Goal: Task Accomplishment & Management: Manage account settings

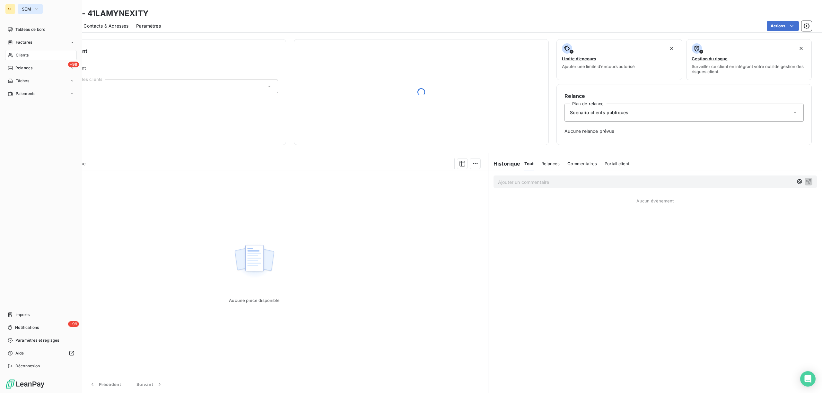
click at [37, 8] on icon "button" at bounding box center [36, 8] width 3 height 1
click at [41, 55] on span "SERPE" at bounding box center [59, 57] width 57 height 6
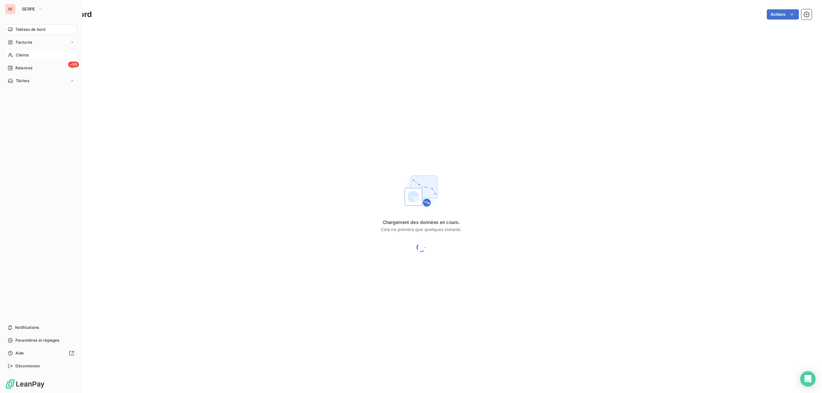
click at [19, 55] on span "Clients" at bounding box center [22, 55] width 13 height 6
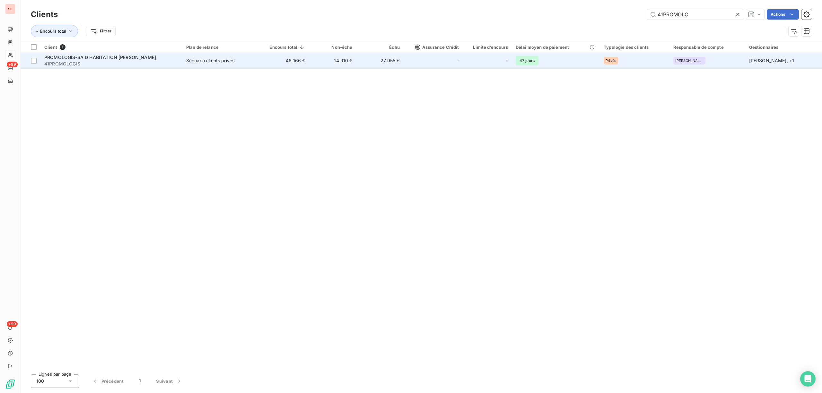
type input "41PROMOLO"
click at [345, 63] on td "14 910 €" at bounding box center [332, 60] width 47 height 15
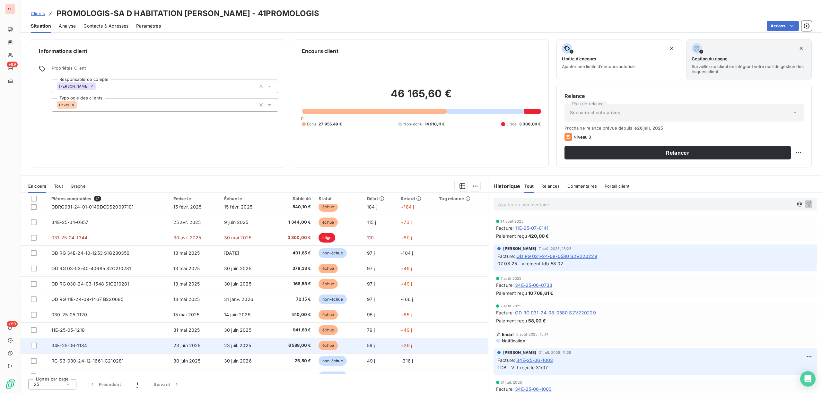
scroll to position [154, 0]
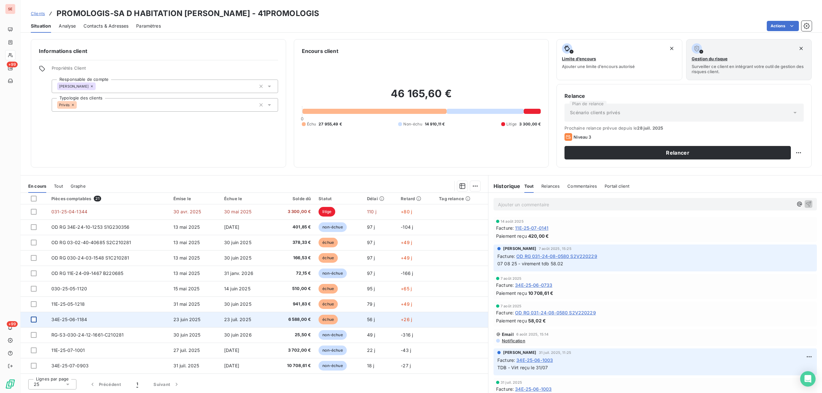
click at [31, 321] on div at bounding box center [34, 320] width 6 height 6
click at [224, 322] on span "23 juil. 2025" at bounding box center [237, 319] width 27 height 5
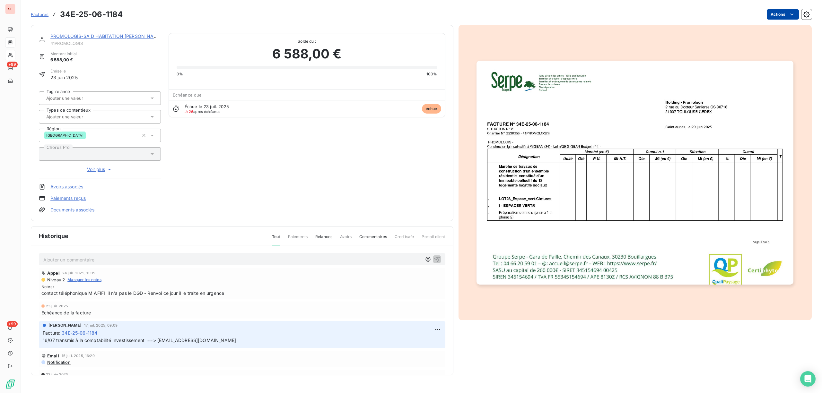
click at [778, 12] on html "SE +99 +99 Factures 34E-25-06-1184 Actions PROMOLOGIS-SA D HABITATION LOYER 41P…" at bounding box center [411, 196] width 822 height 393
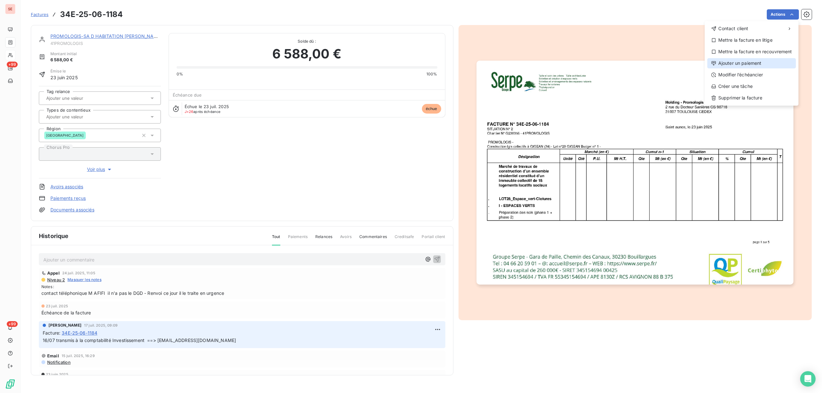
click at [757, 64] on div "Ajouter un paiement" at bounding box center [752, 63] width 89 height 10
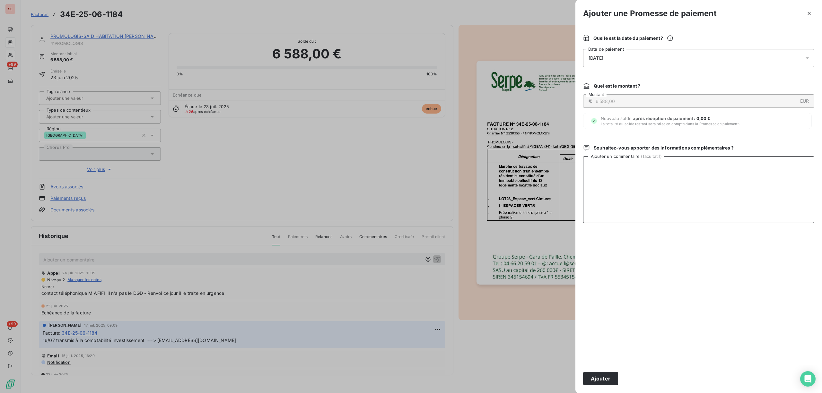
click at [626, 166] on textarea "Ajouter un commentaire ( facultatif )" at bounding box center [698, 189] width 231 height 67
type textarea "a"
type textarea "AVIS DE VIRT Reçu 5115.15 €"
click at [607, 374] on button "Ajouter" at bounding box center [600, 378] width 35 height 13
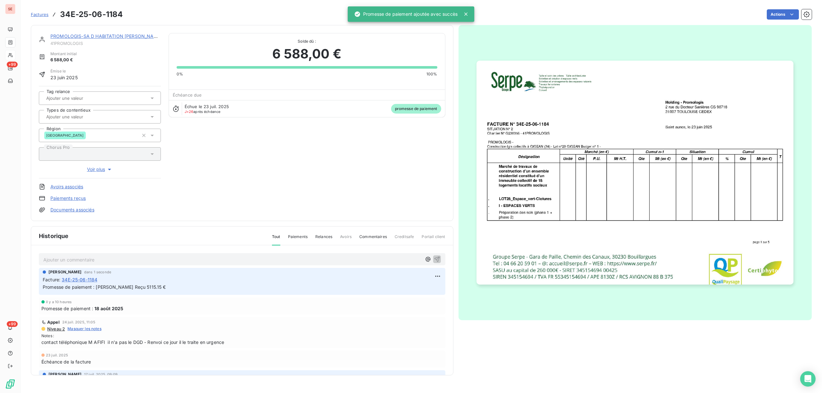
click at [85, 208] on link "Documents associés" at bounding box center [72, 210] width 44 height 6
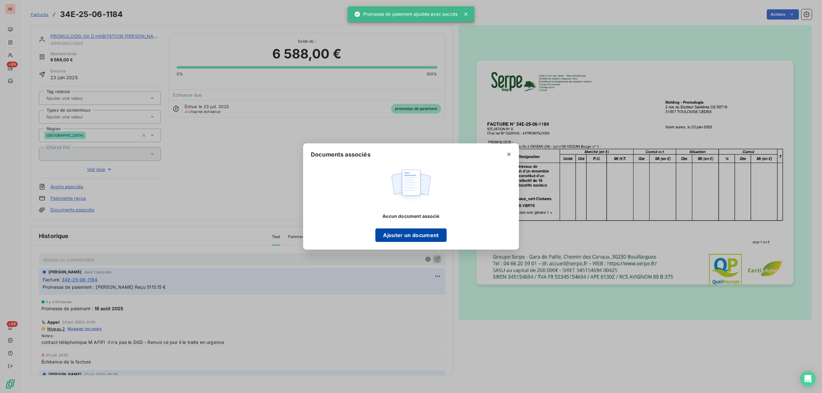
click at [424, 231] on button "Ajouter un document" at bounding box center [410, 235] width 71 height 13
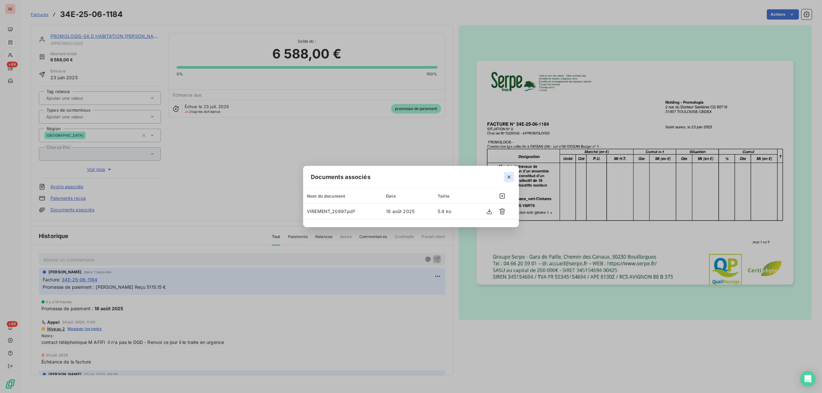
click at [508, 178] on icon "button" at bounding box center [508, 177] width 3 height 3
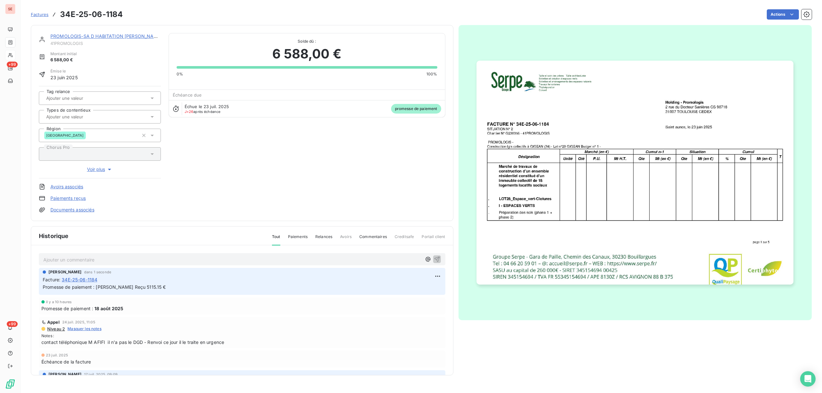
click at [40, 16] on span "Factures" at bounding box center [40, 14] width 18 height 5
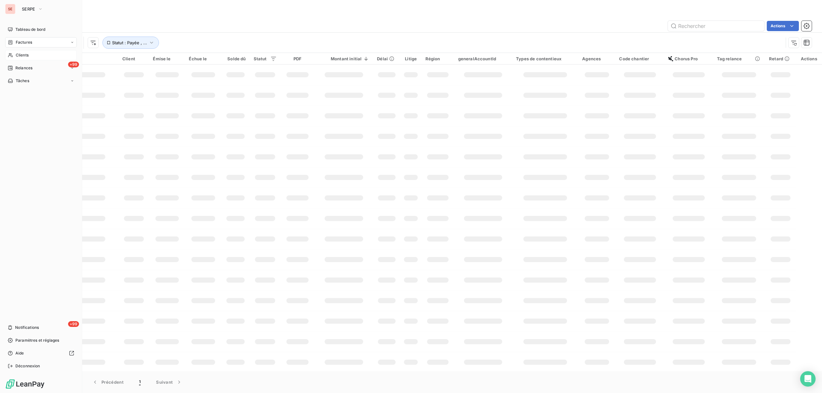
click at [22, 57] on span "Clients" at bounding box center [22, 55] width 13 height 6
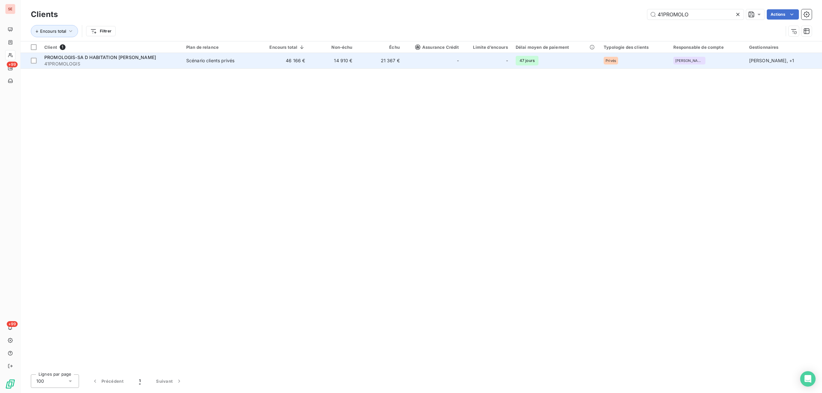
click at [208, 55] on td "Scénario clients privés" at bounding box center [220, 60] width 77 height 15
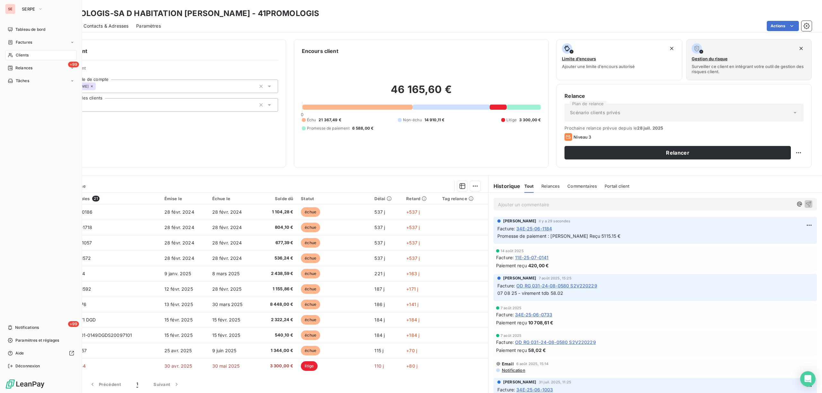
click at [22, 52] on div "Clients" at bounding box center [41, 55] width 72 height 10
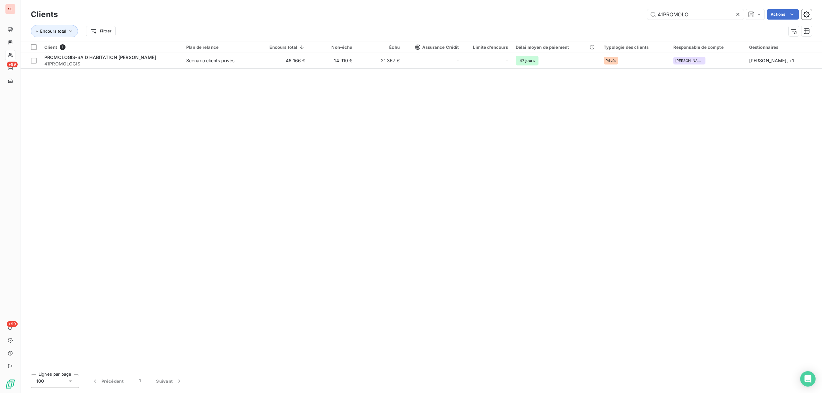
drag, startPoint x: 615, startPoint y: 20, endPoint x: 542, endPoint y: 29, distance: 72.8
click at [574, 24] on div "Clients 41PROMOLO Actions Encours total Filtrer" at bounding box center [421, 24] width 781 height 33
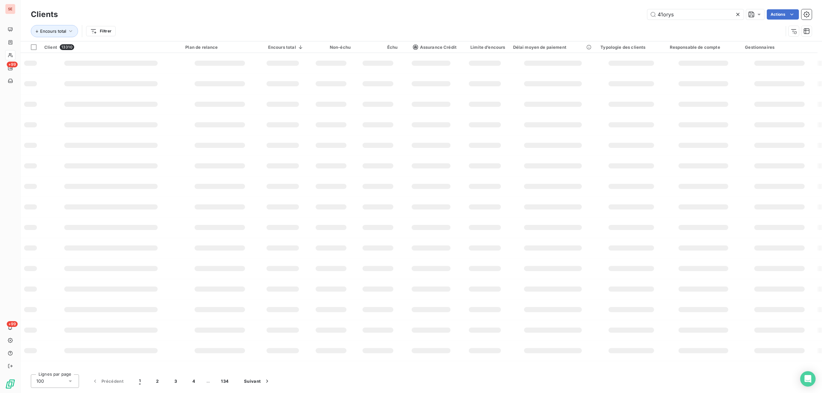
type input "41orys"
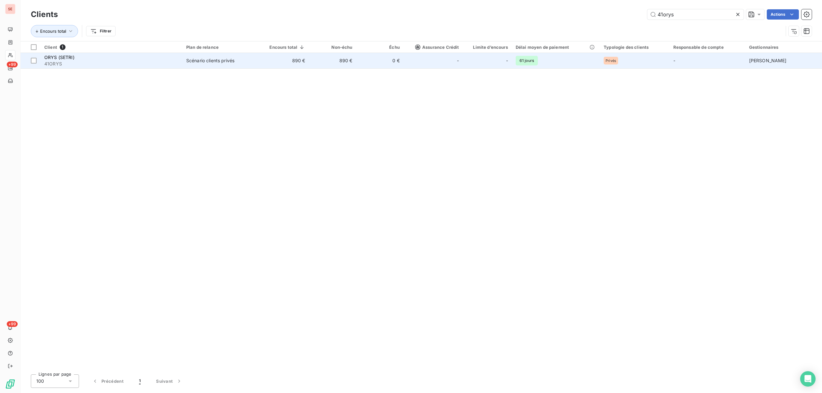
click at [178, 61] on span "41ORYS" at bounding box center [111, 64] width 134 height 6
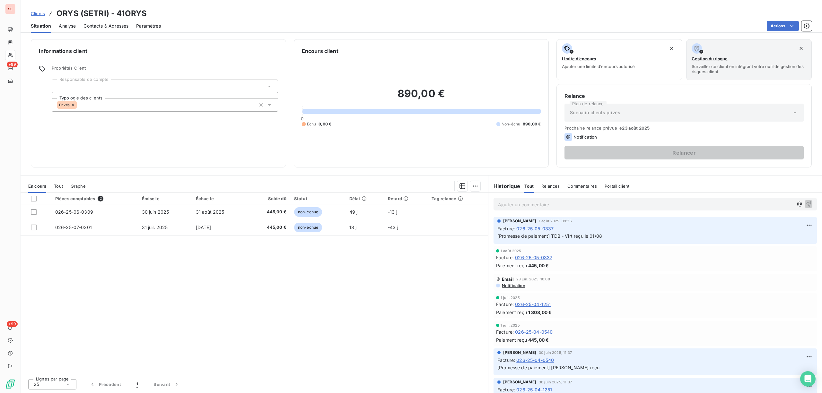
click at [58, 186] on span "Tout" at bounding box center [58, 186] width 9 height 5
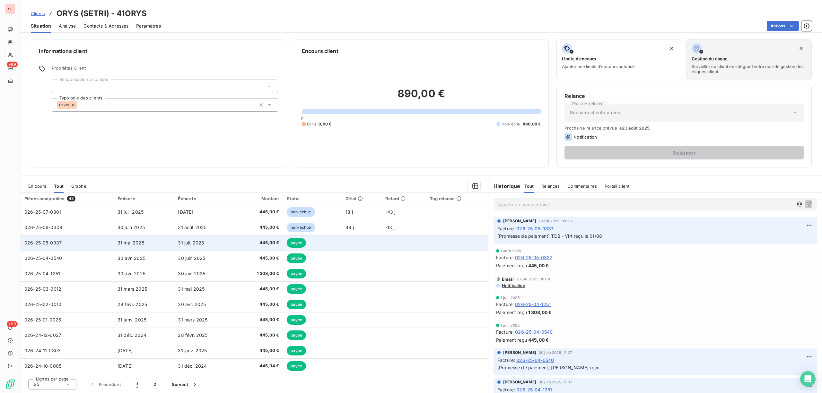
click at [104, 244] on td "026-25-05-0337" at bounding box center [67, 242] width 93 height 15
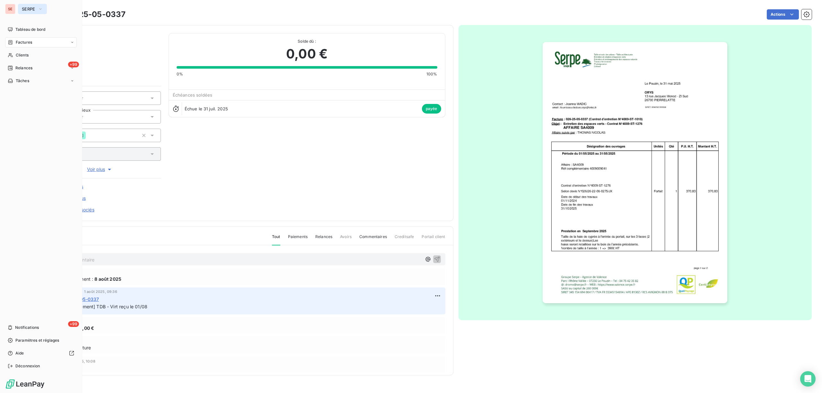
click at [31, 10] on span "SERPE" at bounding box center [28, 8] width 13 height 5
click at [33, 40] on span "SEM" at bounding box center [59, 42] width 57 height 6
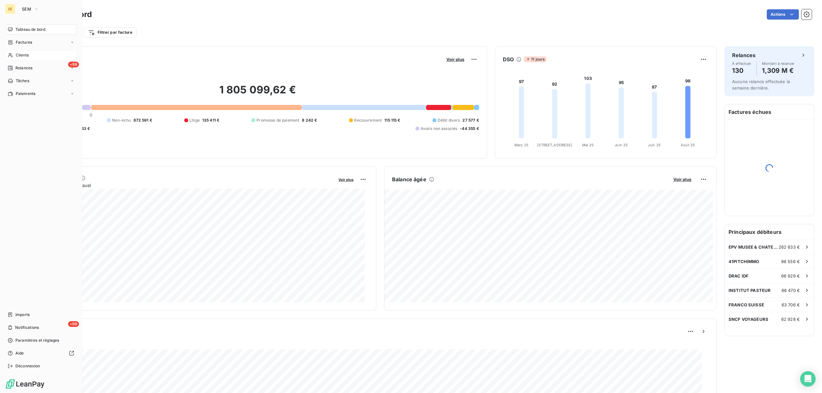
click at [21, 53] on span "Clients" at bounding box center [22, 55] width 13 height 6
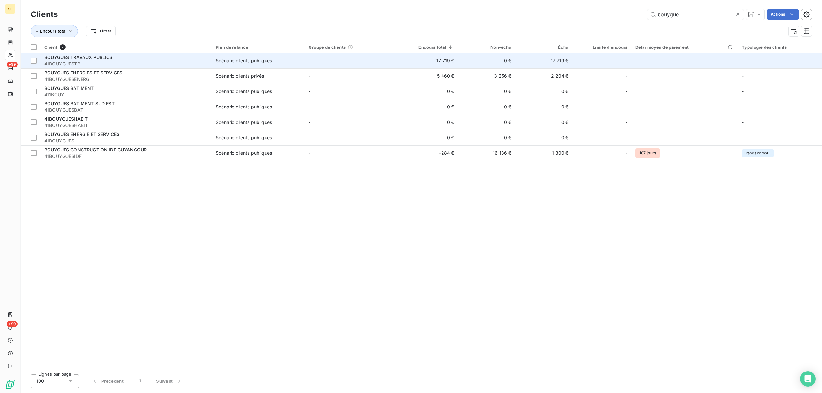
type input "bouygue"
click at [124, 62] on span "41BOUYGUESTP" at bounding box center [126, 64] width 164 height 6
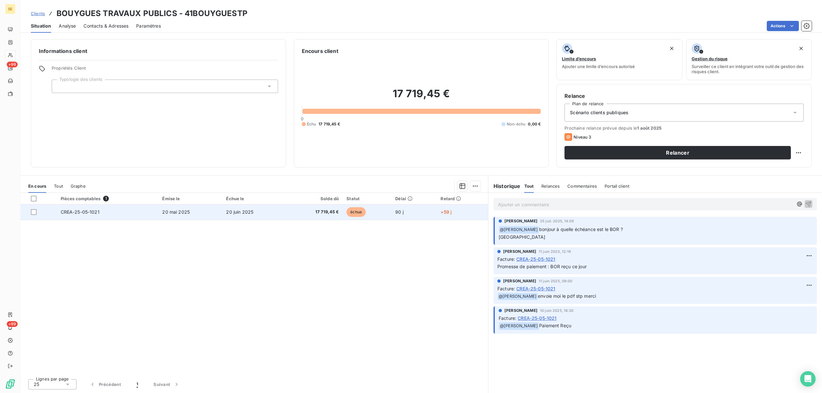
click at [125, 212] on td "CREA-25-05-1021" at bounding box center [108, 212] width 102 height 15
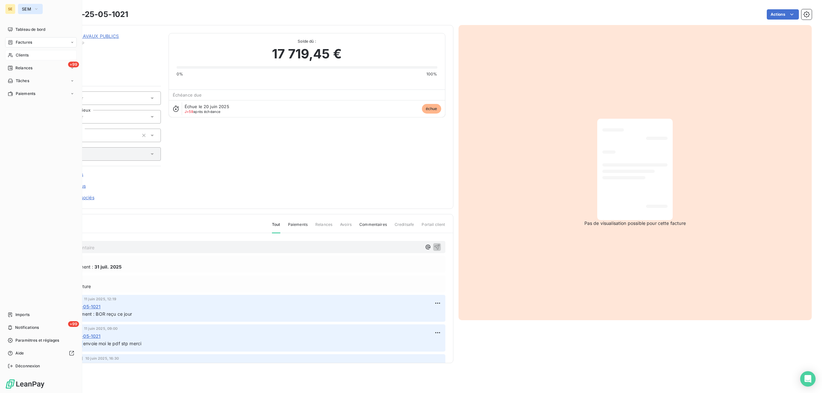
click at [28, 4] on button "SEM" at bounding box center [30, 9] width 25 height 10
click at [50, 61] on li "SE SERPE" at bounding box center [61, 56] width 86 height 15
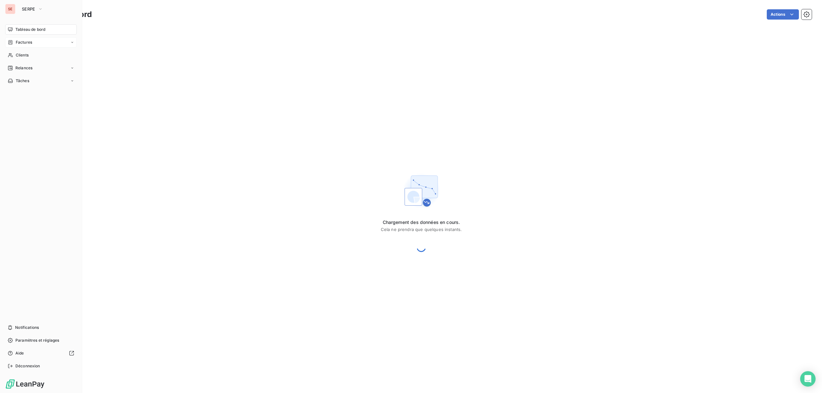
click at [32, 39] on div "Factures" at bounding box center [41, 42] width 72 height 10
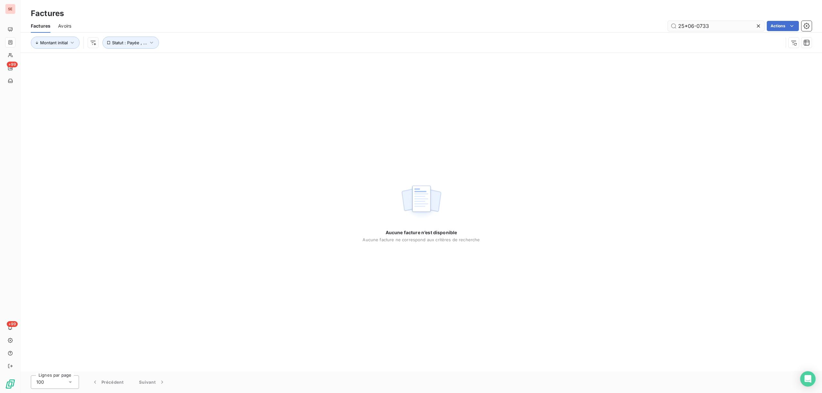
click at [687, 22] on input "25*06-0733" at bounding box center [716, 26] width 96 height 10
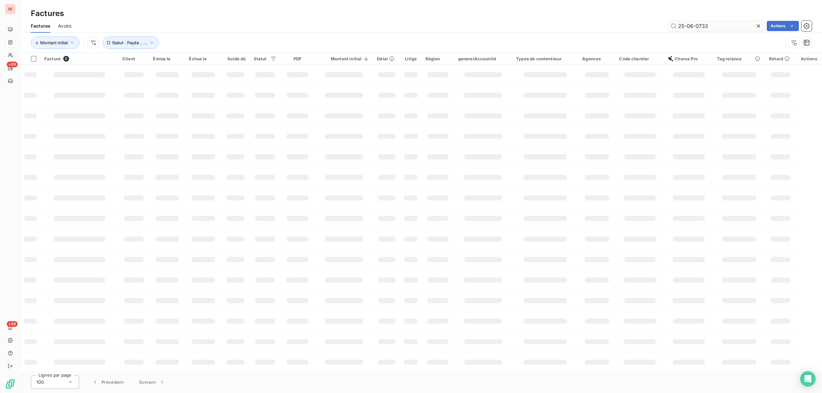
type input "25-06-0733"
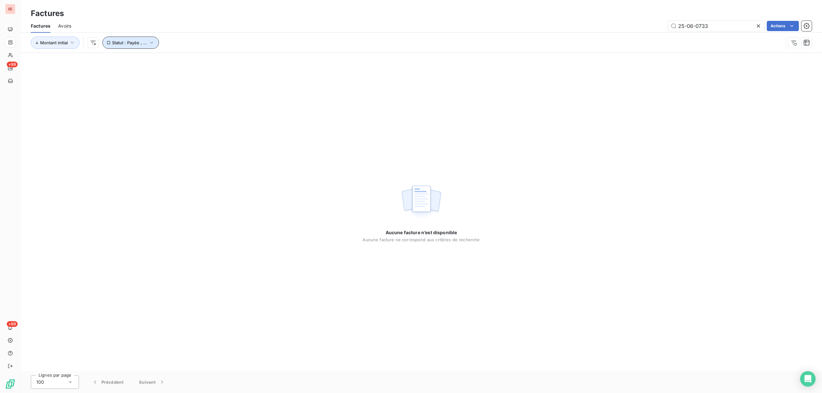
click at [152, 40] on icon "button" at bounding box center [151, 43] width 6 height 6
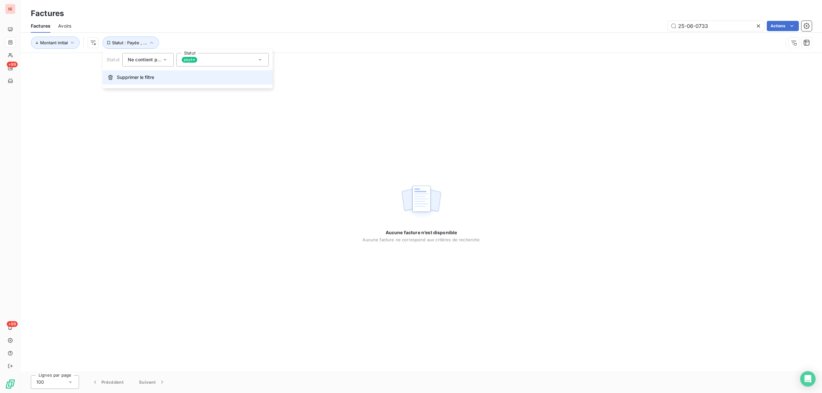
click at [138, 77] on span "Supprimer le filtre" at bounding box center [135, 77] width 37 height 6
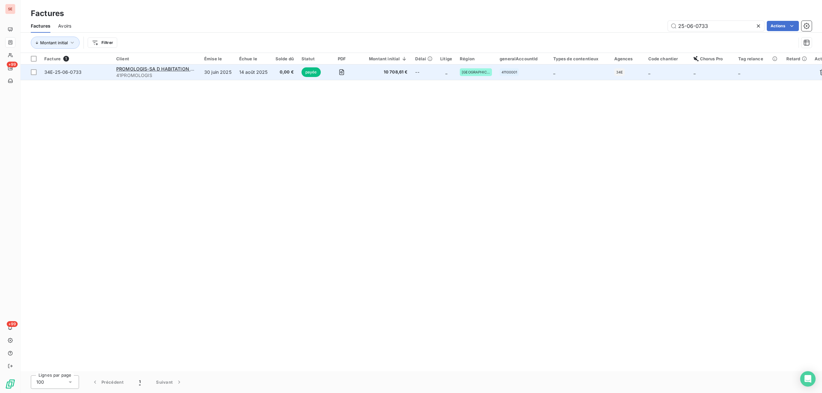
click at [205, 70] on td "30 juin 2025" at bounding box center [217, 72] width 35 height 15
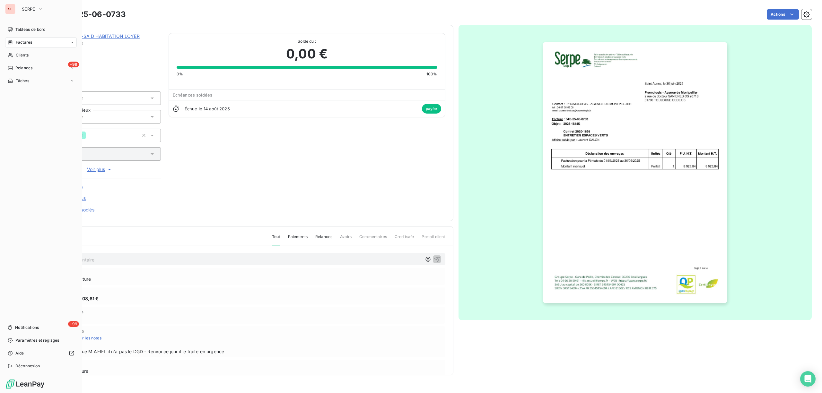
click at [28, 40] on span "Factures" at bounding box center [24, 43] width 16 height 6
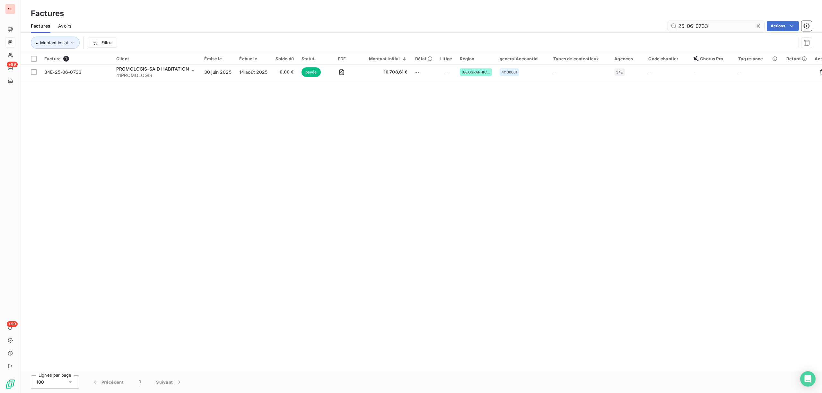
drag, startPoint x: 712, startPoint y: 28, endPoint x: 689, endPoint y: 28, distance: 22.8
click at [689, 28] on input "25-06-0733" at bounding box center [716, 26] width 96 height 10
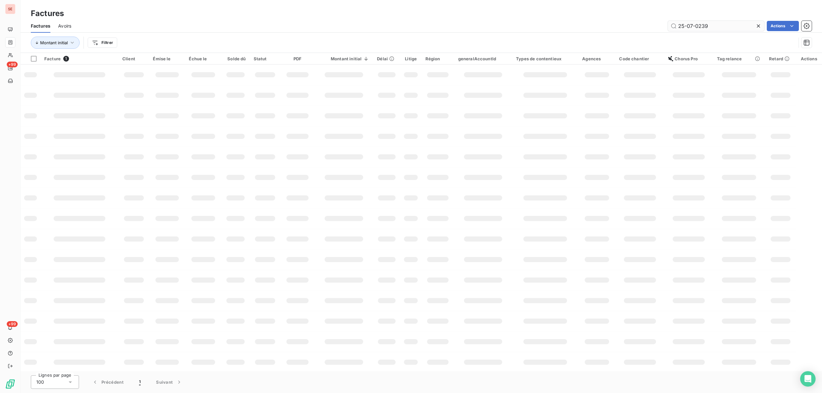
type input "25-07-0239"
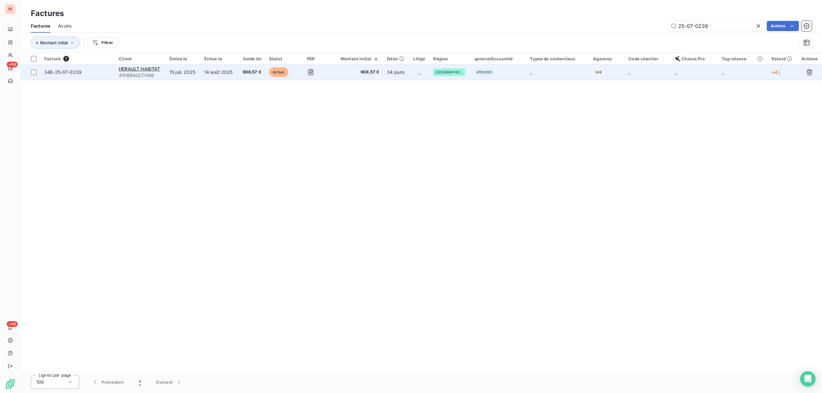
click at [174, 71] on td "15 juil. 2025" at bounding box center [183, 72] width 35 height 15
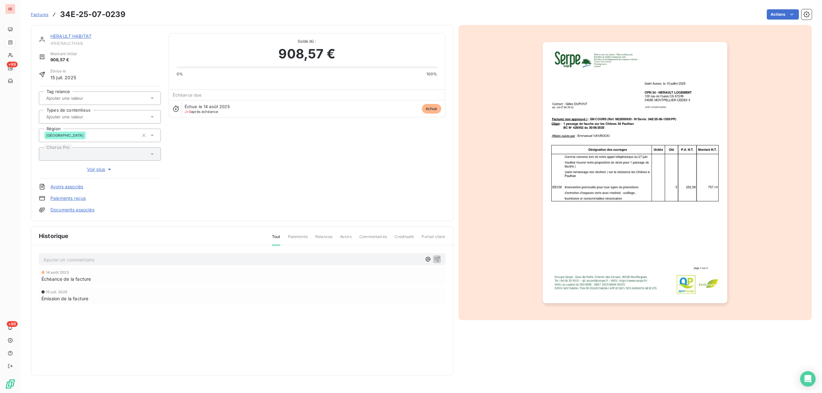
click at [73, 36] on link "HERAULT HABITAT" at bounding box center [70, 35] width 41 height 5
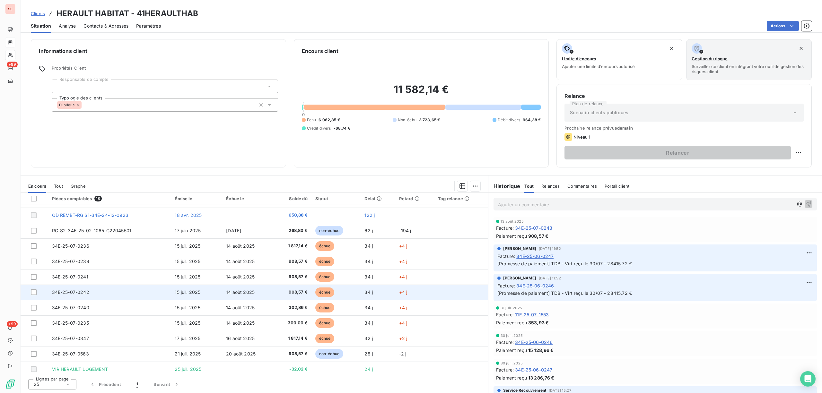
scroll to position [43, 0]
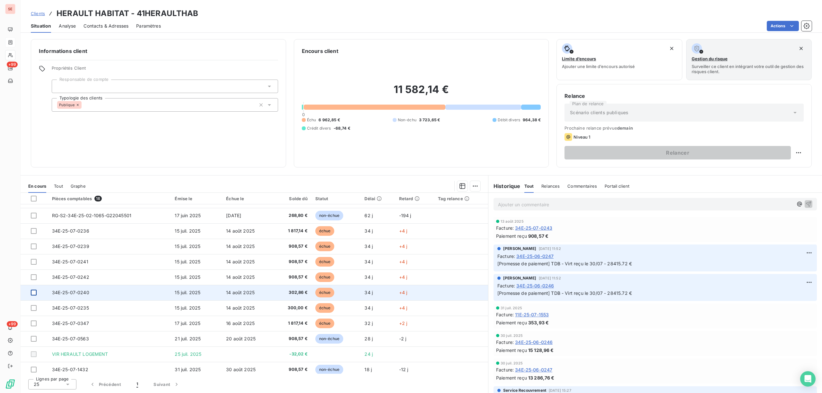
click at [33, 292] on div at bounding box center [34, 293] width 6 height 6
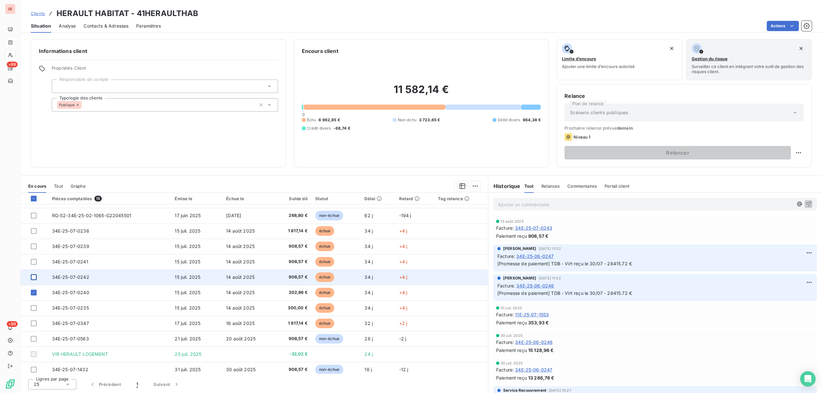
click at [34, 279] on div at bounding box center [34, 278] width 6 height 6
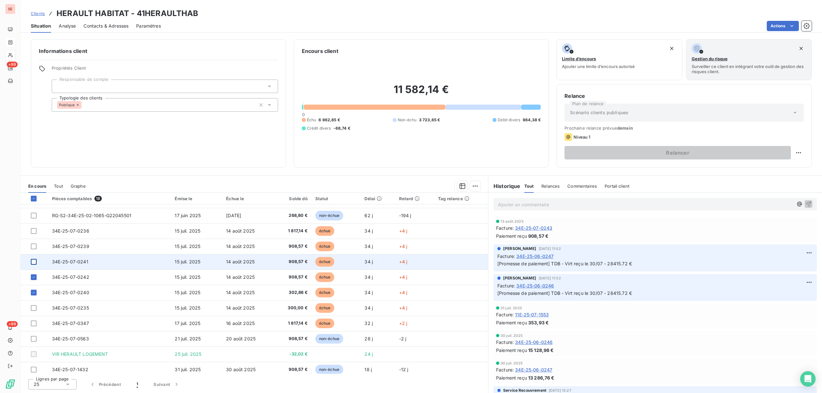
click at [32, 264] on div at bounding box center [34, 262] width 6 height 6
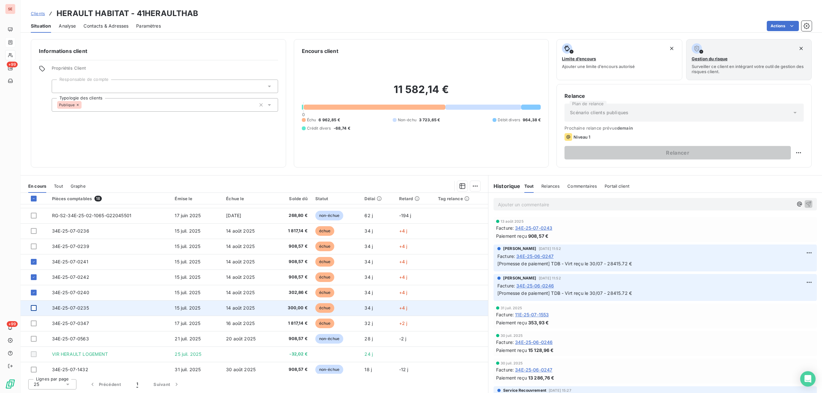
click at [33, 306] on div at bounding box center [34, 308] width 6 height 6
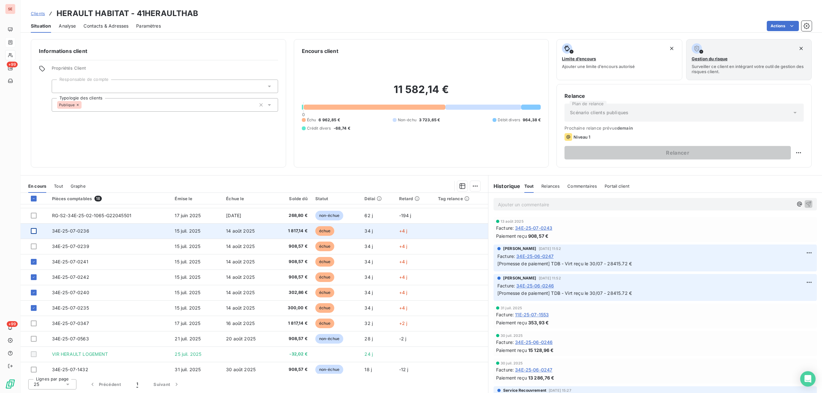
click at [32, 229] on div at bounding box center [34, 231] width 6 height 6
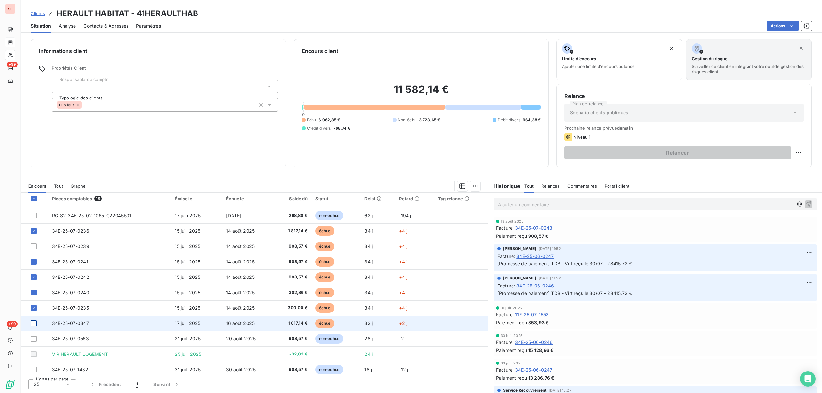
click at [35, 323] on div at bounding box center [34, 324] width 6 height 6
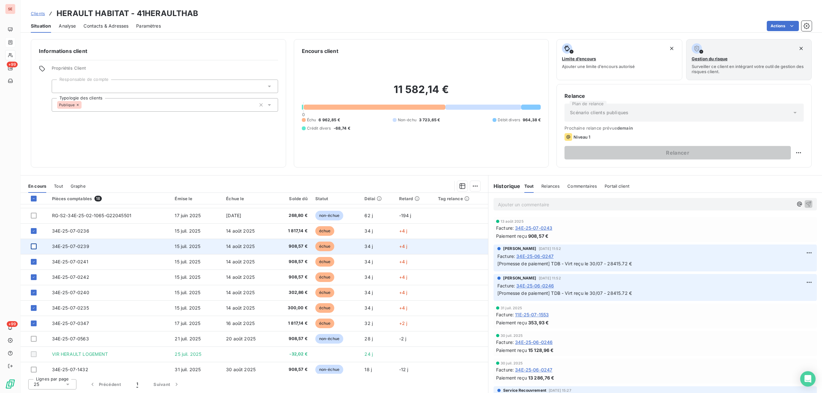
click at [32, 246] on div at bounding box center [34, 247] width 6 height 6
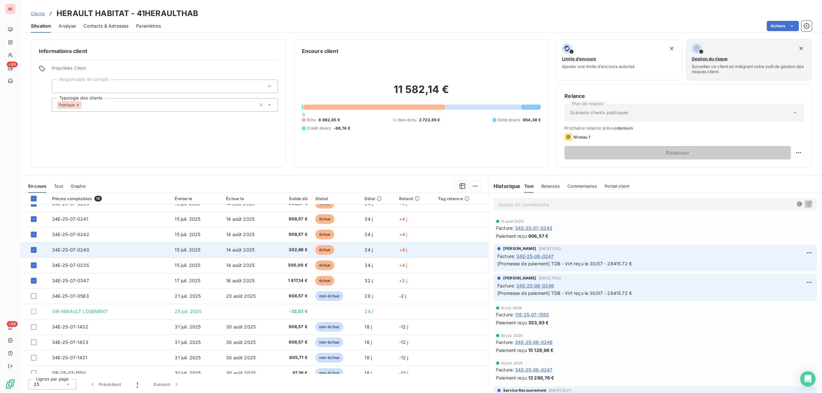
scroll to position [0, 0]
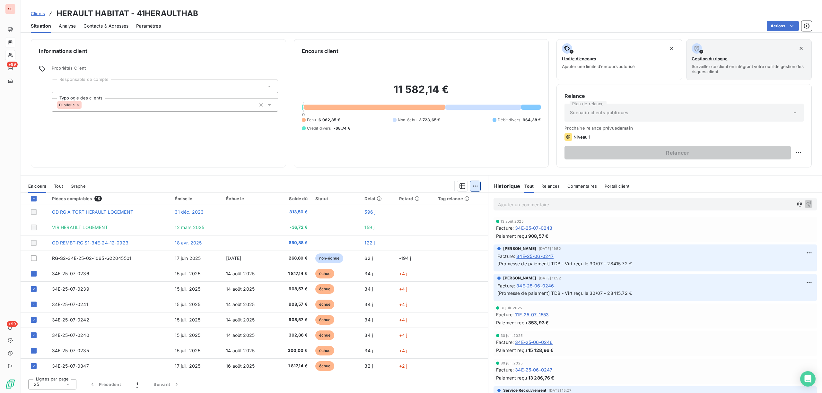
click at [475, 183] on html "SE +99 +99 Clients HERAULT HABITAT - 41HERAULTHAB Situation Analyse Contacts & …" at bounding box center [411, 196] width 822 height 393
click at [434, 207] on div "Ajouter une promesse de paiement (7 factures)" at bounding box center [419, 212] width 116 height 10
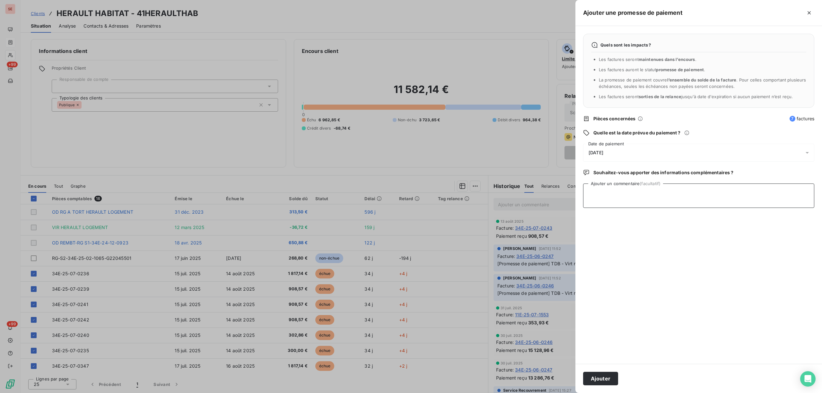
click at [589, 201] on textarea "Ajouter un commentaire (facultatif)" at bounding box center [698, 196] width 231 height 24
drag, startPoint x: 666, startPoint y: 193, endPoint x: 560, endPoint y: 193, distance: 105.4
click at [560, 393] on div "Ajouter une promesse de paiement Quels sont les impacts ? Les factures seront m…" at bounding box center [411, 393] width 822 height 0
type textarea "AVIS DE VIRT reçu 6962.85 €"
click at [806, 153] on icon at bounding box center [807, 153] width 3 height 2
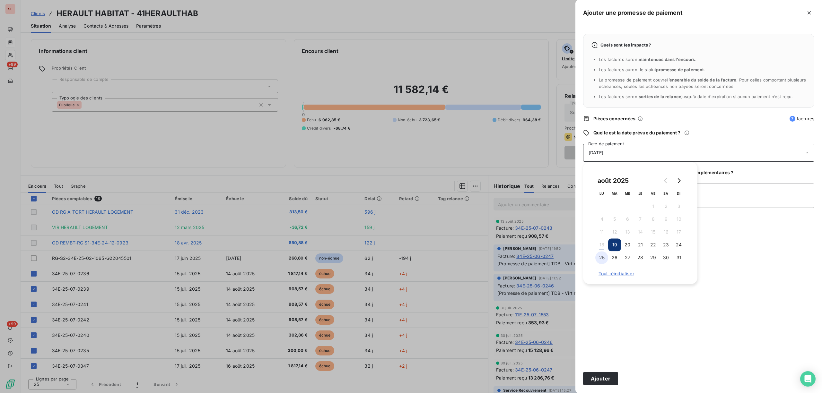
click at [598, 259] on button "25" at bounding box center [601, 257] width 13 height 13
click at [603, 378] on button "Ajouter" at bounding box center [600, 378] width 35 height 13
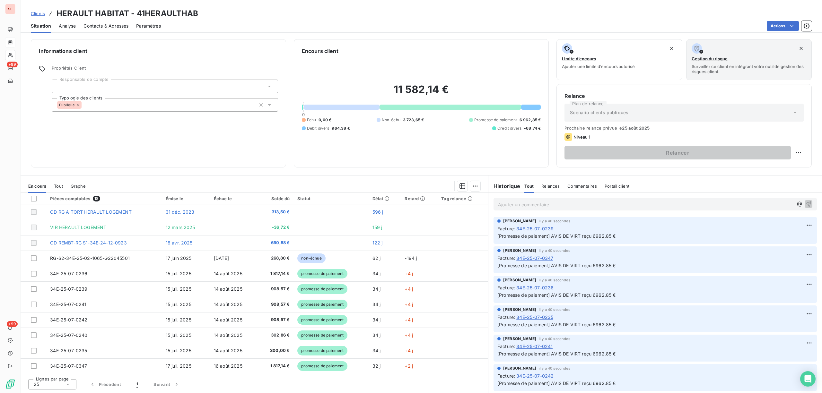
click at [41, 13] on span "Clients" at bounding box center [38, 13] width 14 height 5
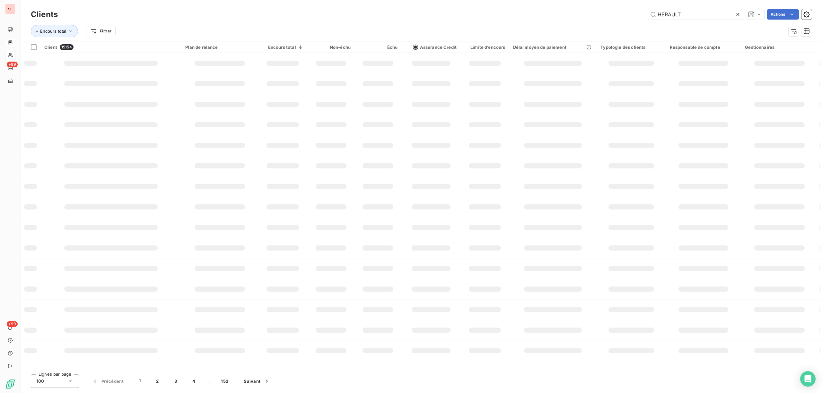
type input "HERAULT"
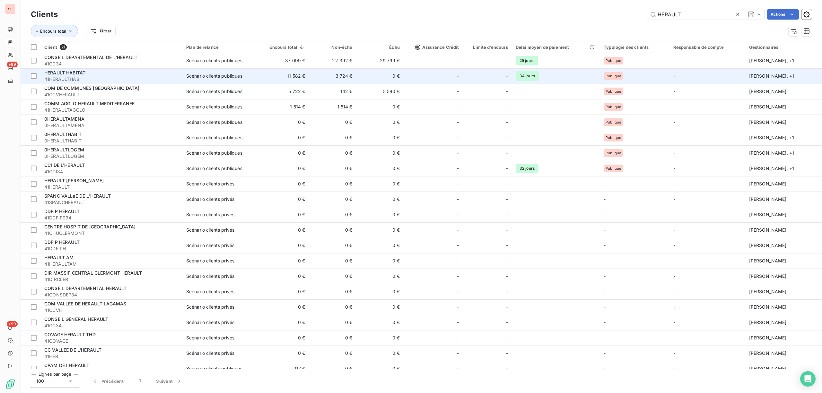
click at [359, 74] on td "0 €" at bounding box center [380, 75] width 47 height 15
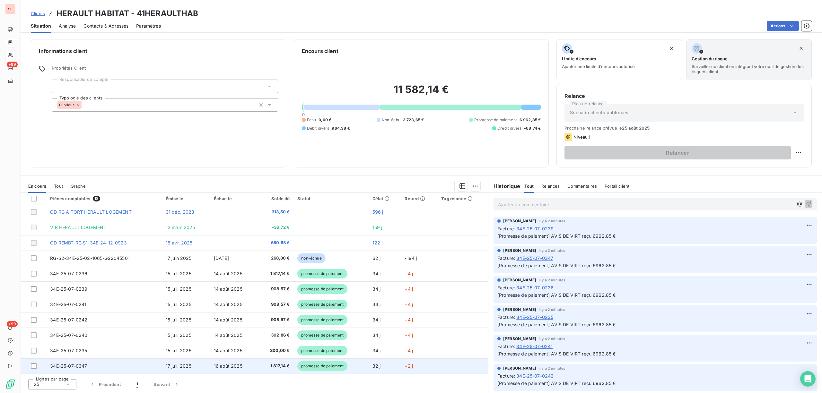
scroll to position [108, 0]
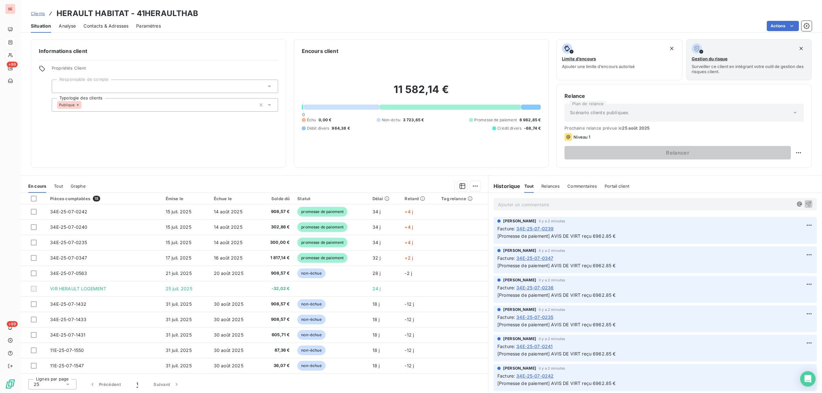
click at [59, 187] on span "Tout" at bounding box center [58, 186] width 9 height 5
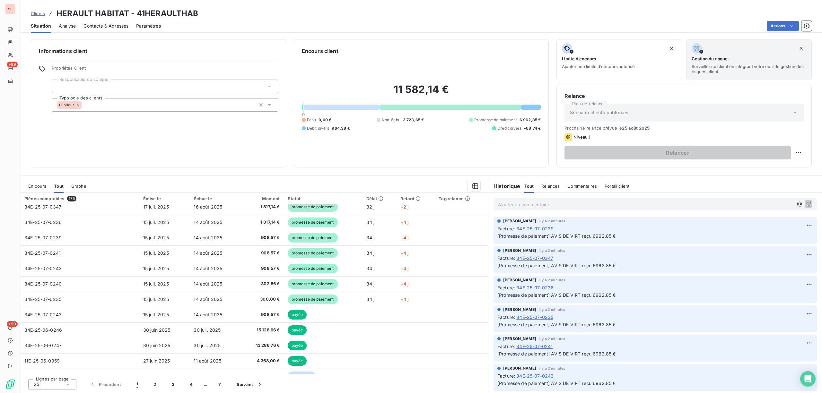
scroll to position [171, 0]
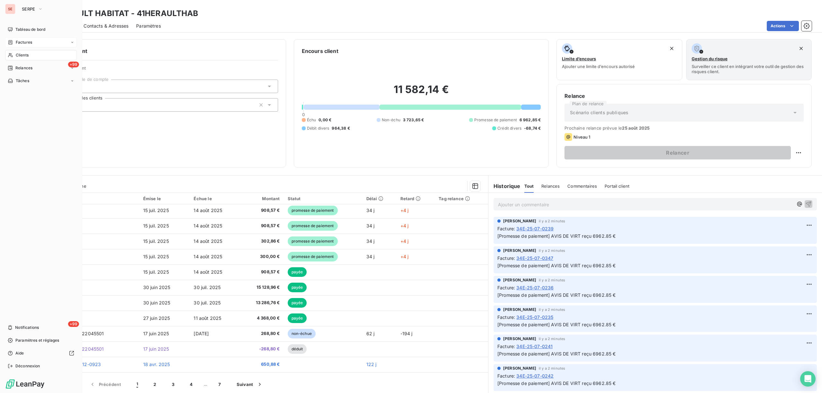
click at [27, 56] on span "Clients" at bounding box center [22, 55] width 13 height 6
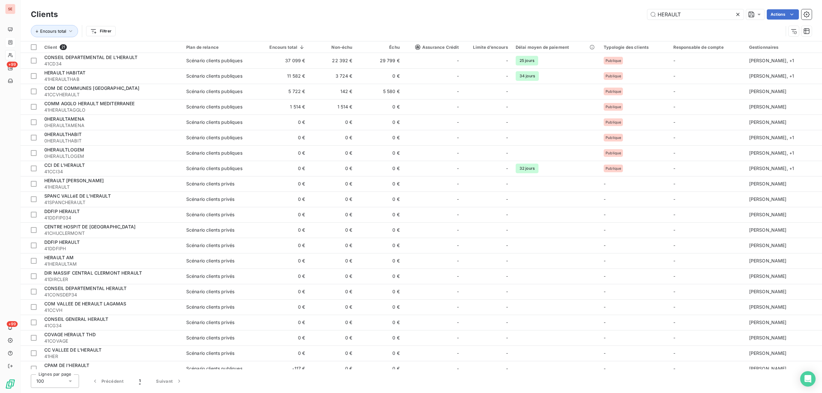
drag, startPoint x: 698, startPoint y: 10, endPoint x: 601, endPoint y: 31, distance: 99.8
click at [601, 31] on div "Clients HERAULT Actions Encours total Filtrer" at bounding box center [421, 24] width 781 height 33
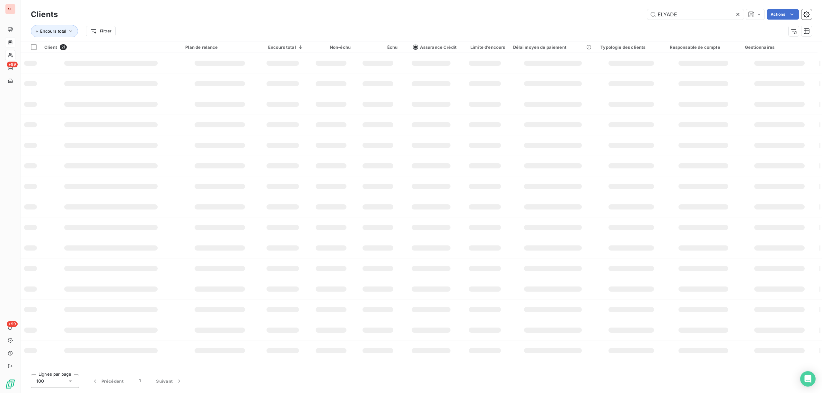
type input "ELYADE"
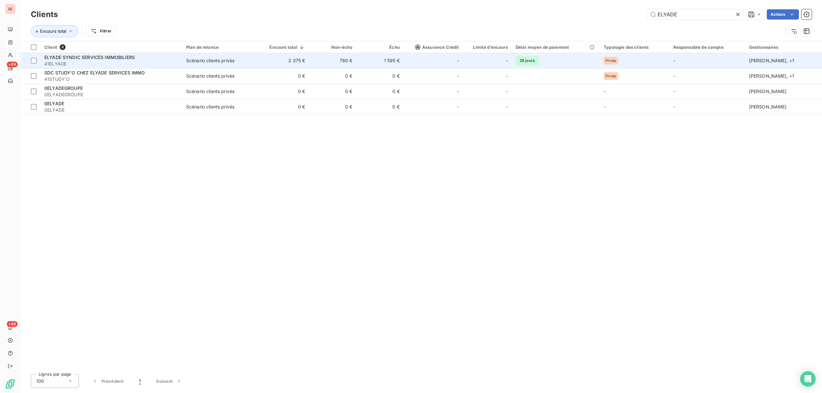
click at [224, 66] on td "Scénario clients privés" at bounding box center [220, 60] width 77 height 15
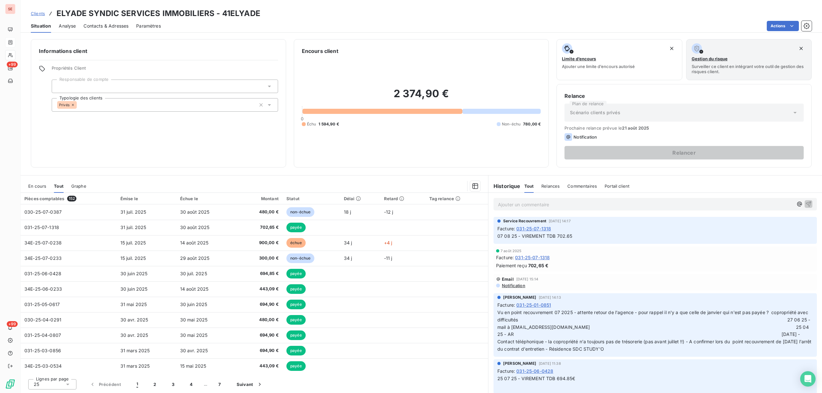
click at [37, 185] on span "En cours" at bounding box center [37, 186] width 18 height 5
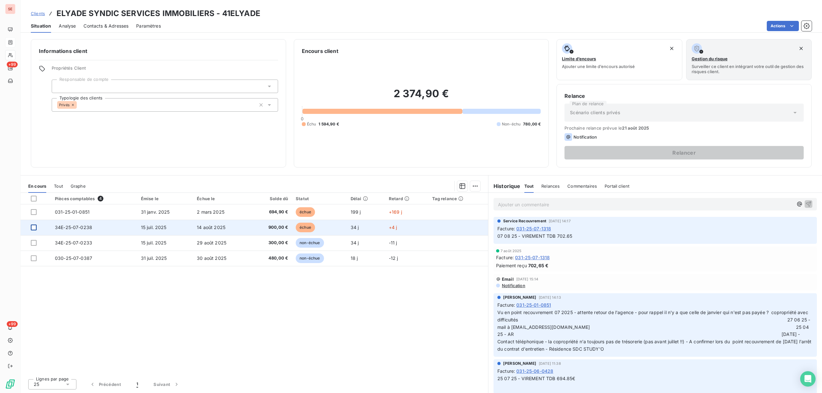
click at [35, 229] on div at bounding box center [34, 228] width 6 height 6
click at [32, 228] on icon at bounding box center [34, 228] width 4 height 4
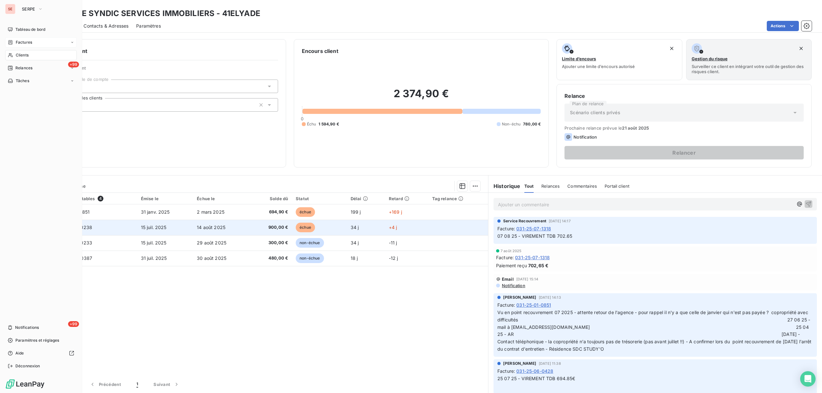
click at [27, 42] on span "Factures" at bounding box center [24, 43] width 16 height 6
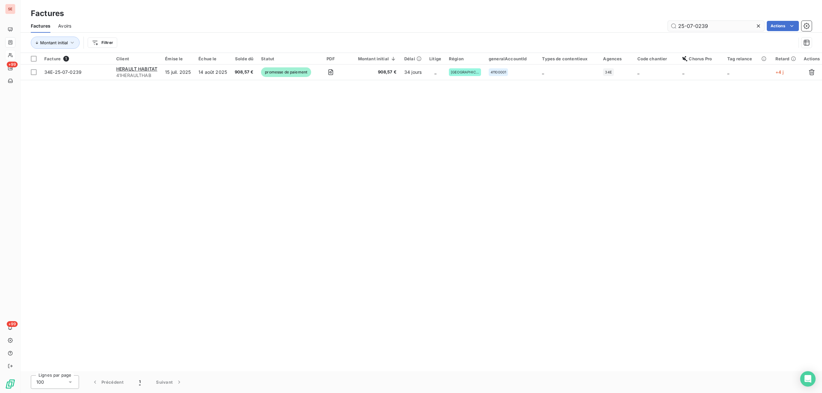
drag, startPoint x: 726, startPoint y: 23, endPoint x: 698, endPoint y: 25, distance: 27.7
click at [698, 25] on input "25-07-0239" at bounding box center [716, 26] width 96 height 10
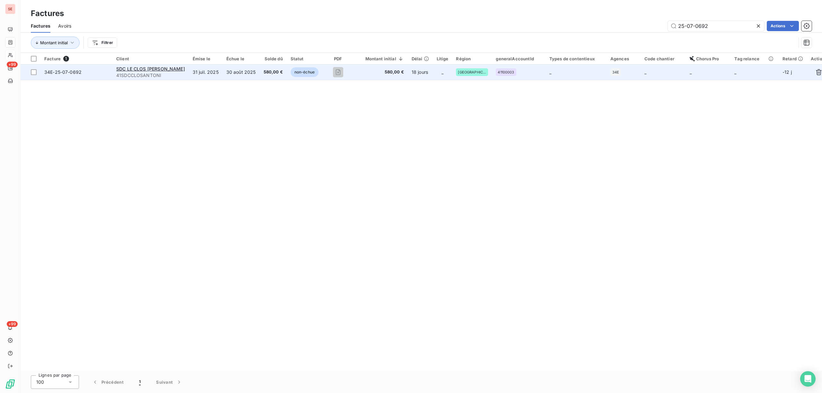
type input "25-07-0692"
click at [237, 73] on td "30 août 2025" at bounding box center [241, 72] width 37 height 15
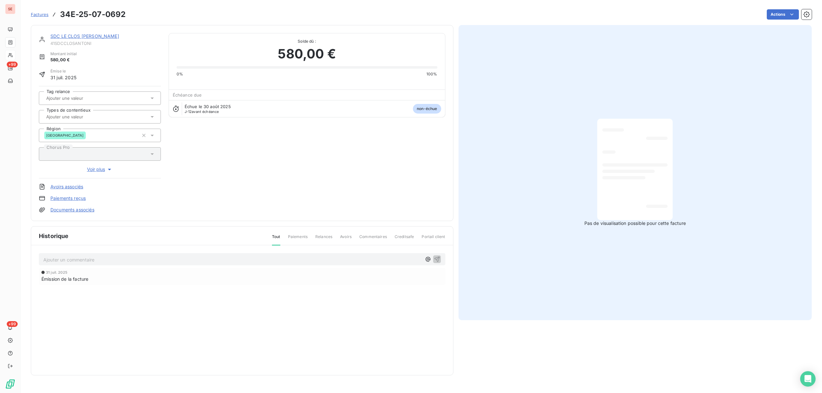
click at [105, 35] on link "SDC LE CLOS ANTONIN MONTPELLIER" at bounding box center [84, 35] width 69 height 5
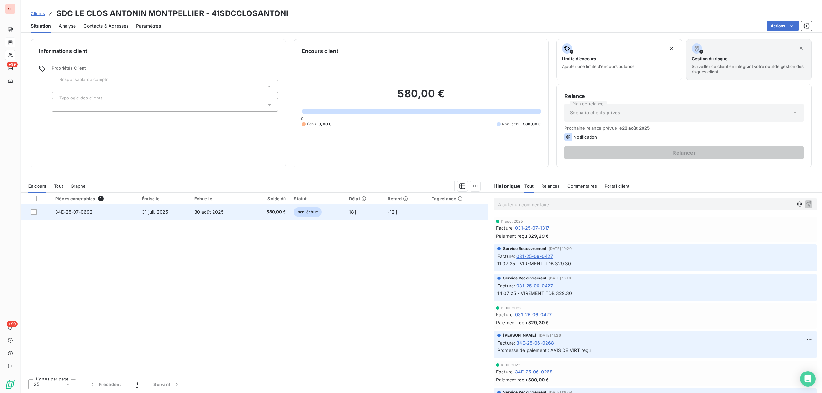
click at [235, 214] on td "30 août 2025" at bounding box center [218, 212] width 57 height 15
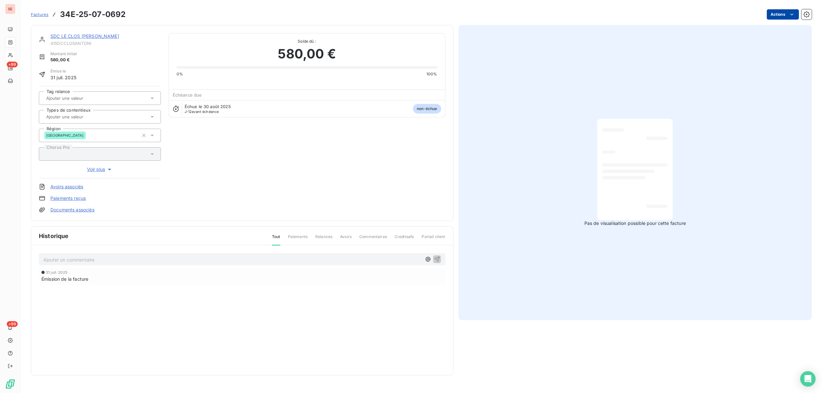
click at [780, 10] on html "SE +99 +99 Factures 34E-25-07-0692 Actions SDC LE CLOS ANTONIN MONTPELLIER 41SD…" at bounding box center [411, 196] width 822 height 393
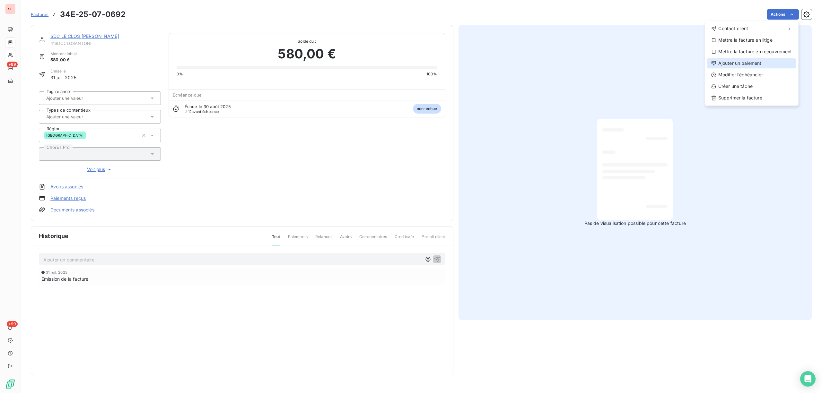
click at [749, 62] on div "Ajouter un paiement" at bounding box center [752, 63] width 89 height 10
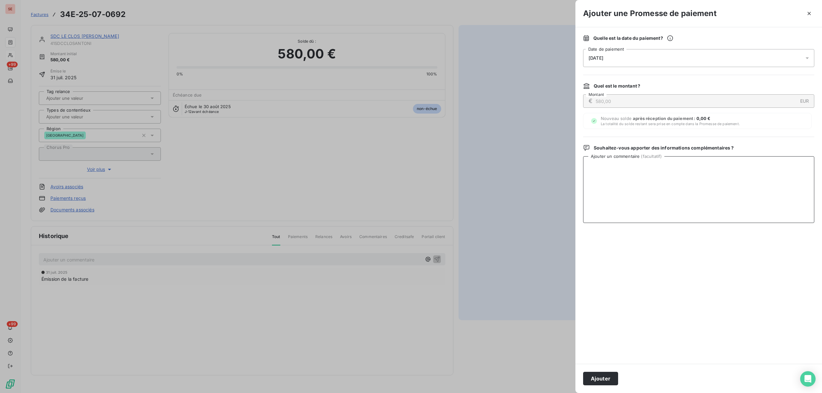
click at [634, 172] on textarea "Ajouter un commentaire ( facultatif )" at bounding box center [698, 189] width 231 height 67
paste textarea "AVIS DE VIRT reçu 6962.85 €"
drag, startPoint x: 670, startPoint y: 166, endPoint x: 629, endPoint y: 166, distance: 41.1
click at [629, 166] on textarea "AVIS DE VIRT reçu 6962.85 €" at bounding box center [698, 189] width 231 height 67
type textarea "AVIS DE VIRT reçu 1480 €"
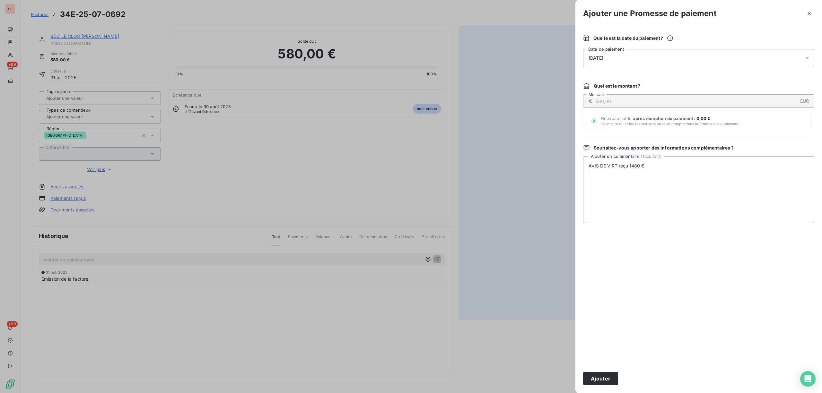
click at [808, 60] on icon at bounding box center [807, 58] width 6 height 6
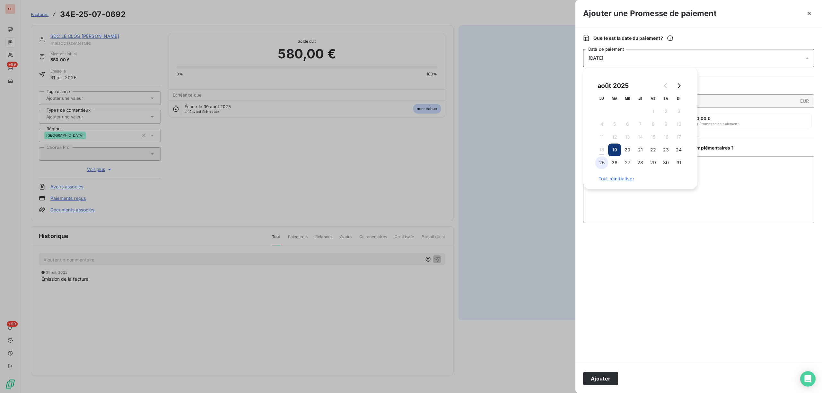
click at [602, 166] on button "25" at bounding box center [601, 162] width 13 height 13
click at [595, 379] on button "Ajouter" at bounding box center [600, 378] width 35 height 13
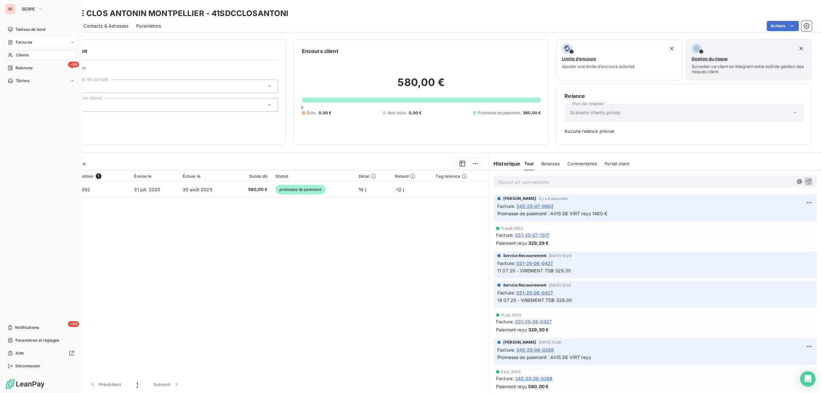
click at [27, 58] on div "Clients" at bounding box center [41, 55] width 72 height 10
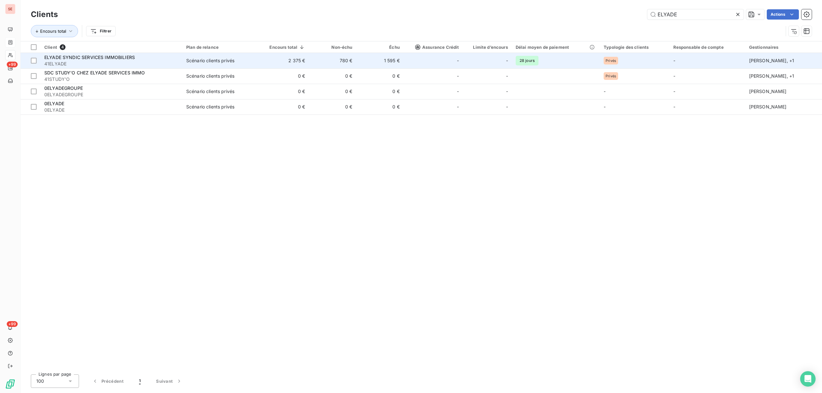
click at [137, 61] on span "41ELYADE" at bounding box center [111, 64] width 134 height 6
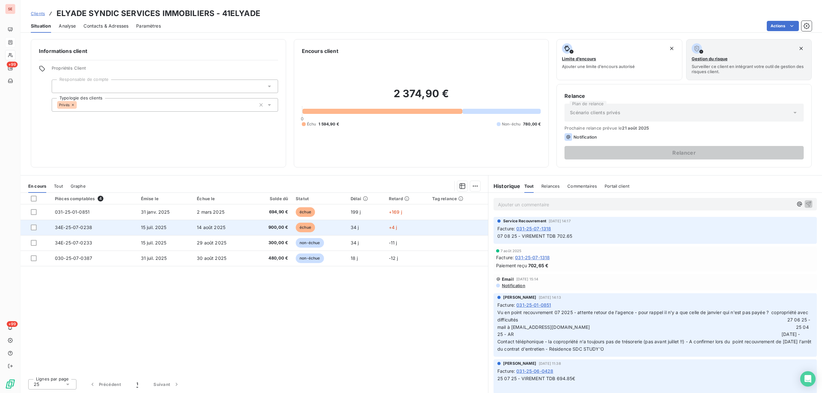
click at [88, 229] on span "34E-25-07-0238" at bounding box center [73, 227] width 37 height 5
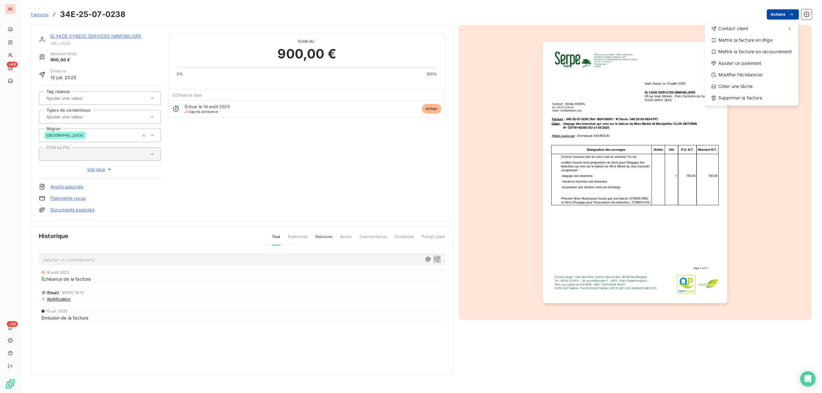
click at [780, 13] on html "SE +99 +99 Factures 34E-25-07-0238 Actions Contact client Mettre la facture en …" at bounding box center [411, 196] width 822 height 393
click at [769, 65] on div "Ajouter un paiement" at bounding box center [752, 63] width 89 height 10
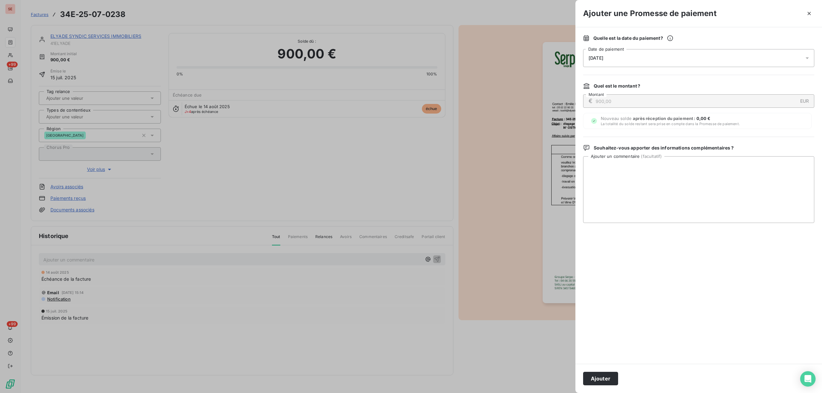
click at [806, 57] on icon at bounding box center [807, 58] width 6 height 6
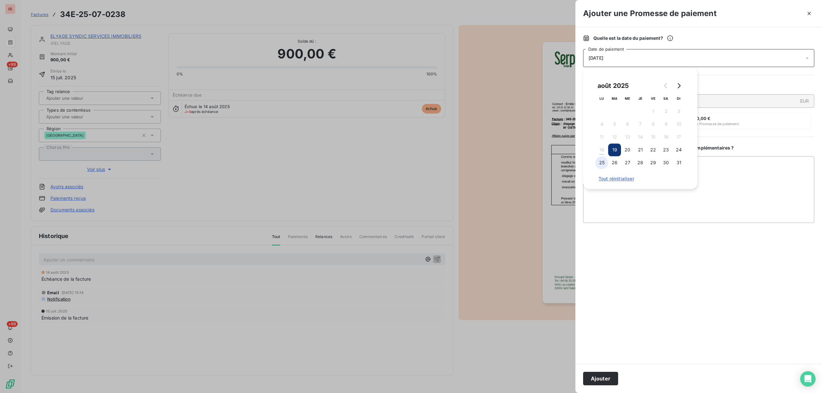
click at [602, 161] on button "25" at bounding box center [601, 162] width 13 height 13
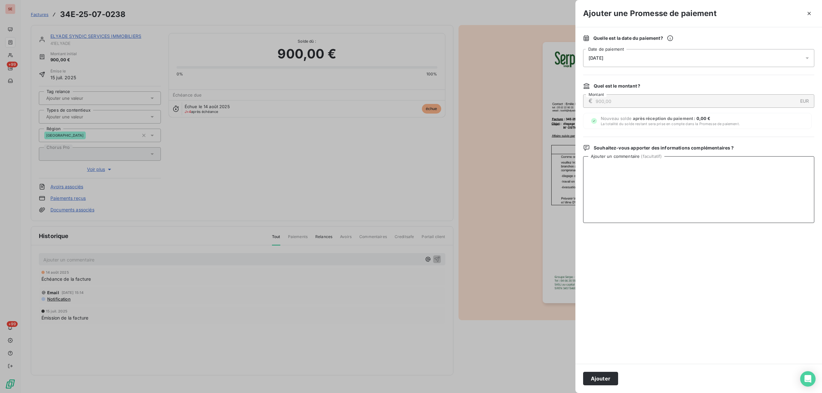
click at [767, 176] on textarea "Ajouter un commentaire ( facultatif )" at bounding box center [698, 189] width 231 height 67
paste textarea "AVIS DE VIRT reçu 6962.85 €"
type textarea "AVIS DE VIRT reçu 1480 €"
click at [603, 383] on button "Ajouter" at bounding box center [600, 378] width 35 height 13
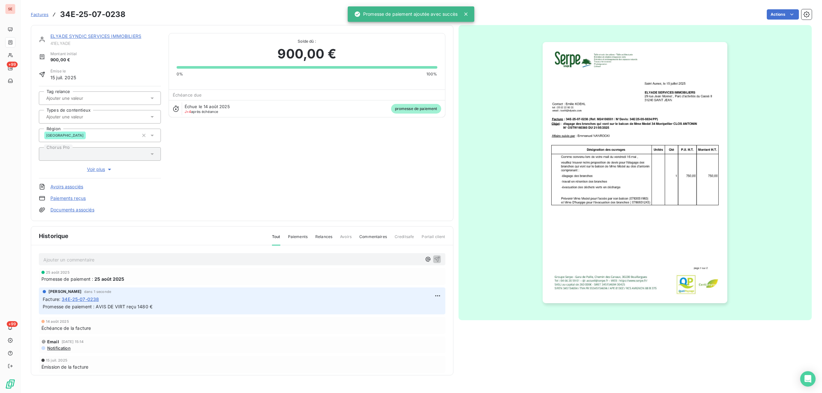
click at [89, 210] on link "Documents associés" at bounding box center [72, 210] width 44 height 6
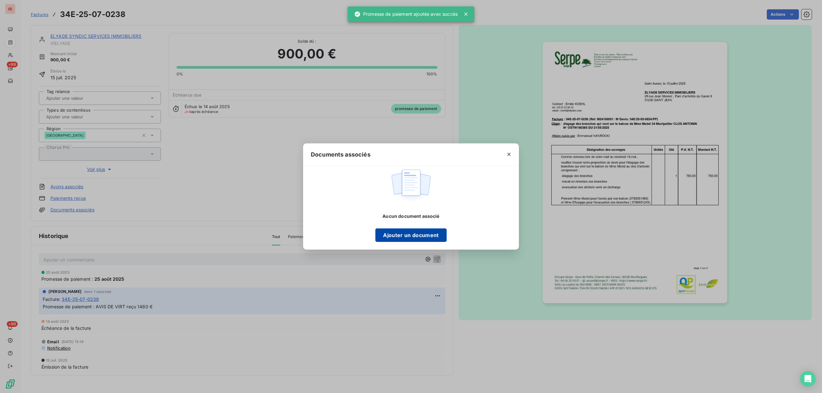
click at [400, 234] on button "Ajouter un document" at bounding box center [410, 235] width 71 height 13
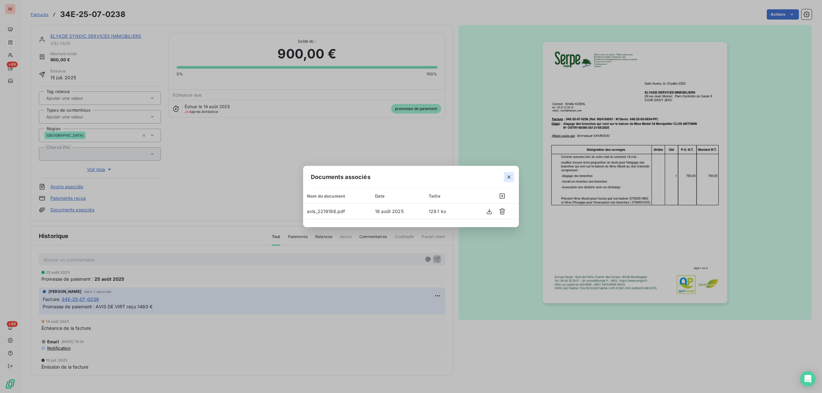
click at [507, 176] on icon "button" at bounding box center [509, 177] width 6 height 6
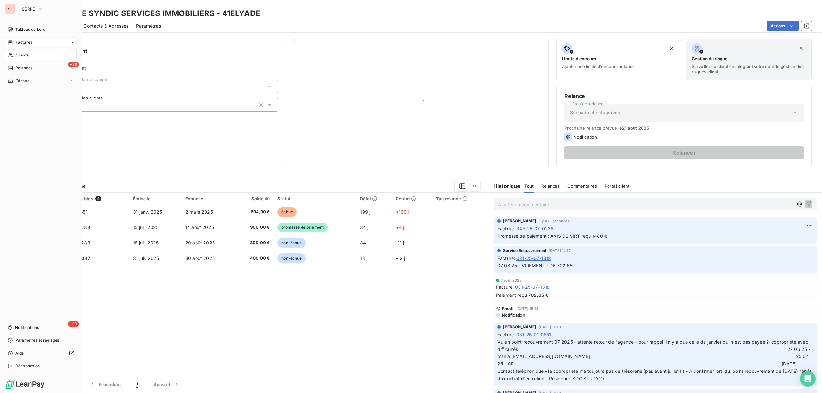
click at [18, 41] on span "Factures" at bounding box center [24, 43] width 16 height 6
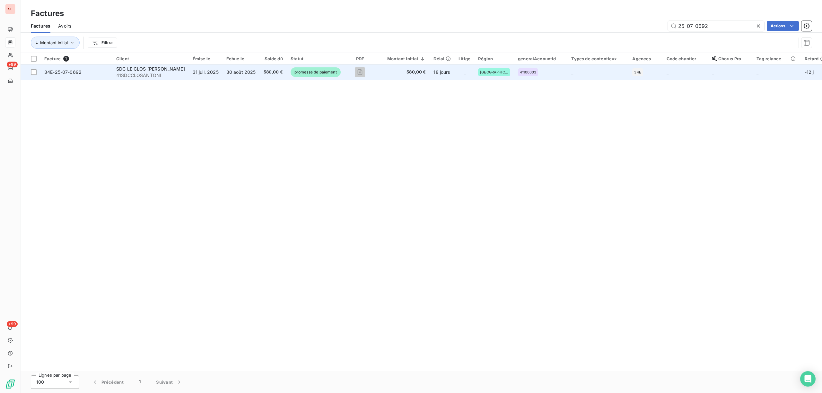
click at [255, 73] on td "30 août 2025" at bounding box center [241, 72] width 37 height 15
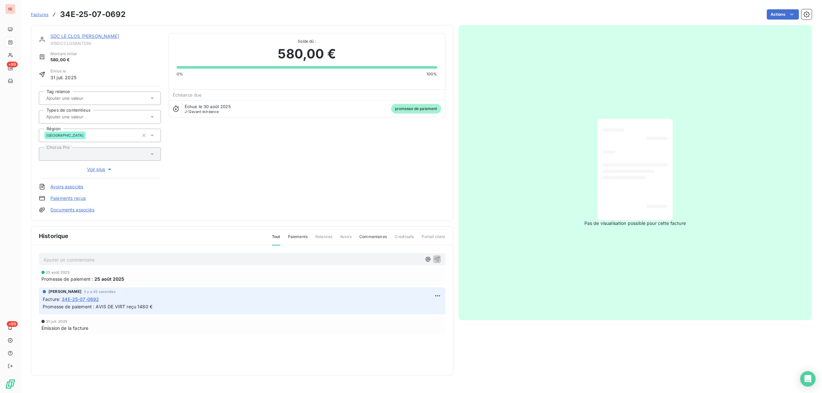
click at [81, 209] on link "Documents associés" at bounding box center [72, 210] width 44 height 6
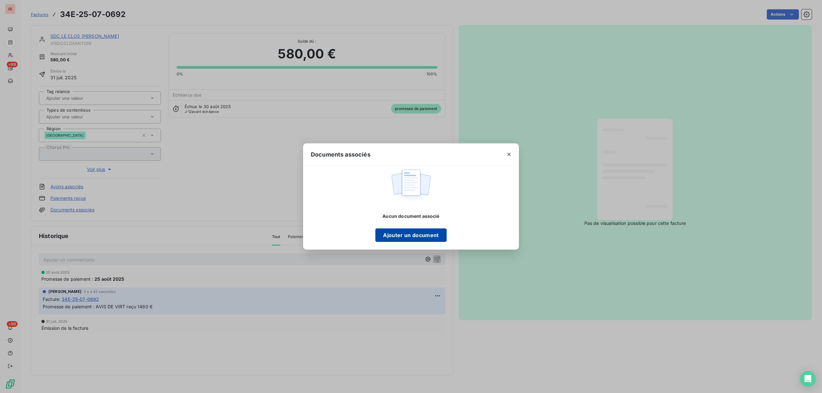
click at [417, 234] on button "Ajouter un document" at bounding box center [410, 235] width 71 height 13
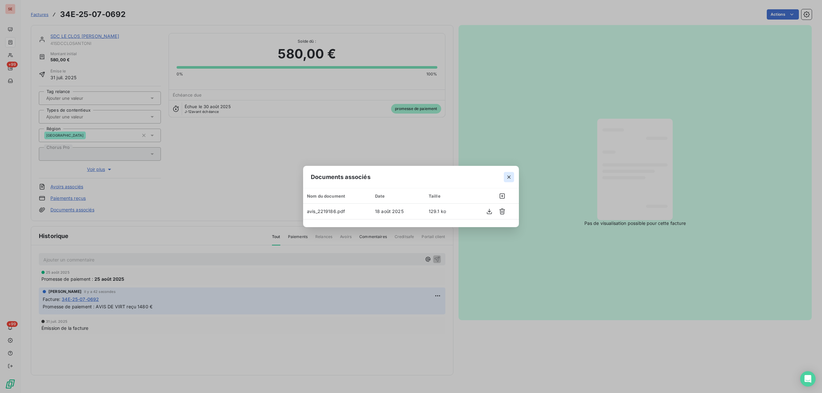
drag, startPoint x: 508, startPoint y: 178, endPoint x: 798, endPoint y: 89, distance: 303.7
click at [509, 178] on icon "button" at bounding box center [509, 177] width 6 height 6
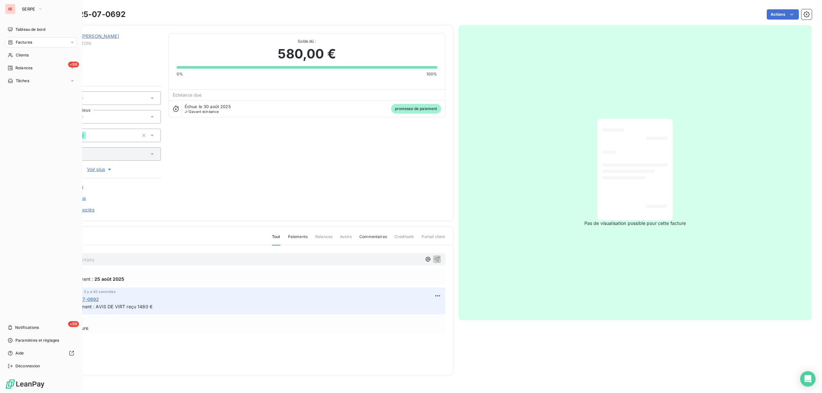
click at [23, 44] on span "Factures" at bounding box center [24, 43] width 16 height 6
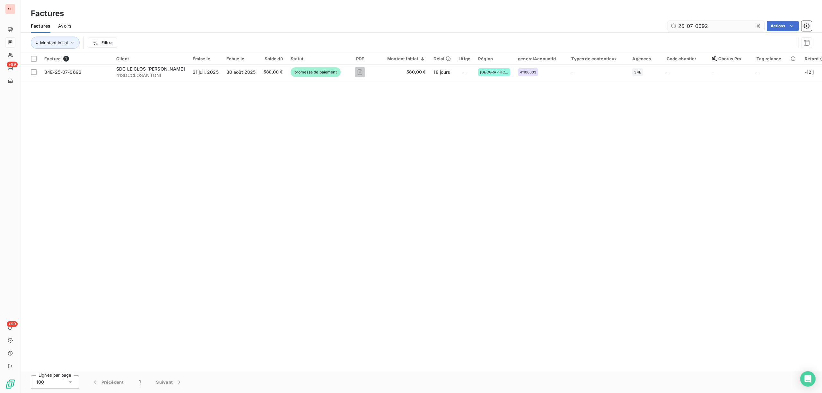
drag, startPoint x: 714, startPoint y: 23, endPoint x: 698, endPoint y: 24, distance: 15.4
click at [698, 24] on input "25-07-0692" at bounding box center [716, 26] width 96 height 10
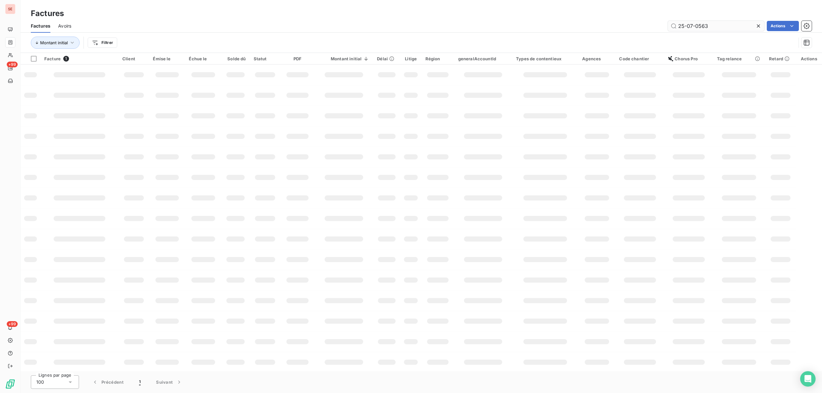
type input "25-07-0563"
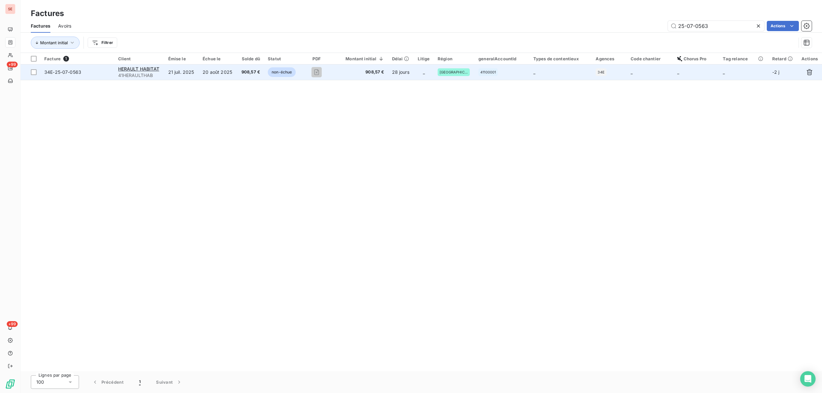
click at [203, 75] on td "20 août 2025" at bounding box center [218, 72] width 38 height 15
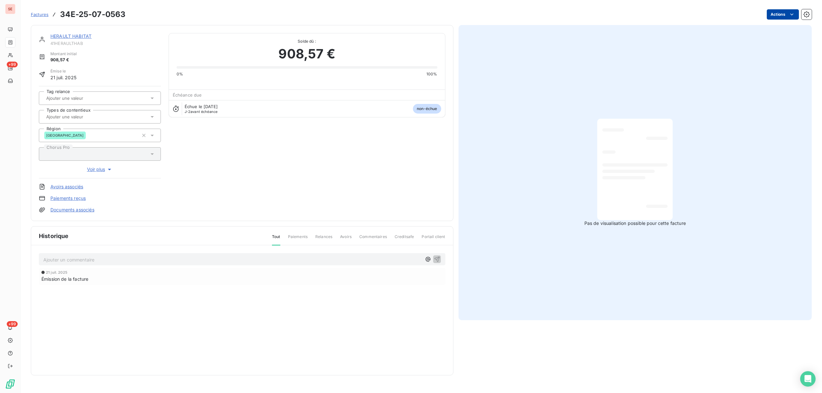
click at [775, 13] on html "SE +99 +99 Factures 34E-25-07-0563 Actions HERAULT HABITAT 41HERAULTHAB Montant…" at bounding box center [411, 196] width 822 height 393
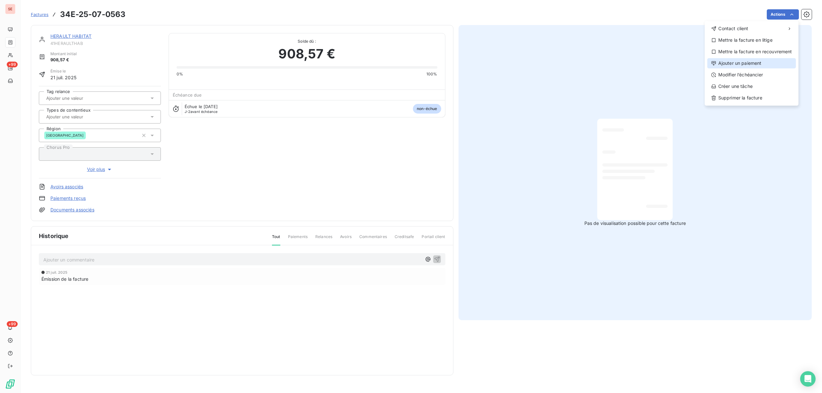
click at [754, 63] on div "Ajouter un paiement" at bounding box center [752, 63] width 89 height 10
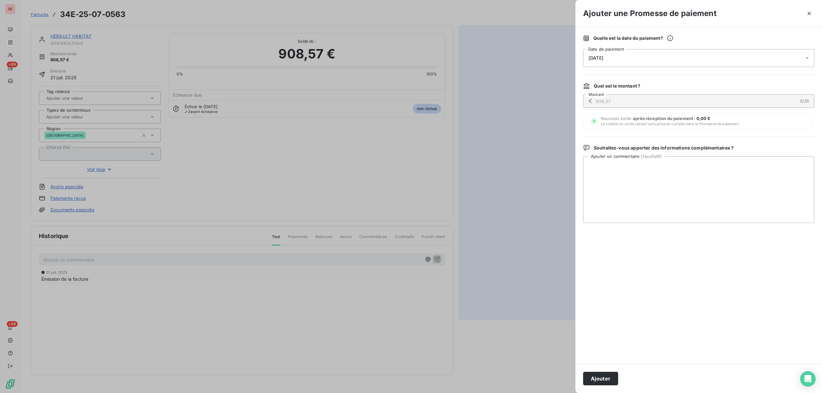
click at [806, 56] on icon at bounding box center [807, 58] width 6 height 6
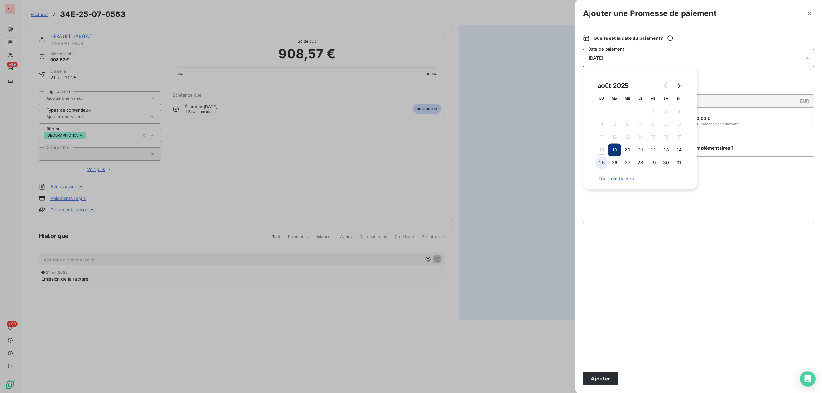
click at [599, 163] on button "25" at bounding box center [601, 162] width 13 height 13
click at [788, 184] on textarea "Ajouter un commentaire ( facultatif )" at bounding box center [698, 189] width 231 height 67
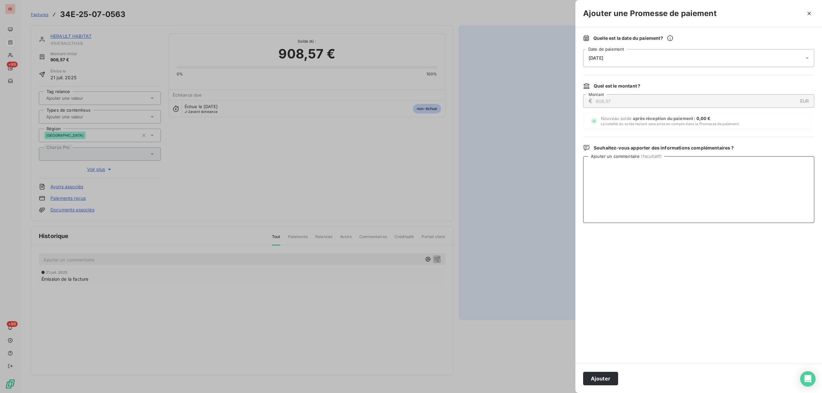
paste textarea "AVIS DE VIRT reçu 6962.85 €"
drag, startPoint x: 672, startPoint y: 167, endPoint x: 630, endPoint y: 163, distance: 42.3
click at [630, 163] on textarea "AVIS DE VIRT reçu 6962.85 €" at bounding box center [698, 189] width 231 height 67
drag, startPoint x: 667, startPoint y: 166, endPoint x: 630, endPoint y: 162, distance: 37.5
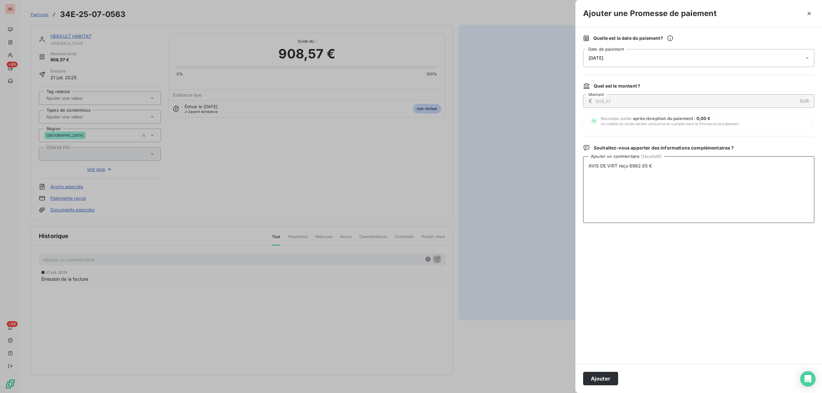
click at [630, 162] on textarea "AVIS DE VIRT reçu 6962.85 €" at bounding box center [698, 189] width 231 height 67
type textarea "AVIS DE VIRT reçu"
click at [611, 369] on div "Ajouter" at bounding box center [699, 378] width 247 height 29
click at [612, 373] on button "Ajouter" at bounding box center [600, 378] width 35 height 13
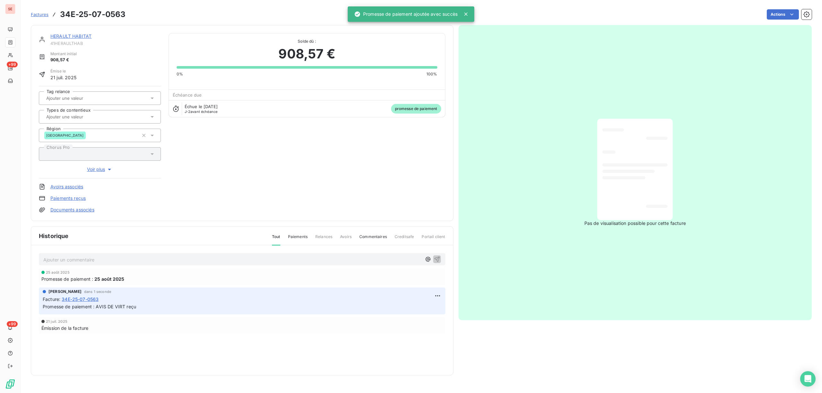
click at [82, 207] on link "Documents associés" at bounding box center [72, 210] width 44 height 6
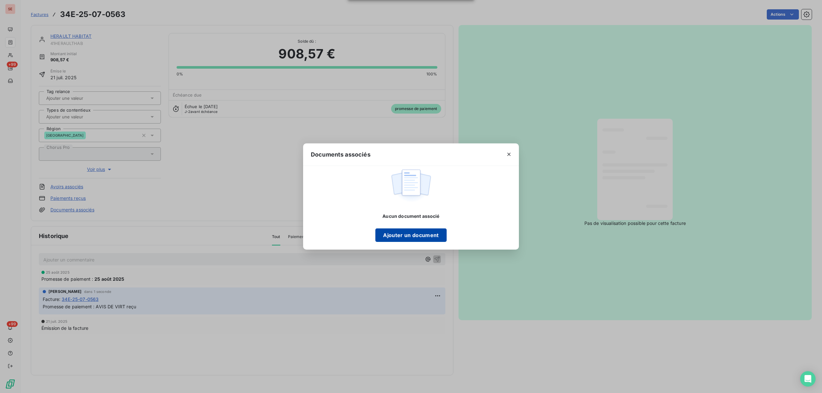
click at [418, 232] on button "Ajouter un document" at bounding box center [410, 235] width 71 height 13
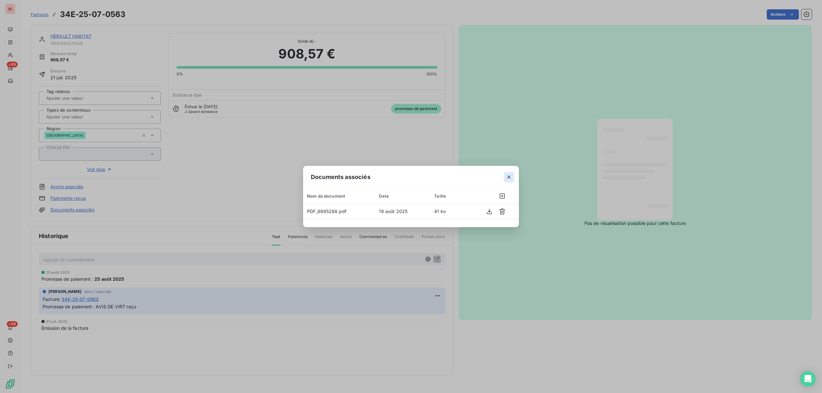
click at [508, 177] on icon "button" at bounding box center [509, 177] width 6 height 6
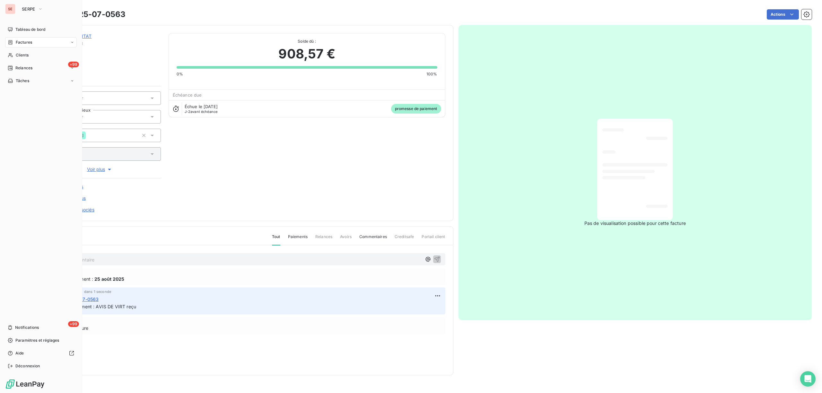
click at [29, 43] on span "Factures" at bounding box center [24, 43] width 16 height 6
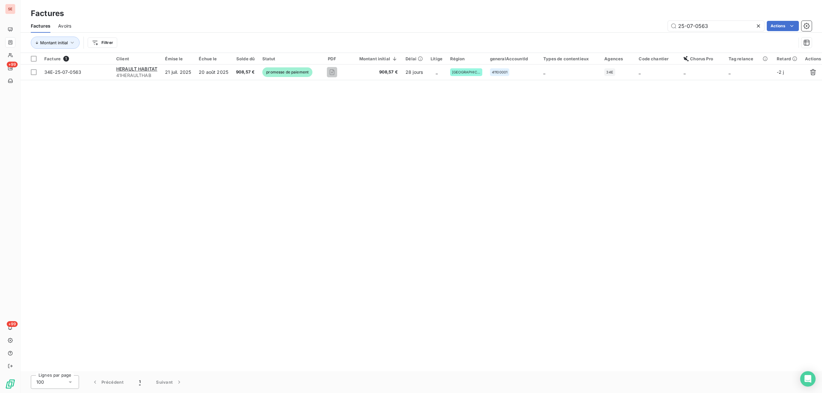
drag, startPoint x: 700, startPoint y: 26, endPoint x: 659, endPoint y: 31, distance: 40.4
click at [659, 31] on div "25-07-0563 Actions" at bounding box center [445, 26] width 733 height 10
click at [720, 29] on input "25-06-0361" at bounding box center [716, 26] width 96 height 10
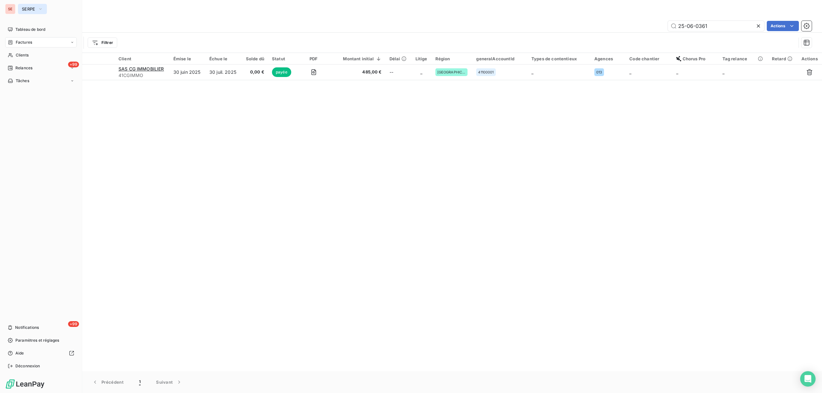
click at [29, 5] on button "SERPE" at bounding box center [32, 9] width 29 height 10
click at [49, 42] on span "SEM" at bounding box center [59, 42] width 57 height 6
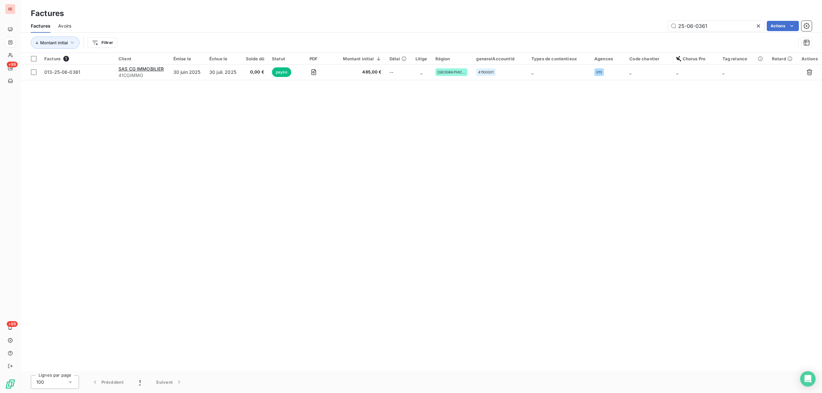
type input "349"
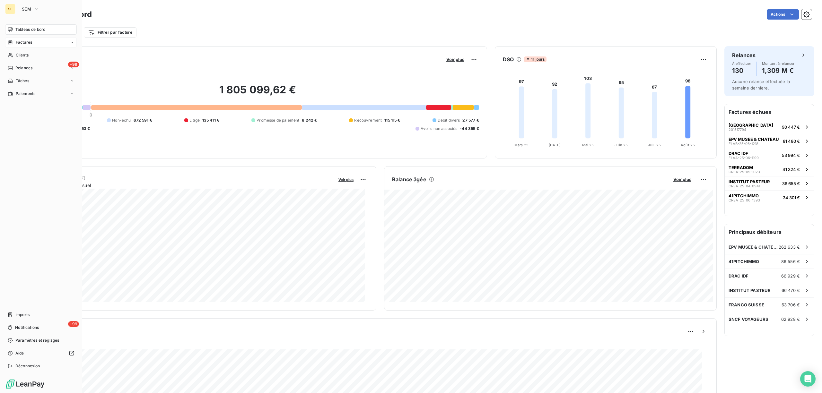
click at [22, 42] on span "Factures" at bounding box center [24, 43] width 16 height 6
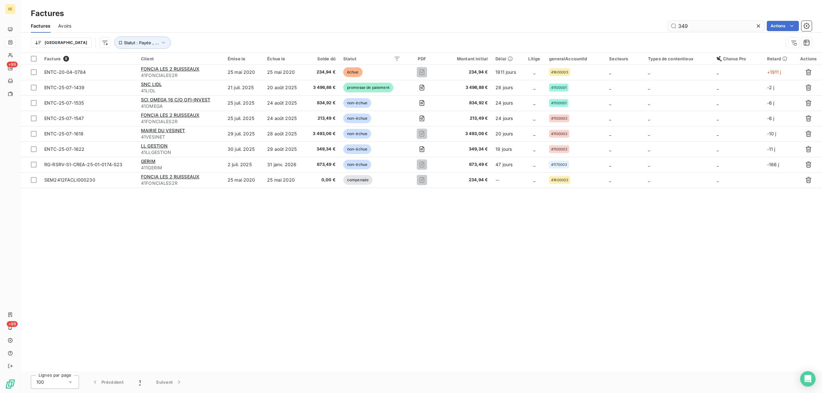
drag, startPoint x: 704, startPoint y: 24, endPoint x: 677, endPoint y: 30, distance: 27.6
click at [677, 30] on input "349" at bounding box center [716, 26] width 96 height 10
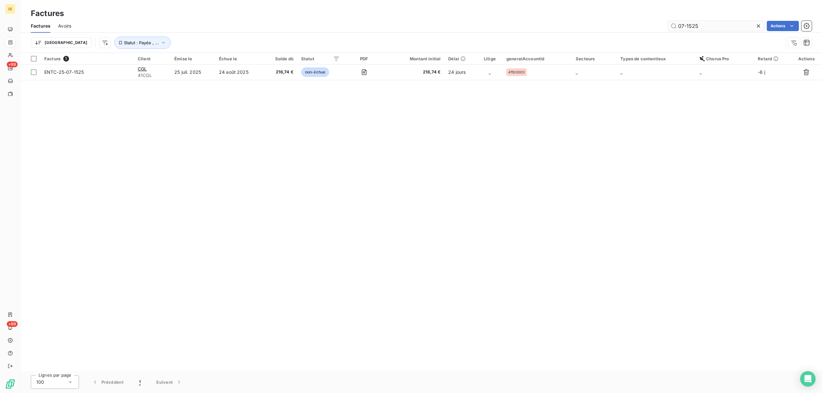
type input "07-1525"
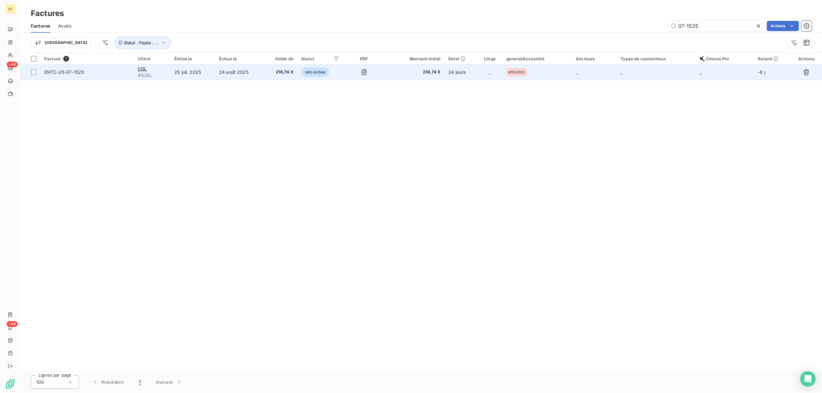
click at [243, 74] on td "24 août 2025" at bounding box center [239, 72] width 48 height 15
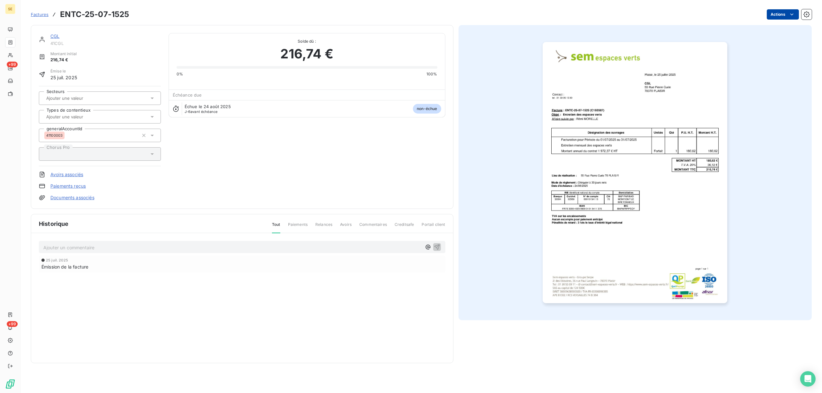
click at [780, 15] on html "SE +99 +99 Factures ENTC-25-07-1525 Actions CGL 41CGL Montant initial 216,74 € …" at bounding box center [411, 196] width 822 height 393
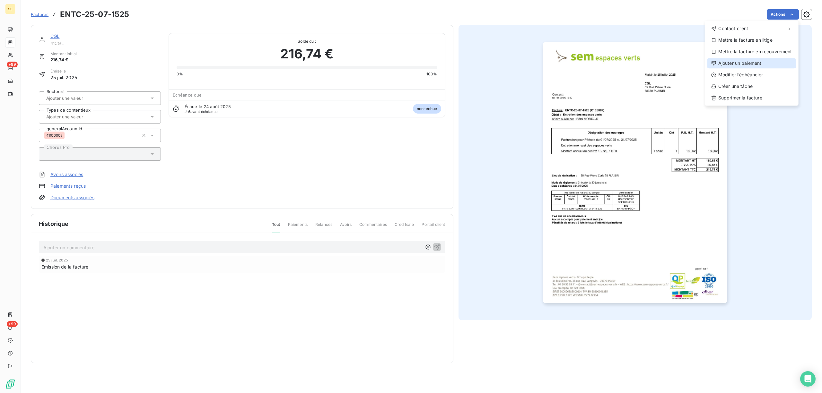
click at [743, 64] on div "Ajouter un paiement" at bounding box center [752, 63] width 89 height 10
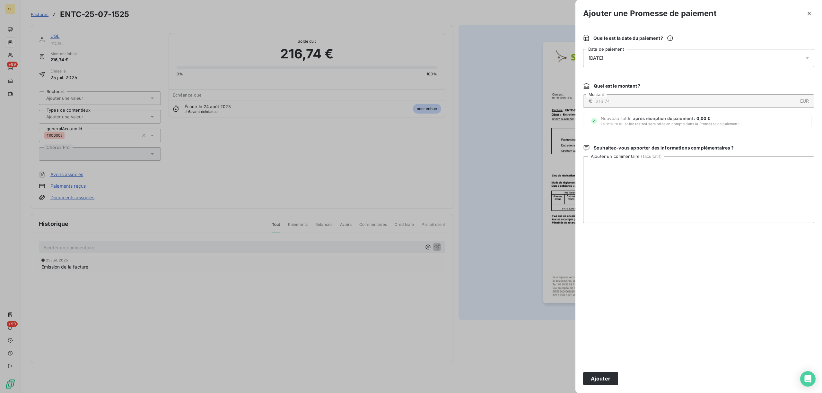
click at [807, 58] on icon at bounding box center [807, 58] width 3 height 2
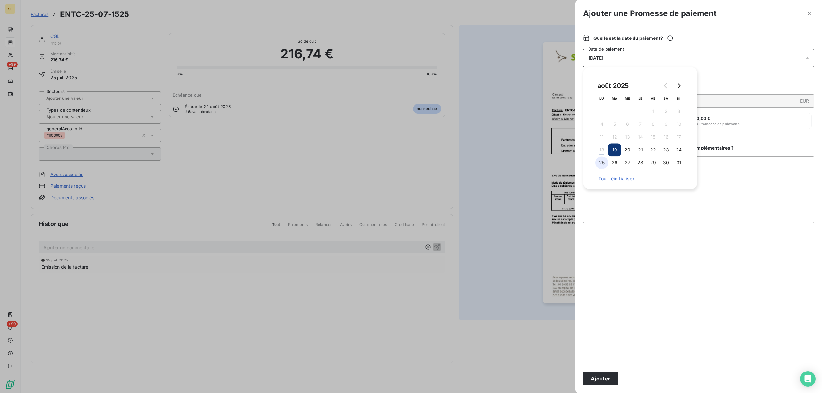
click at [603, 164] on button "25" at bounding box center [601, 162] width 13 height 13
click at [778, 181] on textarea "Ajouter un commentaire ( facultatif )" at bounding box center [698, 189] width 231 height 67
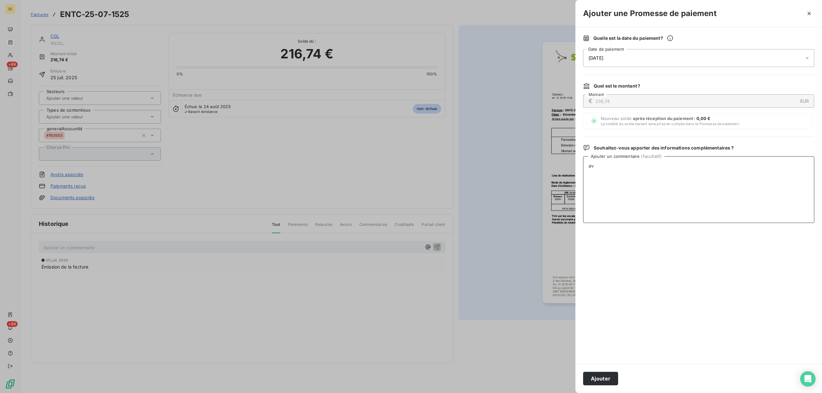
type textarea "a"
paste textarea "AVIS DE VIRT reçu 6962.85 €"
drag, startPoint x: 662, startPoint y: 163, endPoint x: 628, endPoint y: 167, distance: 34.0
click at [628, 167] on textarea "AVIS DE VIRT reçu 6962.85 €" at bounding box center [698, 189] width 231 height 67
type textarea "AVIS DE VIRT reçu"
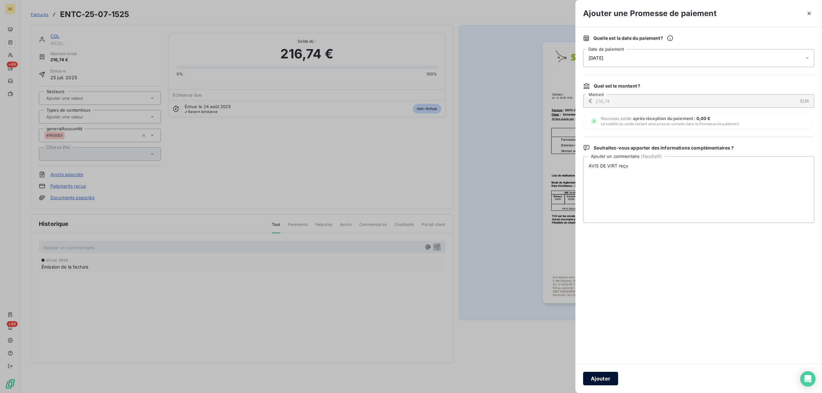
click at [599, 378] on button "Ajouter" at bounding box center [600, 378] width 35 height 13
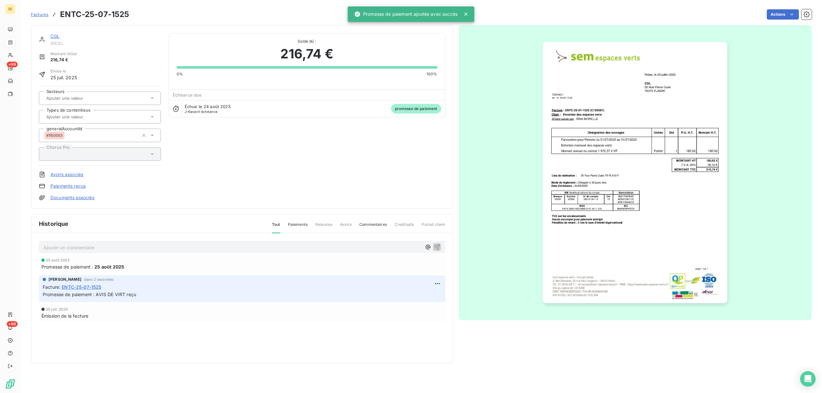
click at [77, 200] on link "Documents associés" at bounding box center [72, 198] width 44 height 6
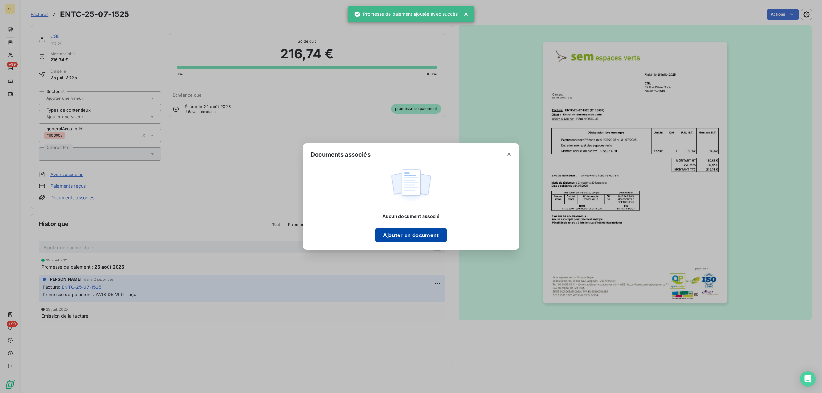
click at [432, 233] on button "Ajouter un document" at bounding box center [410, 235] width 71 height 13
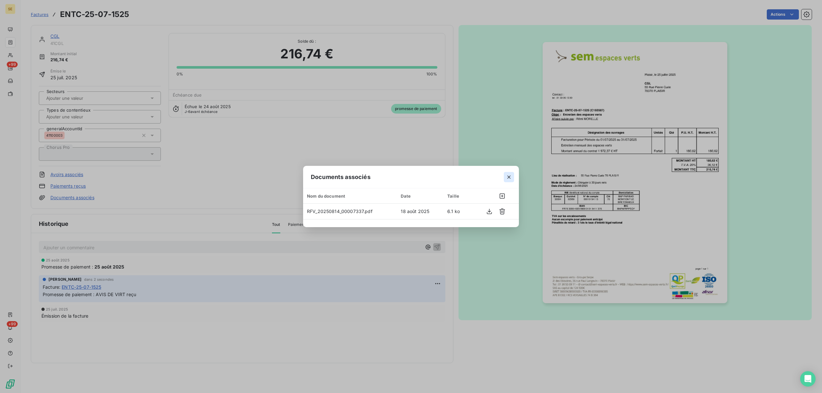
click at [507, 179] on icon "button" at bounding box center [509, 177] width 6 height 6
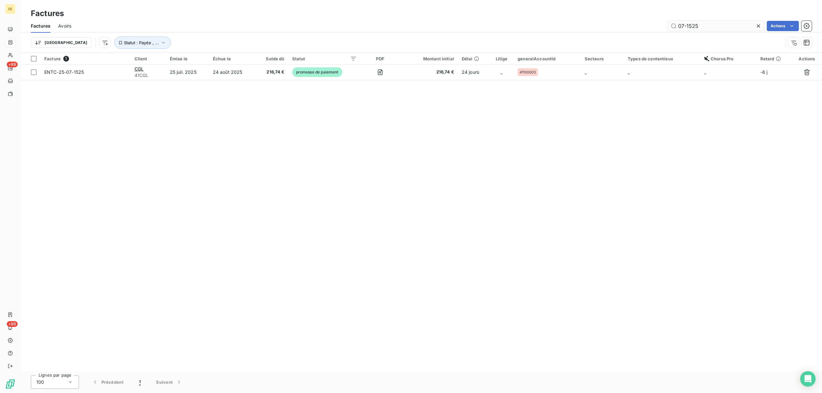
drag, startPoint x: 702, startPoint y: 29, endPoint x: 690, endPoint y: 29, distance: 12.2
click at [690, 29] on input "07-1525" at bounding box center [716, 26] width 96 height 10
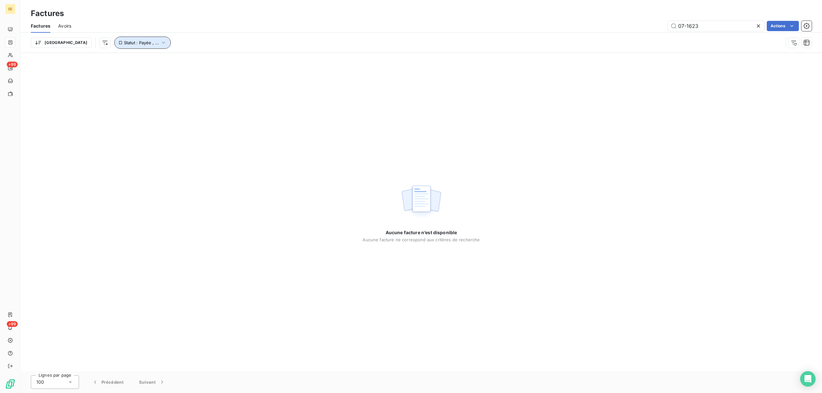
click at [160, 45] on icon "button" at bounding box center [163, 43] width 6 height 6
click at [125, 81] on button "Supprimer le filtre" at bounding box center [166, 77] width 170 height 14
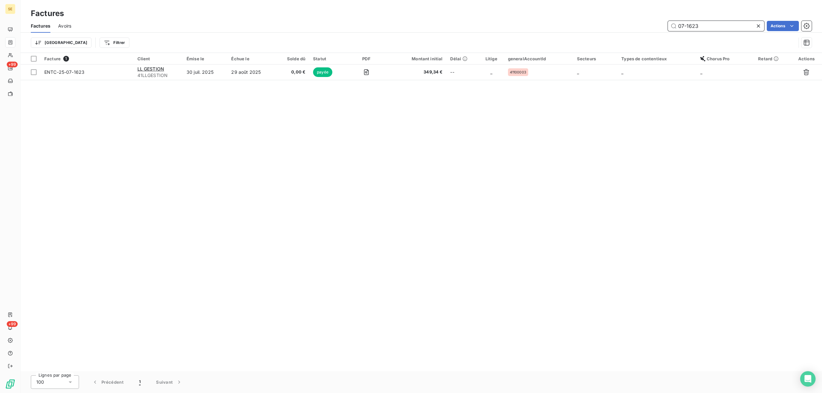
drag, startPoint x: 703, startPoint y: 24, endPoint x: 678, endPoint y: 29, distance: 24.9
click at [678, 29] on input "07-1623" at bounding box center [716, 26] width 96 height 10
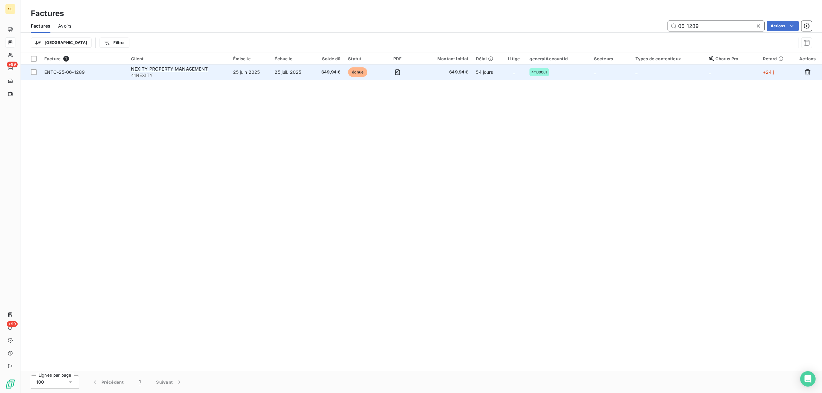
type input "06-1289"
click at [271, 69] on td "25 juin 2025" at bounding box center [250, 72] width 42 height 15
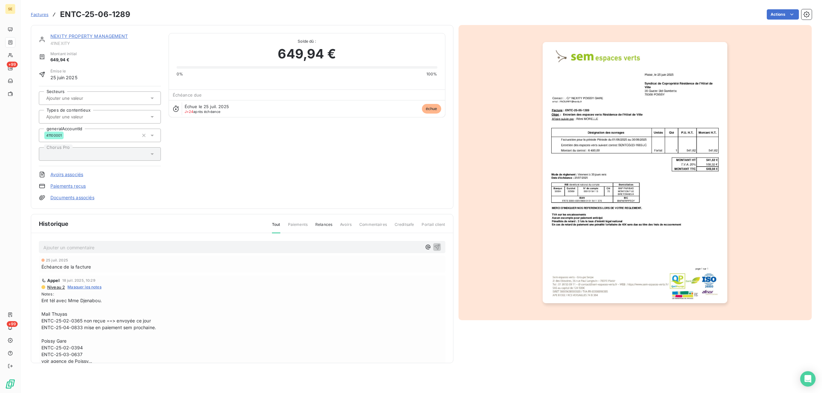
click at [94, 36] on link "NEXITY PROPERTY MANAGEMENT" at bounding box center [88, 35] width 77 height 5
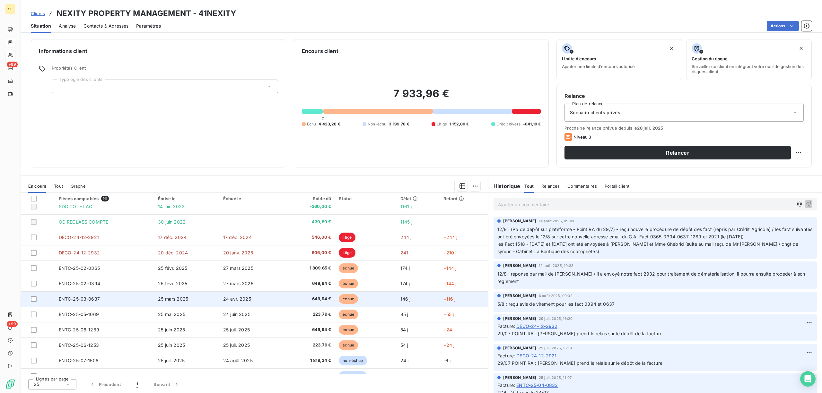
scroll to position [77, 0]
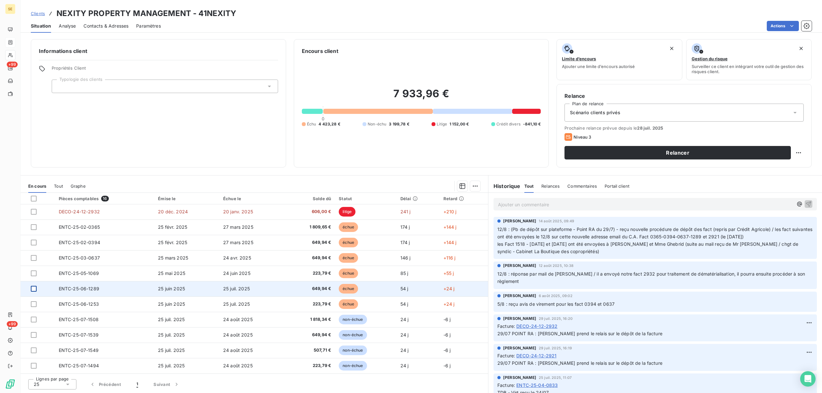
click at [31, 291] on div at bounding box center [34, 289] width 6 height 6
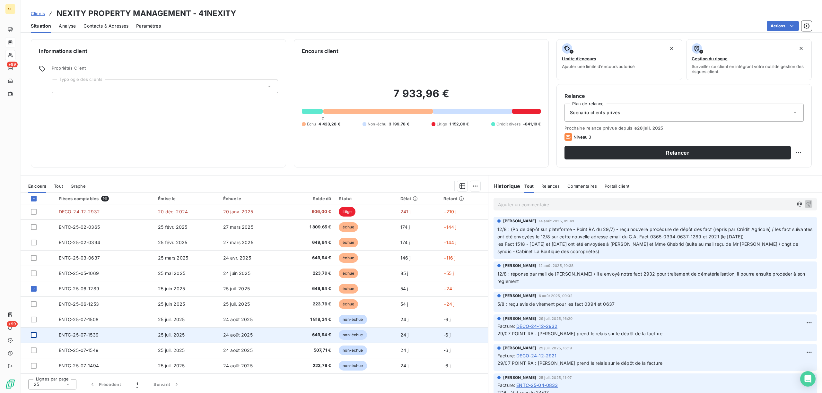
click at [35, 336] on div at bounding box center [34, 335] width 6 height 6
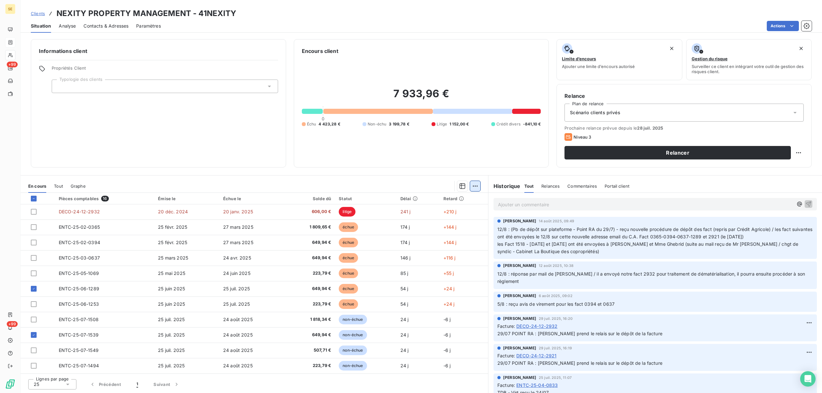
click at [476, 188] on html "SE +99 +99 Clients NEXITY PROPERTY MANAGEMENT - 41NEXITY Situation Analyse Cont…" at bounding box center [411, 196] width 822 height 393
click at [424, 208] on div "Ajouter une promesse de paiement (2 factures)" at bounding box center [419, 212] width 117 height 10
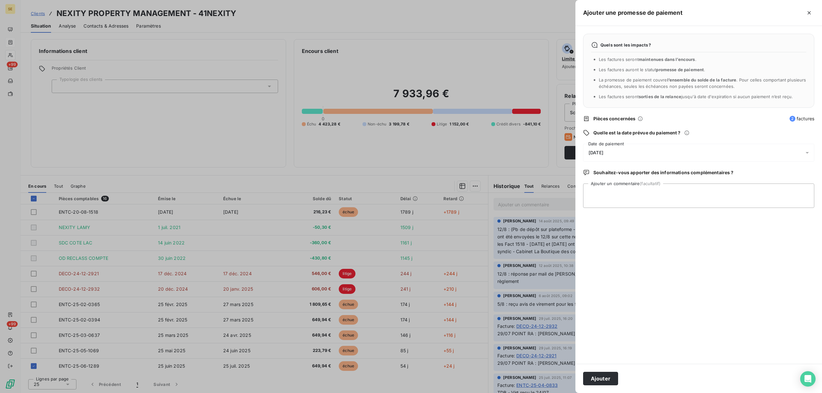
click at [807, 152] on icon at bounding box center [807, 153] width 6 height 6
click at [602, 261] on button "25" at bounding box center [601, 257] width 13 height 13
click at [719, 198] on textarea "Ajouter un commentaire (facultatif)" at bounding box center [698, 196] width 231 height 24
paste textarea "AVIS DE VIRT reçu 6962.85 €"
drag, startPoint x: 653, startPoint y: 191, endPoint x: 627, endPoint y: 195, distance: 26.2
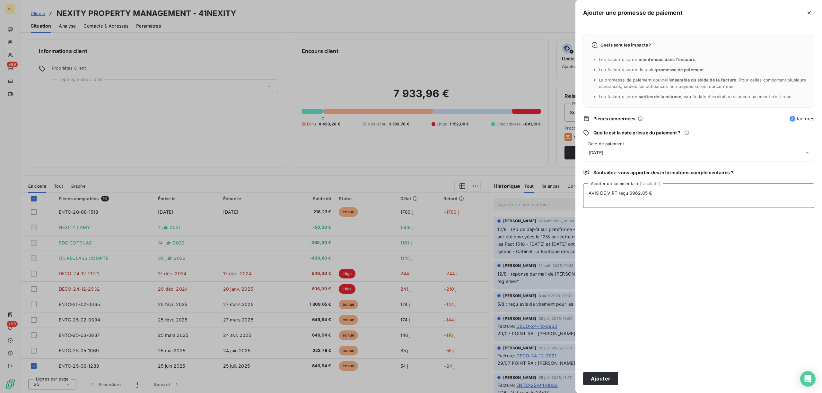
click at [627, 195] on textarea "AVIS DE VIRT reçu 6962.85 €" at bounding box center [698, 196] width 231 height 24
drag, startPoint x: 634, startPoint y: 196, endPoint x: 566, endPoint y: 190, distance: 68.4
click at [566, 393] on div "Ajouter une promesse de paiement Quels sont les impacts ? Les factures seront m…" at bounding box center [411, 393] width 822 height 0
type textarea "AVIS DE VIRT reçu"
click at [598, 376] on button "Ajouter" at bounding box center [600, 378] width 35 height 13
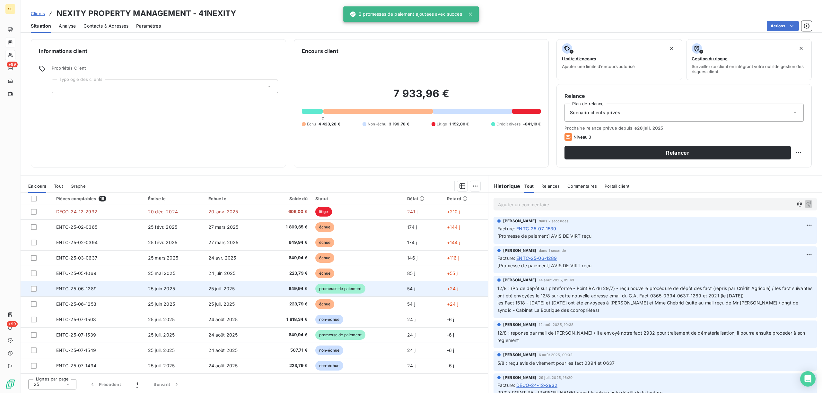
click at [116, 291] on td "ENTC-25-06-1289" at bounding box center [98, 288] width 92 height 15
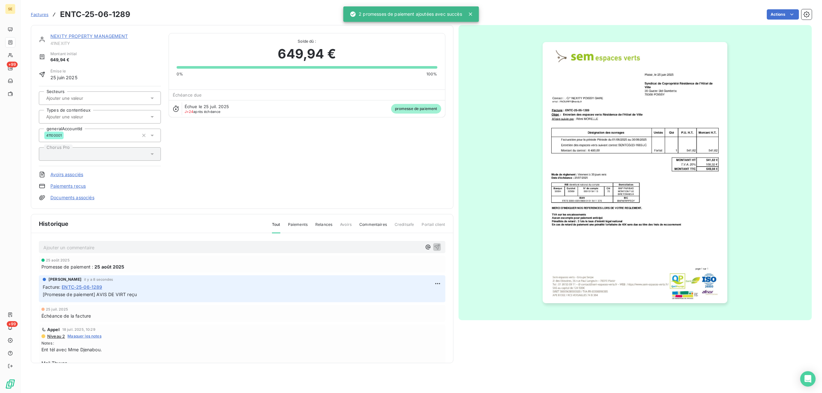
click at [86, 198] on link "Documents associés" at bounding box center [72, 198] width 44 height 6
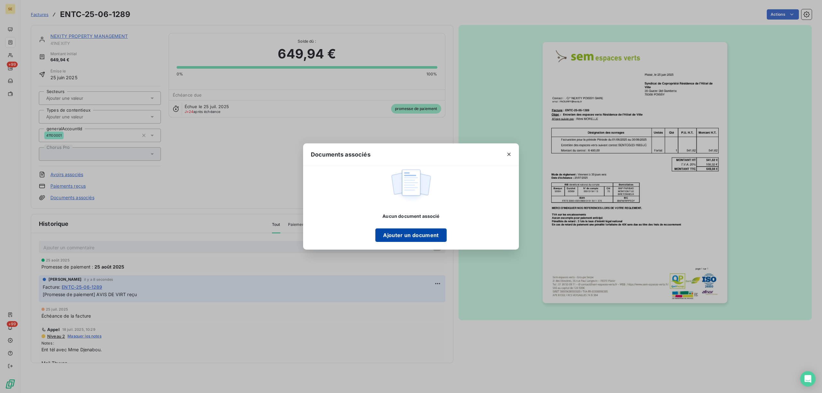
click at [426, 234] on button "Ajouter un document" at bounding box center [410, 235] width 71 height 13
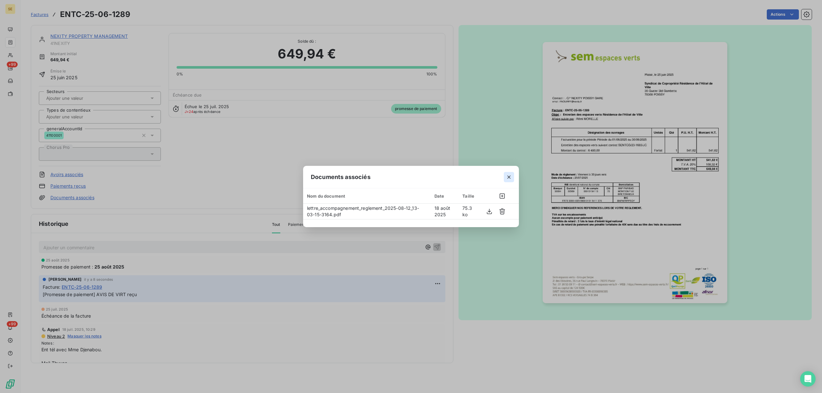
click at [509, 177] on icon "button" at bounding box center [508, 177] width 3 height 3
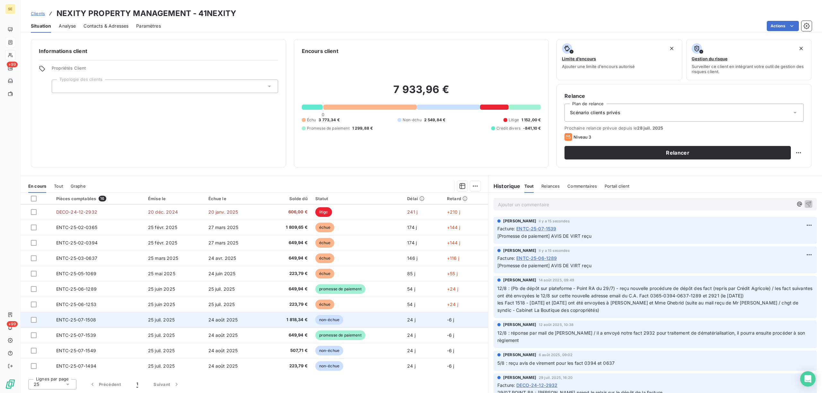
scroll to position [77, 0]
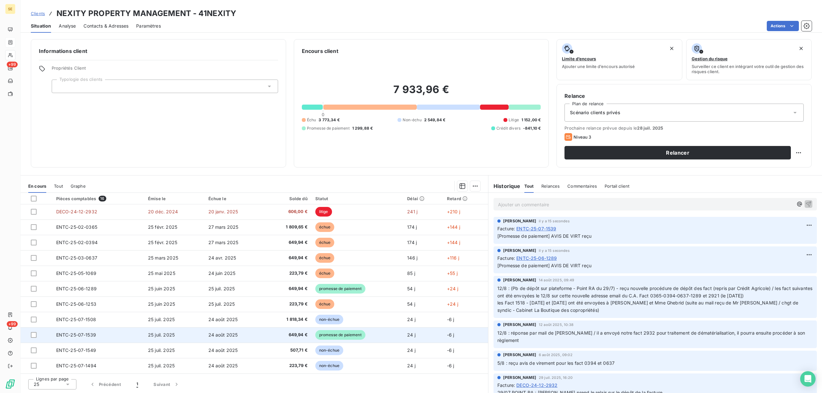
click at [96, 337] on td "ENTC-25-07-1539" at bounding box center [98, 335] width 92 height 15
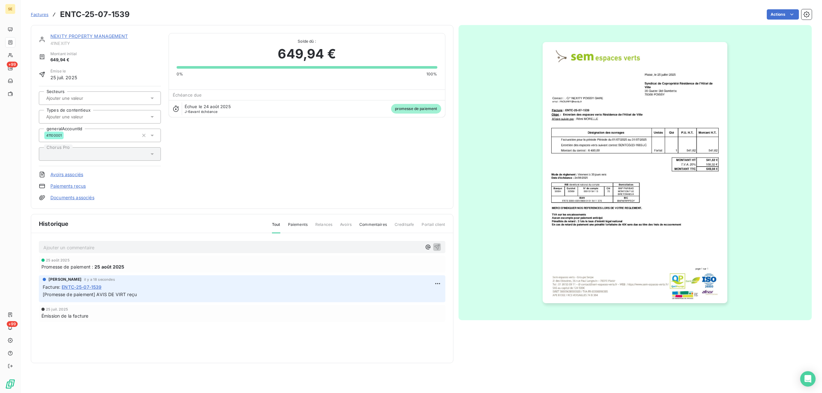
click at [76, 198] on link "Documents associés" at bounding box center [72, 198] width 44 height 6
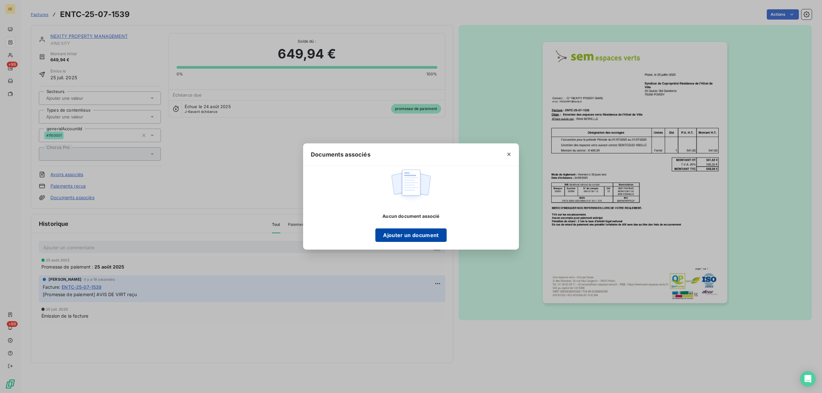
click at [416, 233] on button "Ajouter un document" at bounding box center [410, 235] width 71 height 13
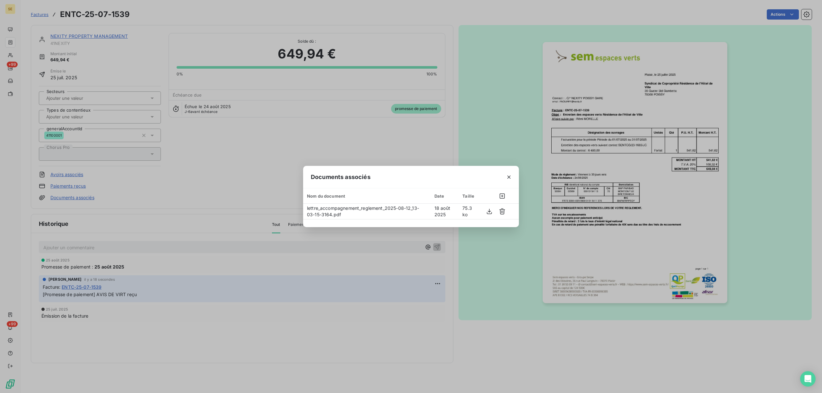
drag, startPoint x: 509, startPoint y: 176, endPoint x: 805, endPoint y: 115, distance: 302.4
click at [510, 176] on icon "button" at bounding box center [509, 177] width 6 height 6
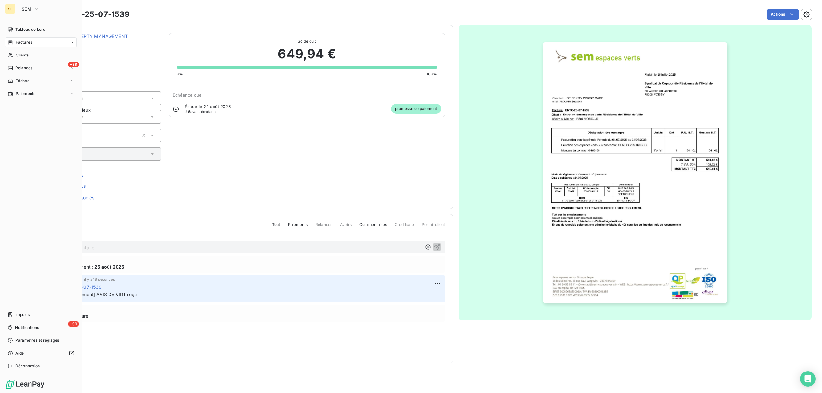
click at [29, 41] on span "Factures" at bounding box center [24, 43] width 16 height 6
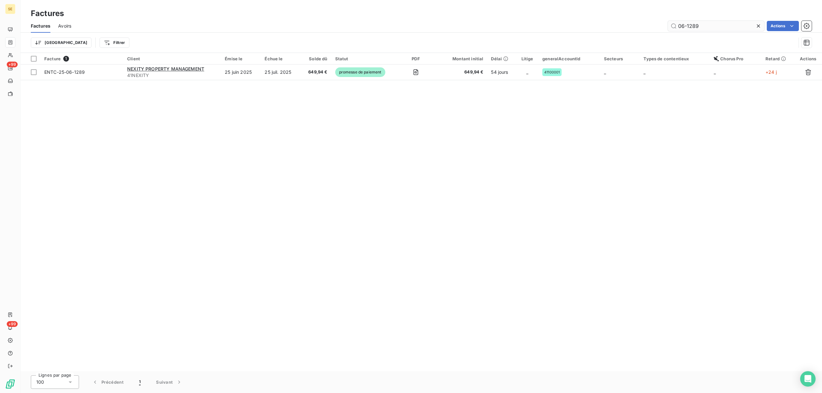
drag, startPoint x: 706, startPoint y: 25, endPoint x: 672, endPoint y: 25, distance: 34.0
click at [672, 25] on input "06-1289" at bounding box center [716, 26] width 96 height 10
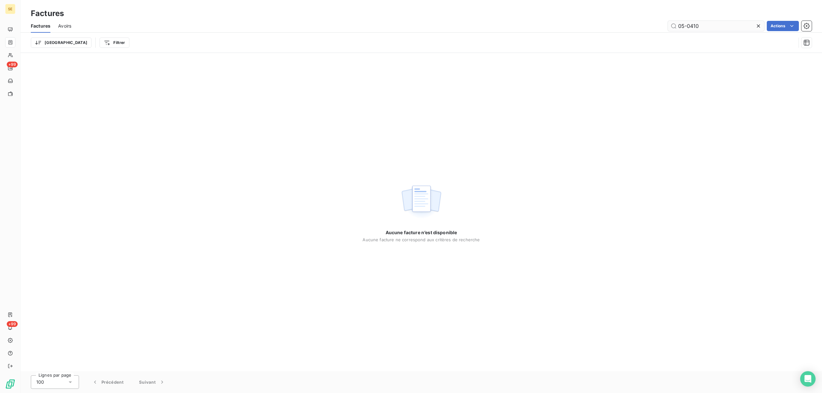
click at [682, 26] on input "05-0410" at bounding box center [716, 26] width 96 height 10
type input "02-0410"
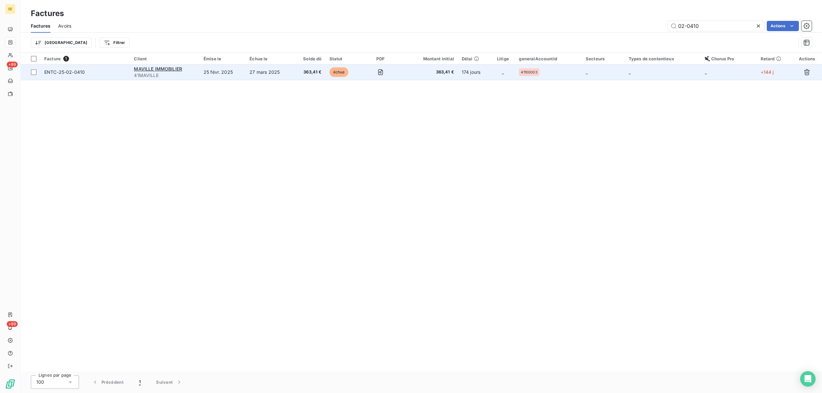
click at [157, 72] on span "41MAVILLE" at bounding box center [165, 75] width 62 height 6
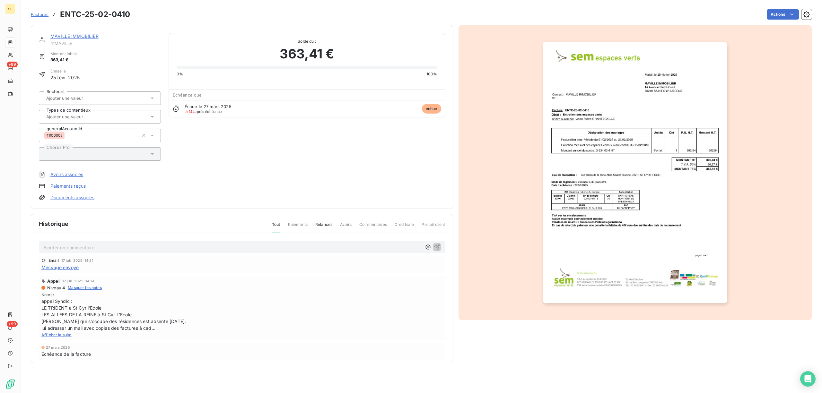
click at [90, 36] on link "MAVILLE IMMOBILIER" at bounding box center [74, 35] width 48 height 5
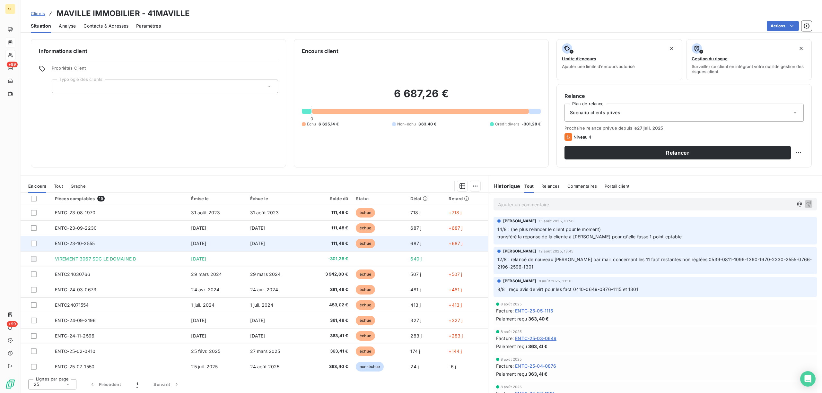
scroll to position [62, 0]
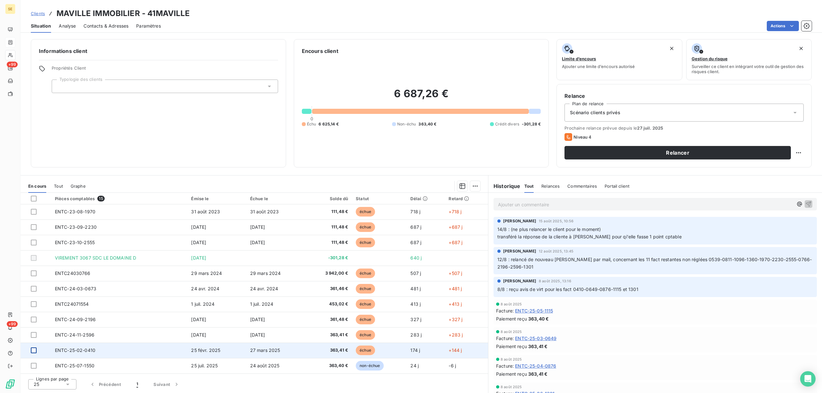
click at [35, 351] on div at bounding box center [34, 351] width 6 height 6
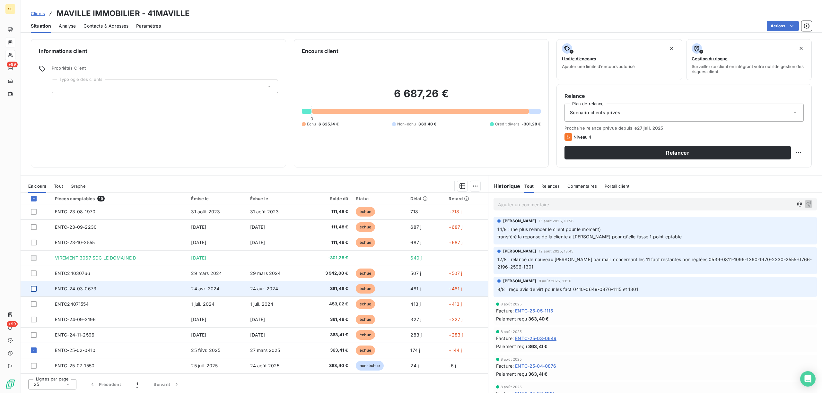
click at [33, 291] on div at bounding box center [34, 289] width 6 height 6
click at [32, 290] on icon at bounding box center [34, 289] width 4 height 4
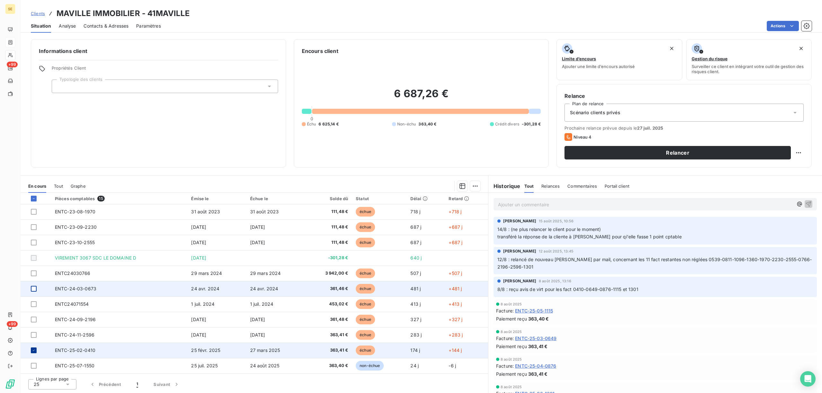
click at [33, 351] on icon at bounding box center [34, 351] width 4 height 4
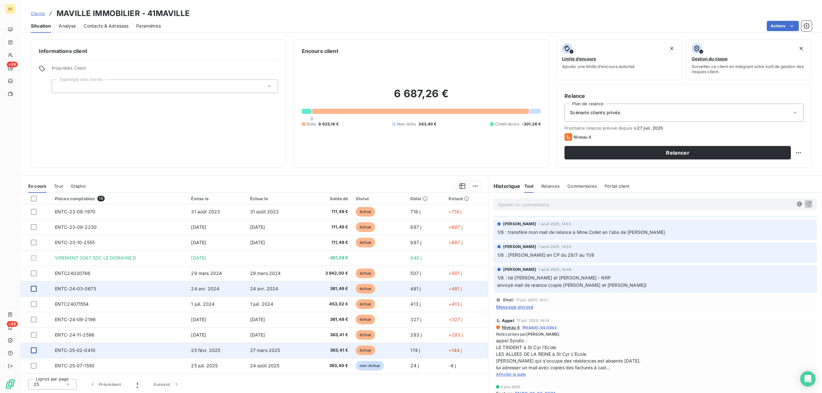
scroll to position [300, 0]
click at [514, 308] on span "Message envoyé" at bounding box center [514, 306] width 37 height 7
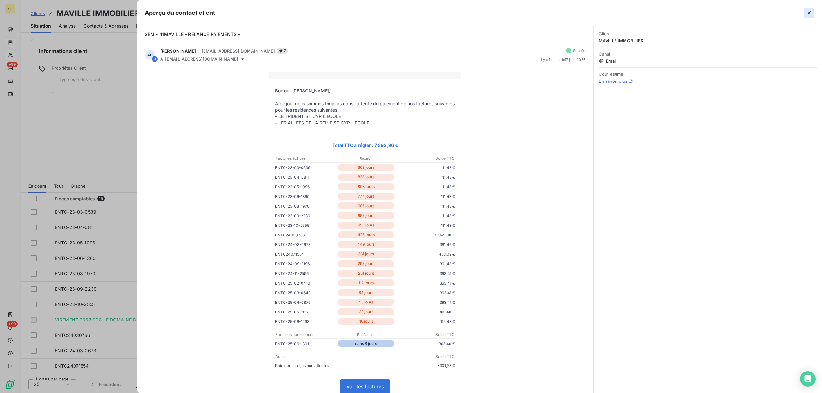
click at [811, 13] on icon "button" at bounding box center [809, 13] width 6 height 6
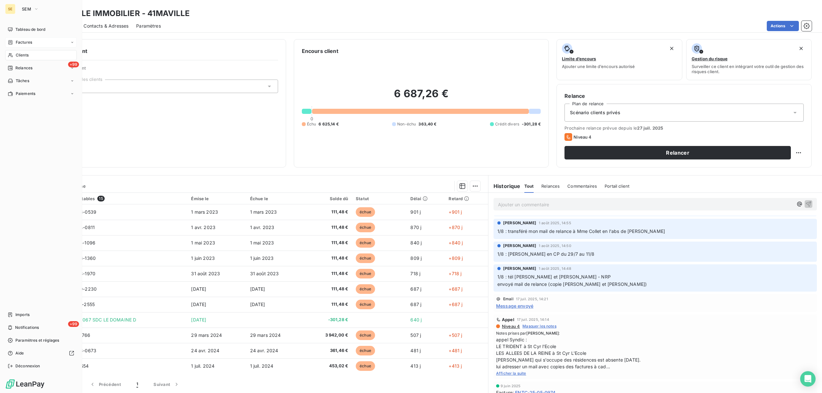
drag, startPoint x: 23, startPoint y: 43, endPoint x: 31, endPoint y: 43, distance: 8.0
click at [23, 43] on span "Factures" at bounding box center [24, 43] width 16 height 6
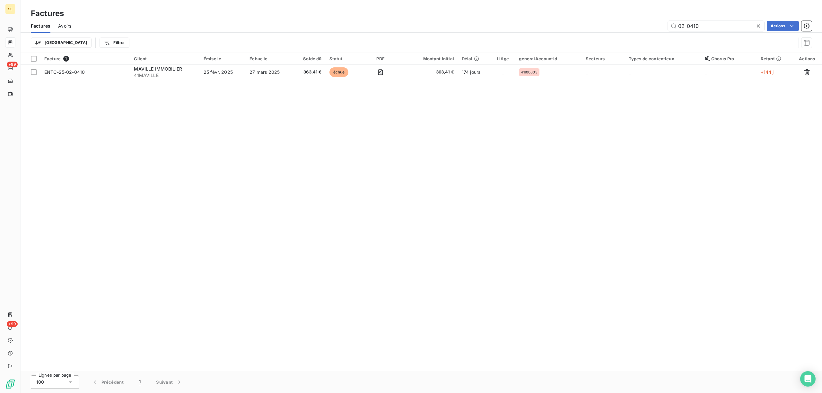
drag, startPoint x: 711, startPoint y: 22, endPoint x: 665, endPoint y: 23, distance: 46.6
click at [665, 23] on div "02-0410 Actions" at bounding box center [445, 26] width 733 height 10
type input "06-1190"
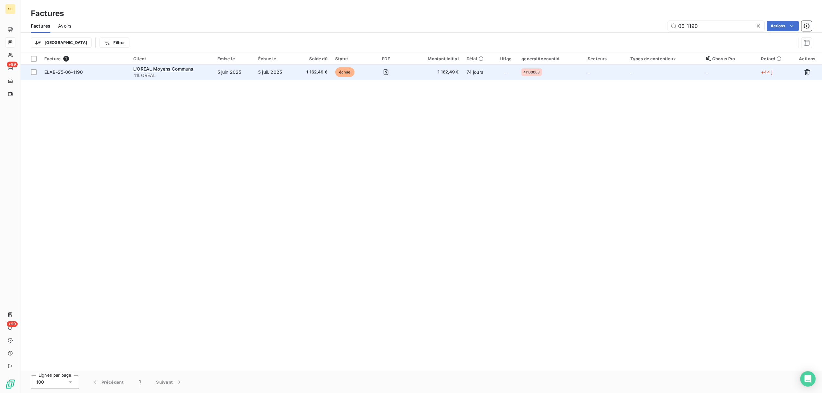
click at [227, 69] on td "5 juin 2025" at bounding box center [234, 72] width 41 height 15
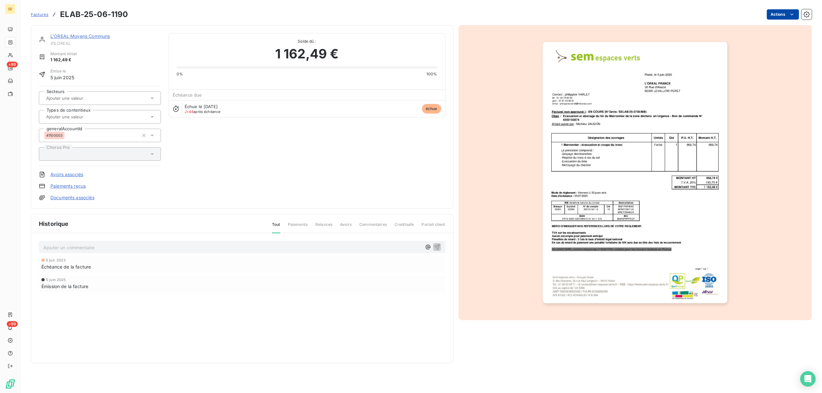
click at [772, 12] on html "SE +99 +99 Factures ELAB-25-06-1190 Actions L'OREAL Moyens Communs 41LOREAL Mon…" at bounding box center [411, 196] width 822 height 393
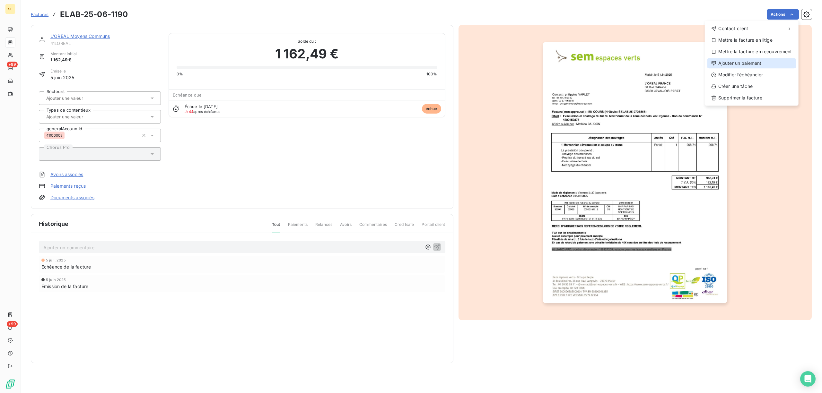
click at [737, 62] on div "Ajouter un paiement" at bounding box center [752, 63] width 89 height 10
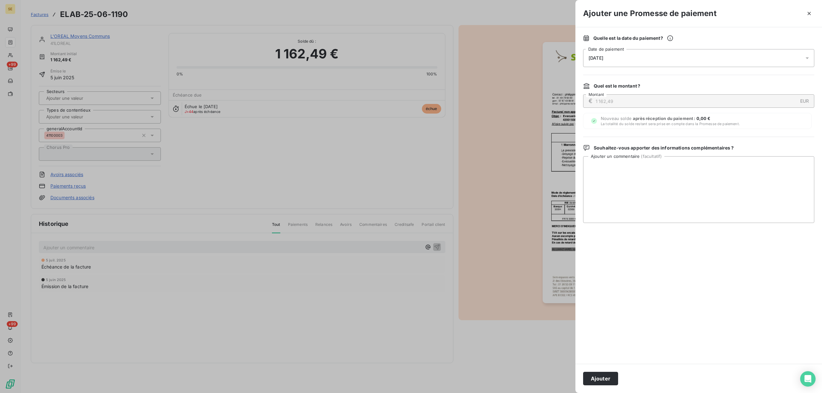
click at [808, 58] on icon at bounding box center [807, 58] width 3 height 2
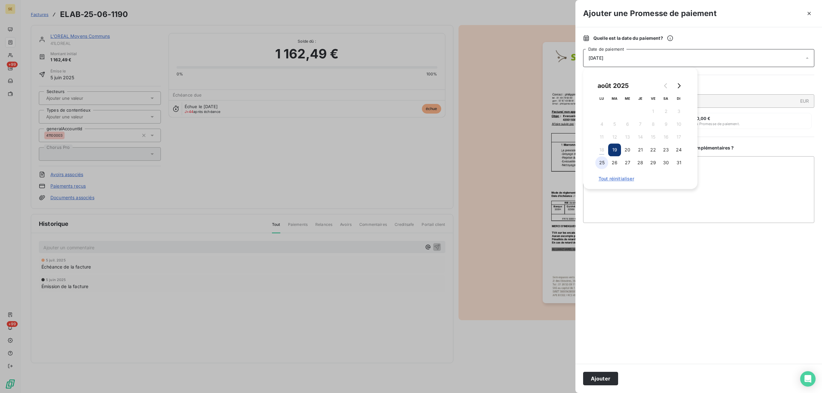
click at [605, 163] on button "25" at bounding box center [601, 162] width 13 height 13
click at [755, 180] on textarea "Ajouter un commentaire ( facultatif )" at bounding box center [698, 189] width 231 height 67
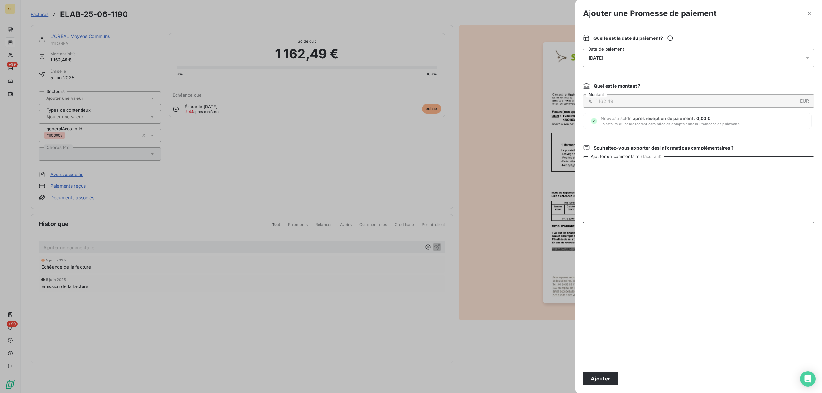
paste textarea "AVIS DE VIRT reçu"
type textarea "AVIS DE VIRT reçu"
click at [598, 380] on button "Ajouter" at bounding box center [600, 378] width 35 height 13
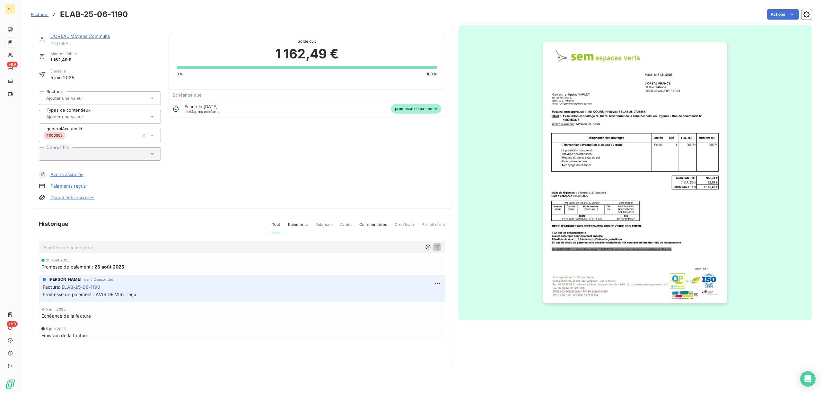
click at [77, 198] on link "Documents associés" at bounding box center [72, 198] width 44 height 6
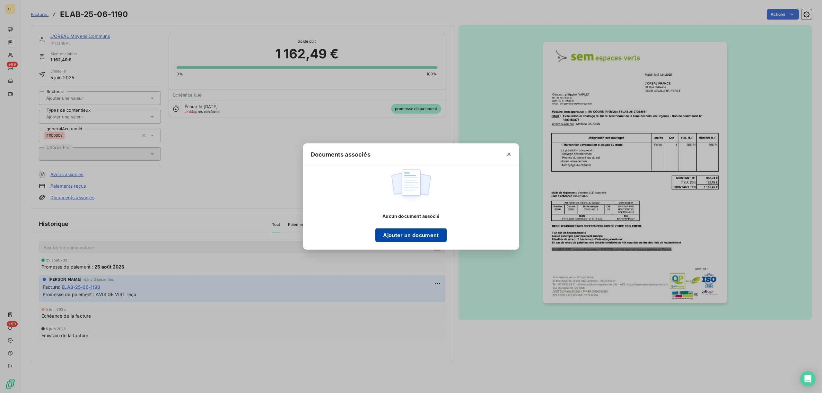
click at [406, 233] on button "Ajouter un document" at bounding box center [410, 235] width 71 height 13
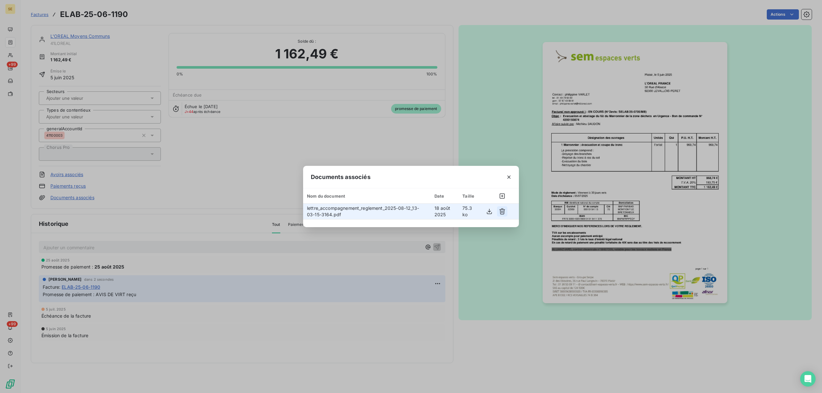
click at [502, 211] on icon "button" at bounding box center [502, 212] width 6 height 6
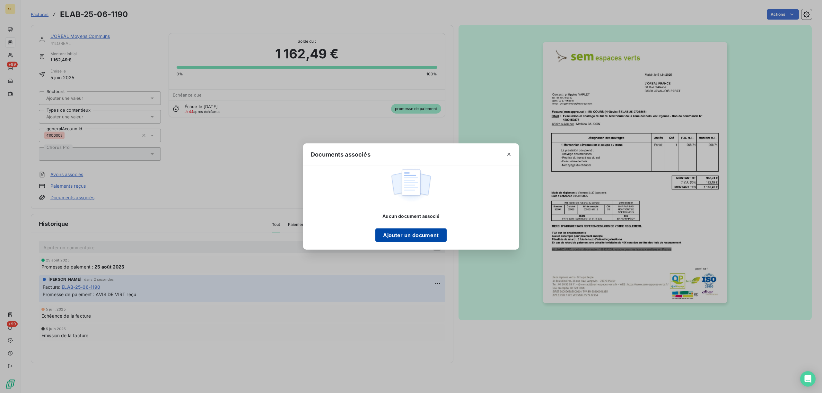
click at [423, 234] on button "Ajouter un document" at bounding box center [410, 235] width 71 height 13
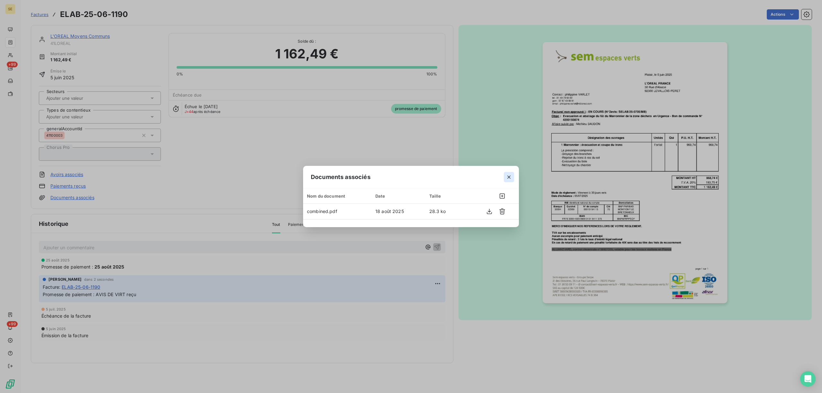
click at [505, 172] on button "button" at bounding box center [509, 177] width 10 height 10
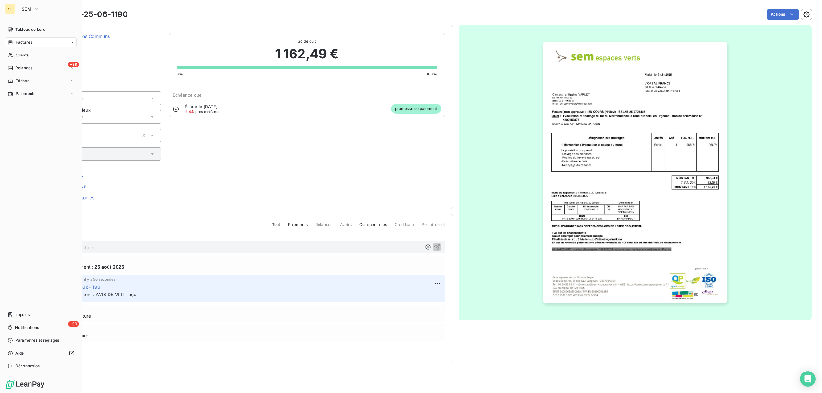
click at [30, 41] on span "Factures" at bounding box center [24, 43] width 16 height 6
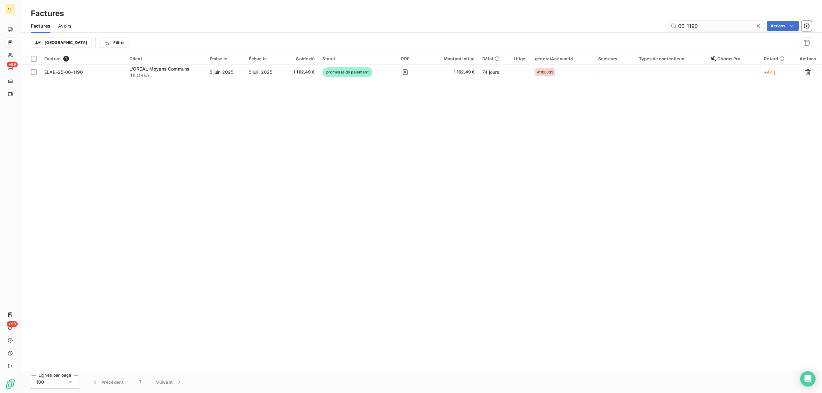
drag, startPoint x: 703, startPoint y: 24, endPoint x: 690, endPoint y: 26, distance: 12.6
click at [690, 26] on input "06-1190" at bounding box center [716, 26] width 96 height 10
drag, startPoint x: 711, startPoint y: 27, endPoint x: 669, endPoint y: 24, distance: 41.8
click at [669, 24] on input "06-1298" at bounding box center [716, 26] width 96 height 10
drag, startPoint x: 704, startPoint y: 25, endPoint x: 689, endPoint y: 27, distance: 15.2
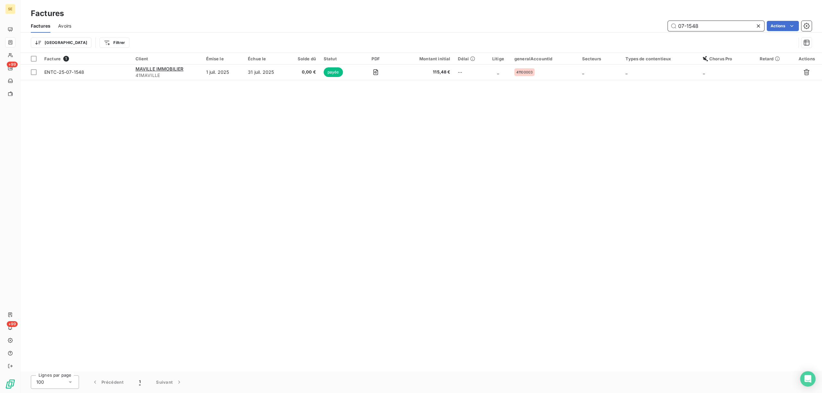
click at [689, 27] on input "07-1548" at bounding box center [716, 26] width 96 height 10
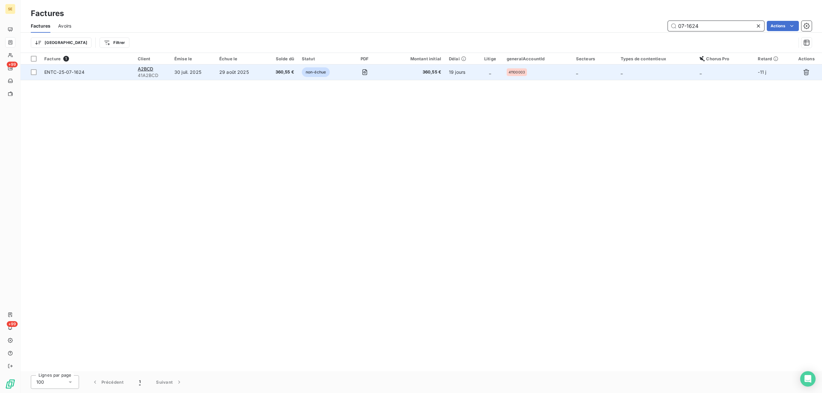
type input "07-1624"
click at [186, 71] on td "30 juil. 2025" at bounding box center [193, 72] width 45 height 15
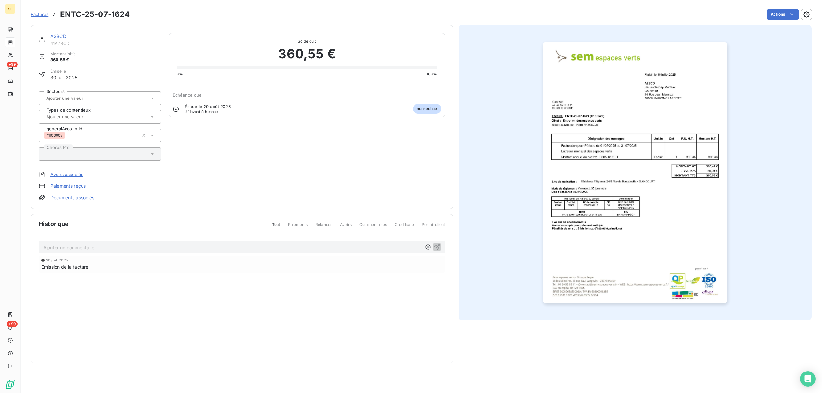
click at [56, 37] on link "A2BCD" at bounding box center [58, 35] width 16 height 5
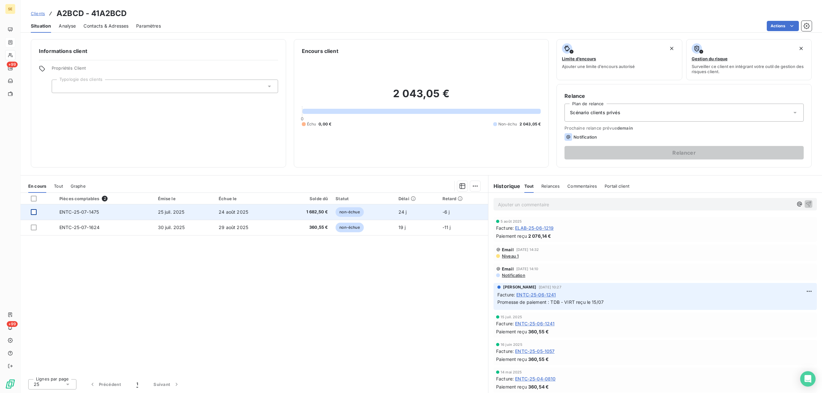
click at [34, 214] on div at bounding box center [34, 212] width 6 height 6
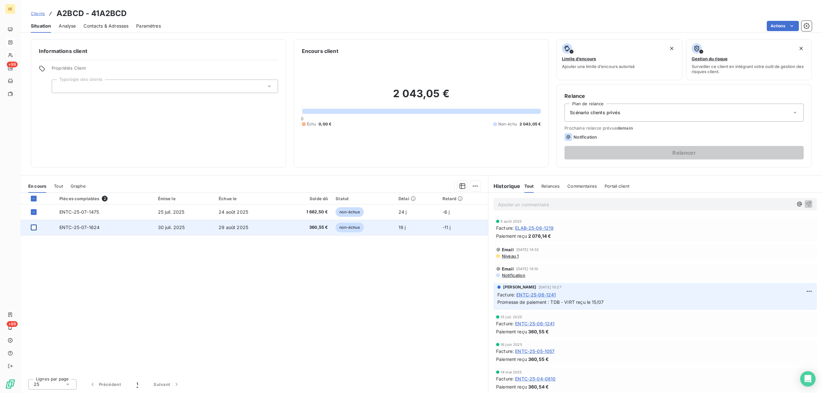
click at [32, 227] on div at bounding box center [34, 228] width 6 height 6
click at [34, 226] on icon at bounding box center [34, 228] width 4 height 4
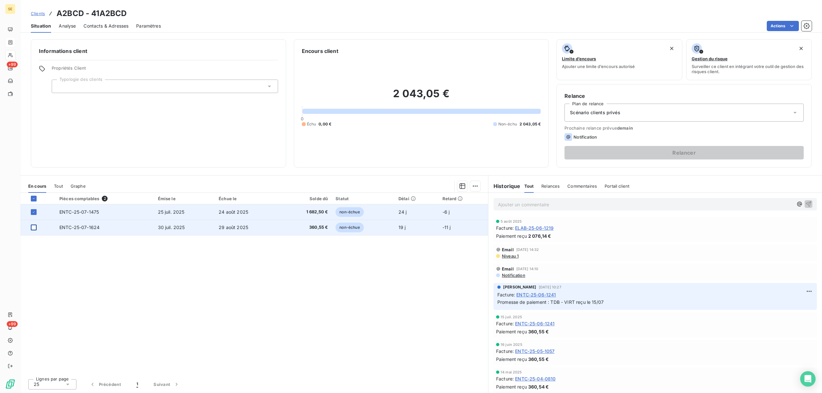
click at [33, 216] on td at bounding box center [38, 212] width 35 height 15
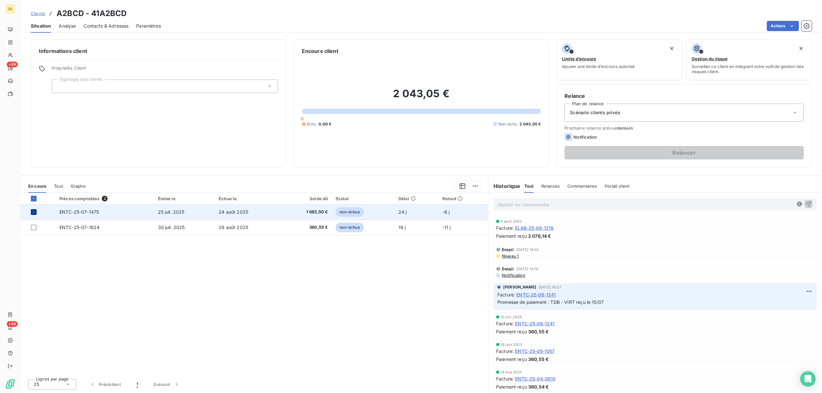
click at [34, 211] on icon at bounding box center [34, 212] width 4 height 4
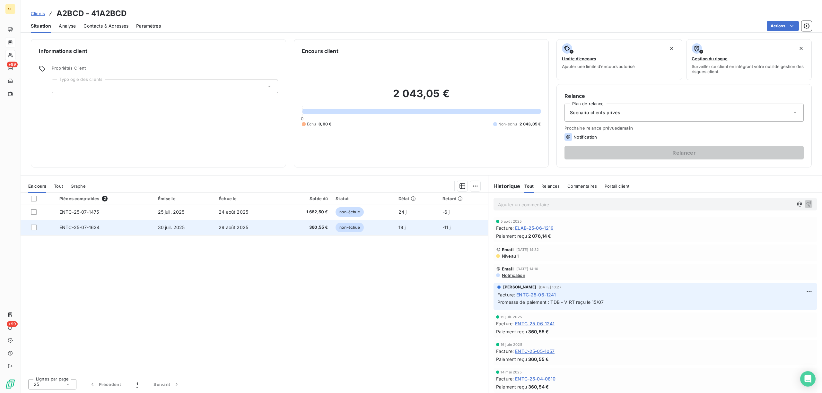
click at [103, 231] on td "ENTC-25-07-1624" at bounding box center [105, 227] width 99 height 15
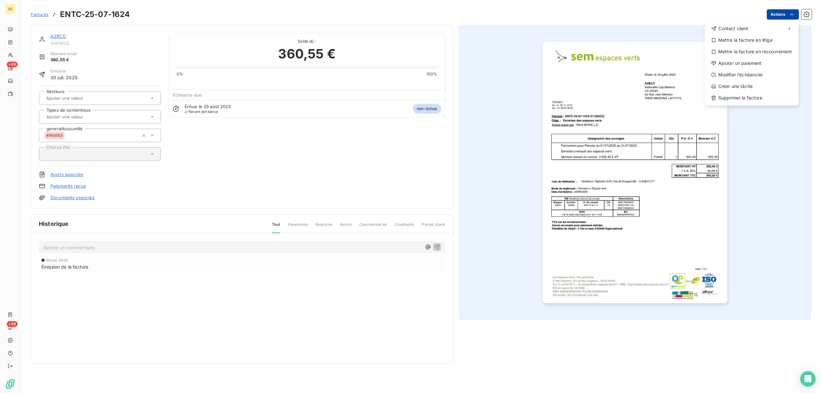
click at [777, 14] on html "SE +99 +99 Factures ENTC-25-07-1624 Actions Contact client Mettre la facture en…" at bounding box center [411, 196] width 822 height 393
click at [757, 64] on div "Ajouter un paiement" at bounding box center [752, 63] width 89 height 10
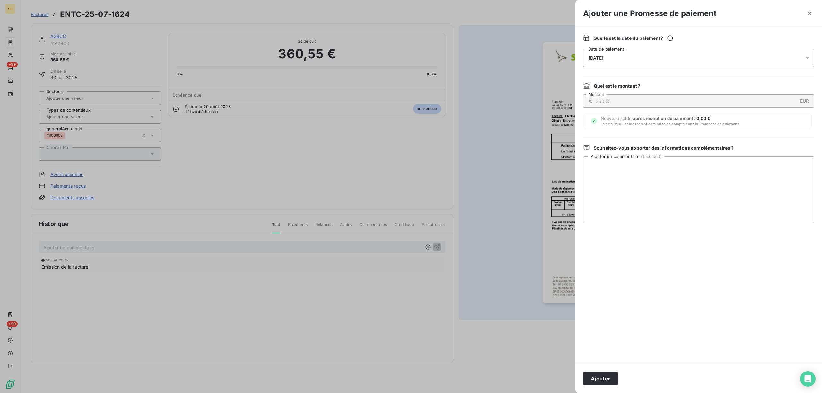
click at [807, 58] on icon at bounding box center [807, 58] width 3 height 2
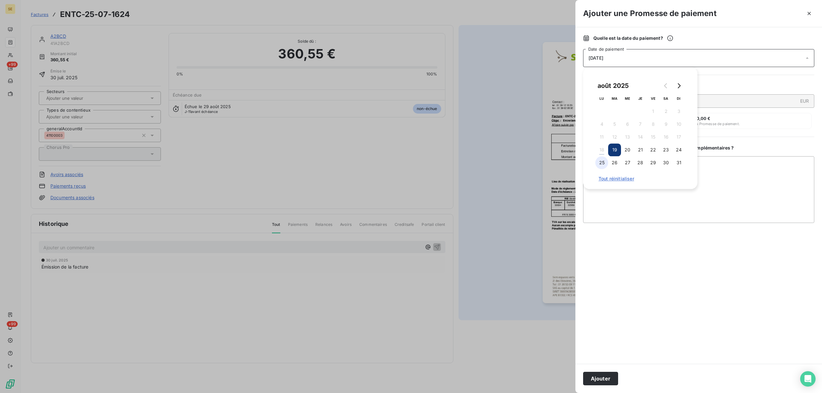
click at [598, 163] on button "25" at bounding box center [601, 162] width 13 height 13
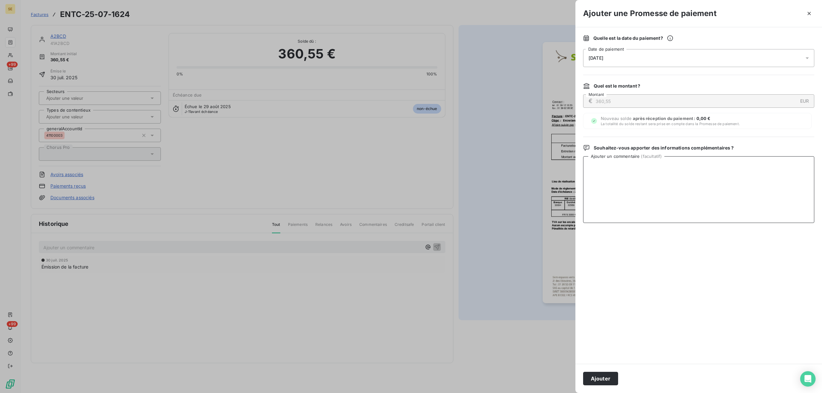
click at [728, 172] on textarea "Ajouter un commentaire ( facultatif )" at bounding box center [698, 189] width 231 height 67
paste textarea "AVIS DE VIRT reçu"
type textarea "AVIS DE VIRT reçu"
click at [594, 378] on button "Ajouter" at bounding box center [600, 378] width 35 height 13
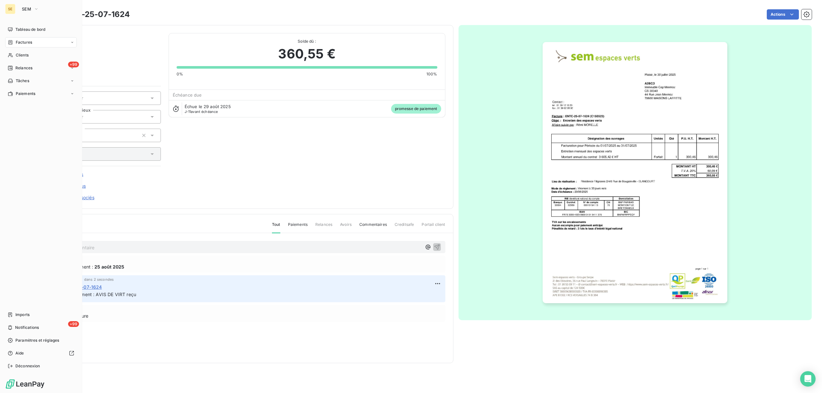
drag, startPoint x: 21, startPoint y: 41, endPoint x: 28, endPoint y: 40, distance: 7.2
click at [21, 41] on span "Factures" at bounding box center [24, 43] width 16 height 6
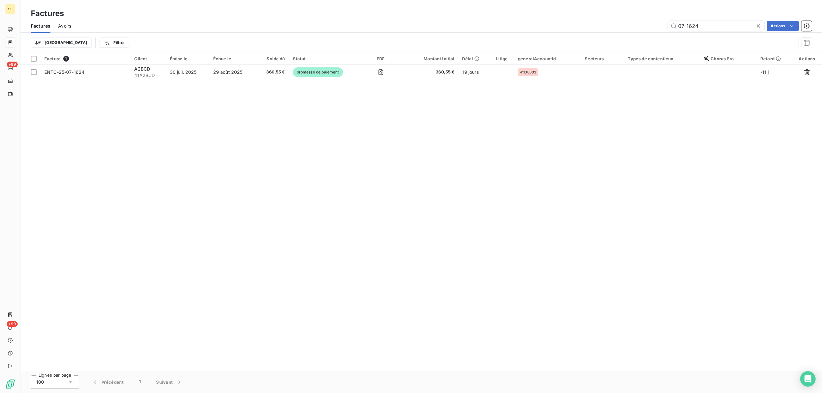
drag, startPoint x: 715, startPoint y: 25, endPoint x: 662, endPoint y: 26, distance: 52.7
click at [662, 26] on div "07-1624 Actions" at bounding box center [445, 26] width 733 height 10
type input "06-1219"
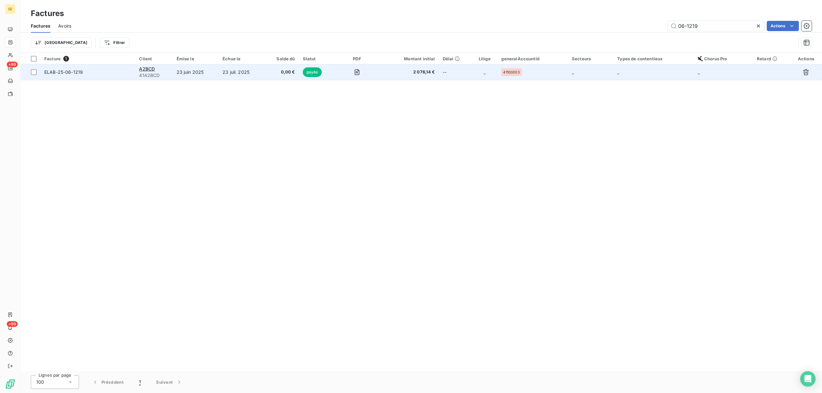
click at [259, 70] on td "23 juil. 2025" at bounding box center [242, 72] width 46 height 15
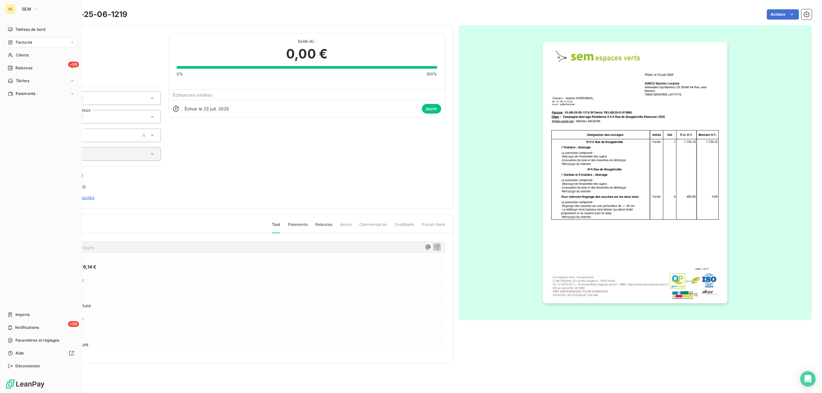
click at [24, 42] on span "Factures" at bounding box center [24, 43] width 16 height 6
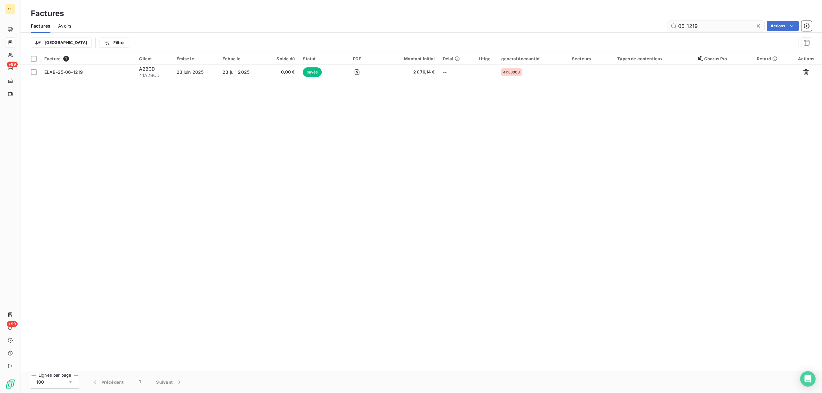
drag, startPoint x: 706, startPoint y: 23, endPoint x: 671, endPoint y: 24, distance: 34.7
click at [671, 24] on input "06-1219" at bounding box center [716, 26] width 96 height 10
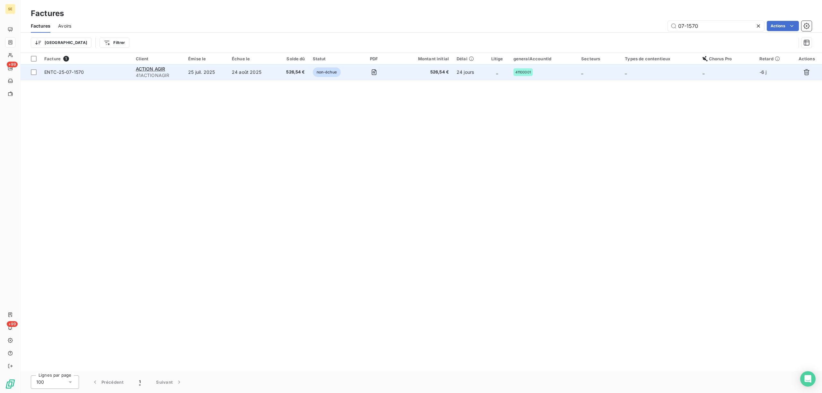
type input "07-1570"
click at [249, 68] on td "24 août 2025" at bounding box center [251, 72] width 47 height 15
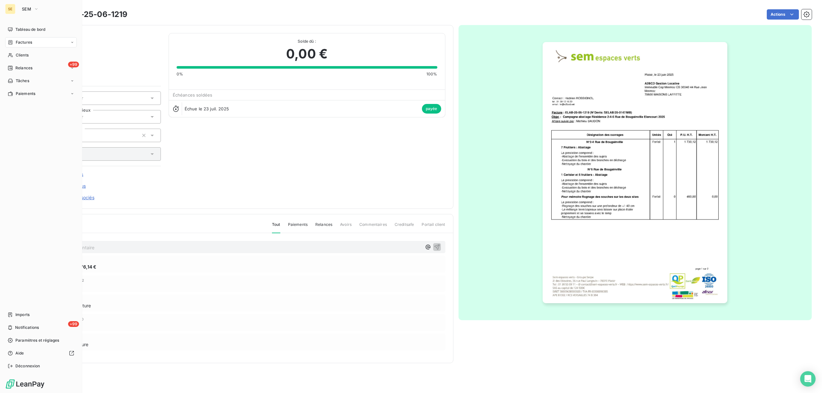
click at [26, 42] on span "Factures" at bounding box center [24, 43] width 16 height 6
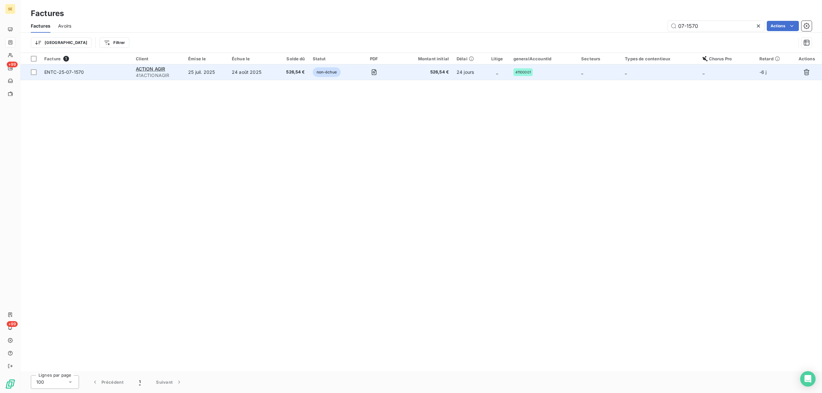
click at [313, 67] on td "non-échue" at bounding box center [331, 72] width 45 height 15
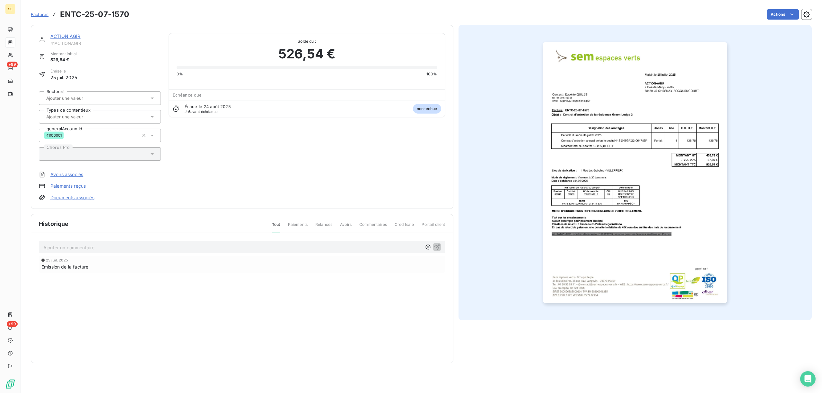
click at [73, 37] on link "ACTION AGIR" at bounding box center [65, 35] width 30 height 5
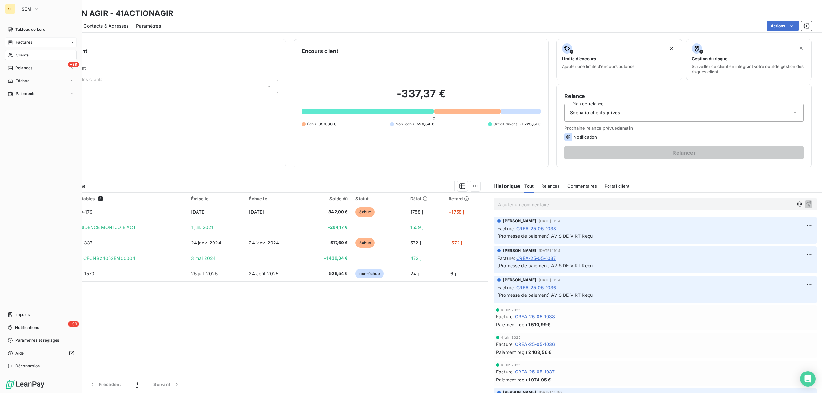
click at [23, 43] on span "Factures" at bounding box center [24, 43] width 16 height 6
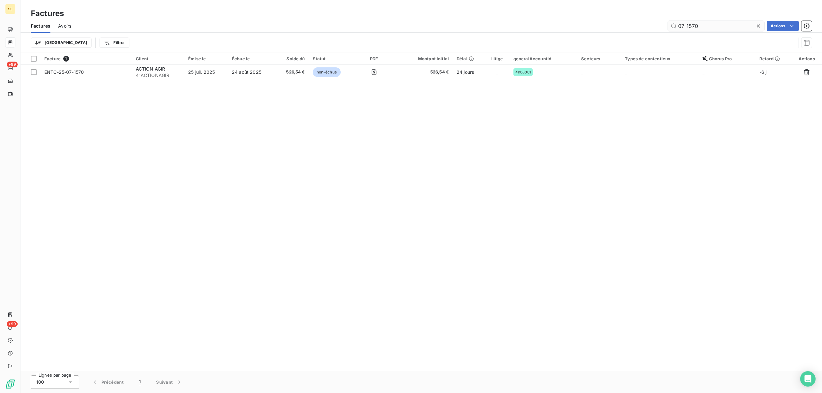
drag, startPoint x: 703, startPoint y: 26, endPoint x: 679, endPoint y: 26, distance: 24.7
click at [679, 26] on input "07-1570" at bounding box center [716, 26] width 96 height 10
type input "0"
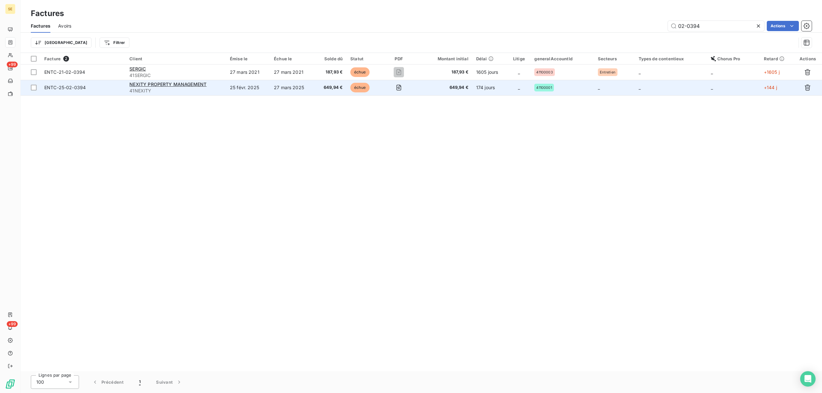
type input "02-0394"
click at [234, 93] on td "25 févr. 2025" at bounding box center [248, 87] width 44 height 15
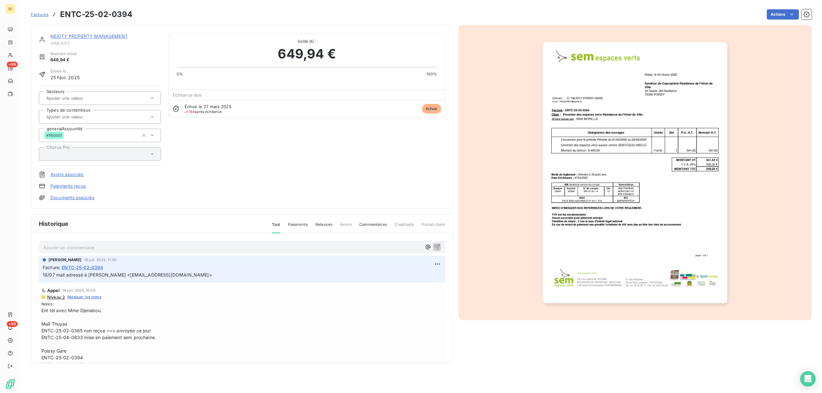
click at [102, 38] on link "NEXITY PROPERTY MANAGEMENT" at bounding box center [88, 35] width 77 height 5
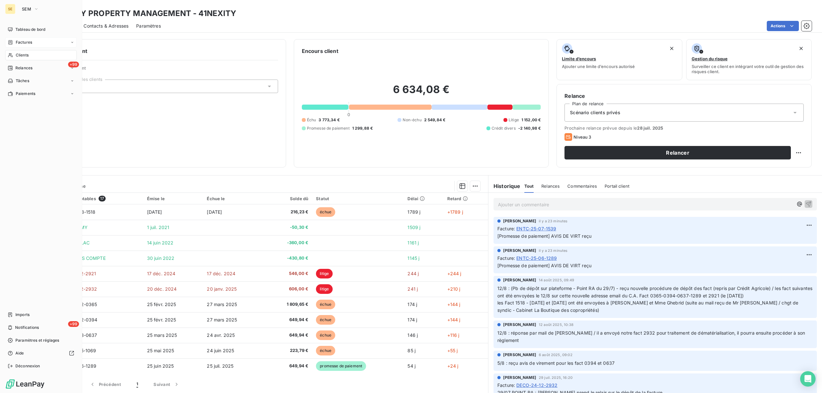
click at [23, 42] on span "Factures" at bounding box center [24, 43] width 16 height 6
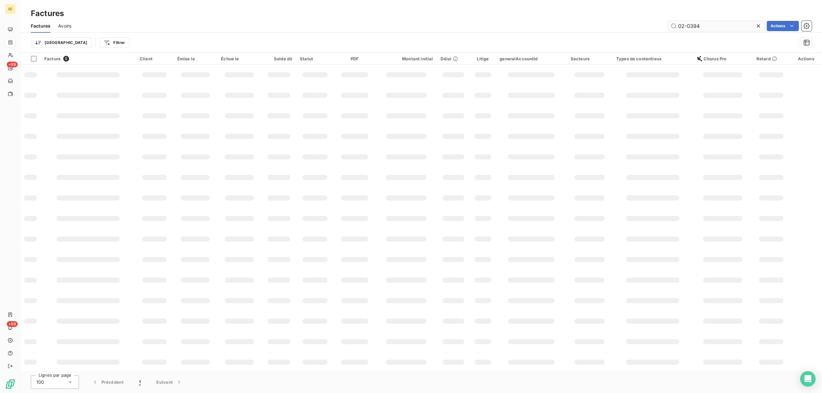
drag, startPoint x: 707, startPoint y: 24, endPoint x: 679, endPoint y: 26, distance: 28.4
click at [679, 26] on input "02-0394" at bounding box center [716, 26] width 96 height 10
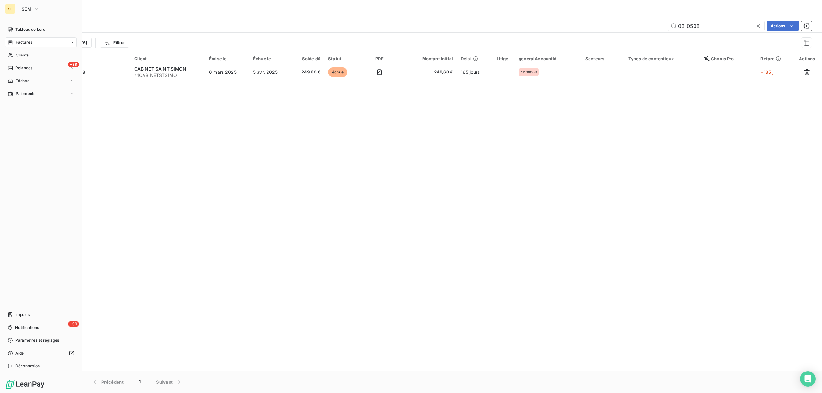
click at [21, 40] on span "Factures" at bounding box center [24, 43] width 16 height 6
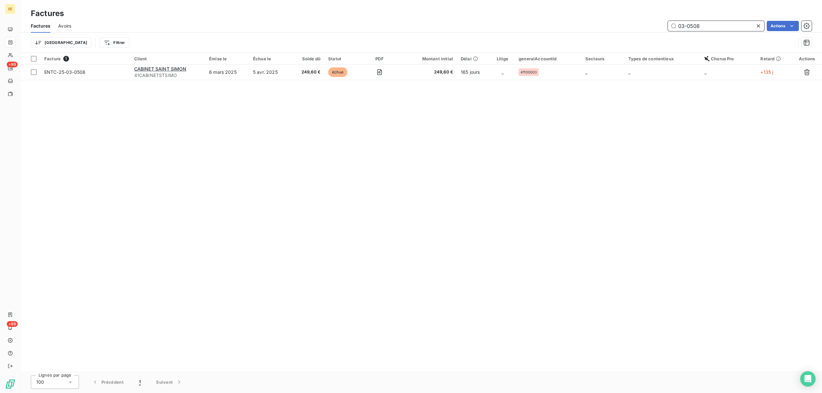
drag, startPoint x: 726, startPoint y: 23, endPoint x: 675, endPoint y: 22, distance: 51.4
click at [675, 22] on input "03-0508" at bounding box center [716, 26] width 96 height 10
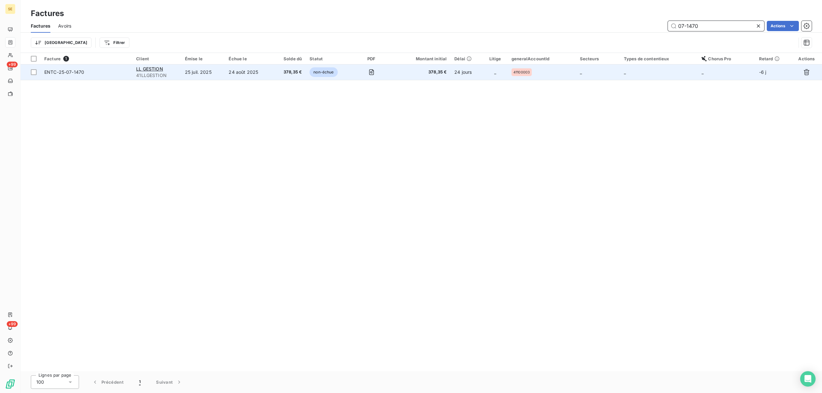
type input "07-1470"
click at [242, 75] on td "24 août 2025" at bounding box center [249, 72] width 48 height 15
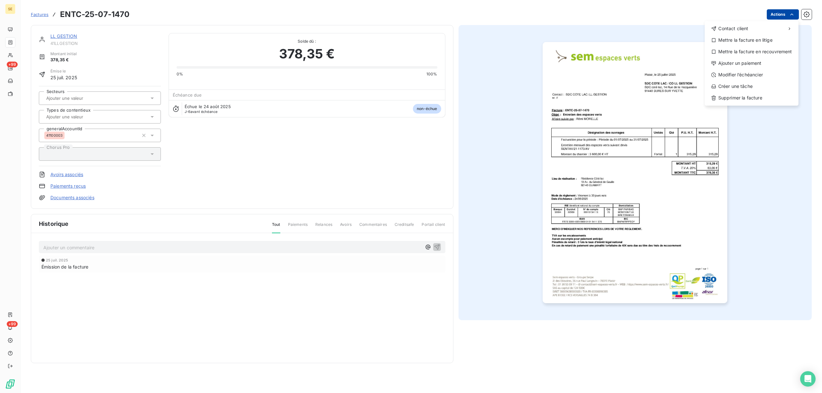
click at [779, 13] on html "SE +99 +99 Factures ENTC-25-07-1470 Actions Contact client Mettre la facture en…" at bounding box center [411, 196] width 822 height 393
click at [746, 67] on div "Ajouter un paiement" at bounding box center [752, 63] width 89 height 10
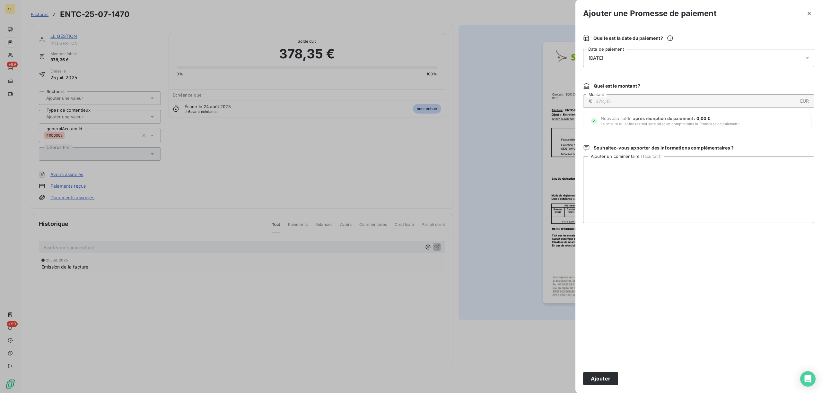
click at [806, 59] on icon at bounding box center [807, 58] width 6 height 6
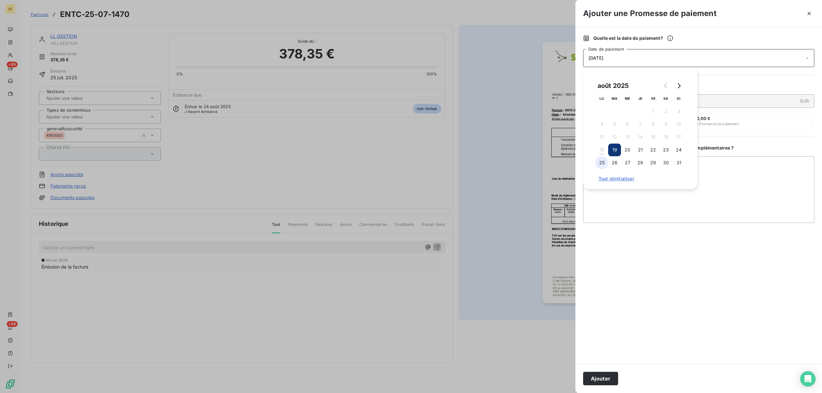
click at [600, 165] on button "25" at bounding box center [601, 162] width 13 height 13
click at [770, 182] on textarea "Ajouter un commentaire ( facultatif )" at bounding box center [698, 189] width 231 height 67
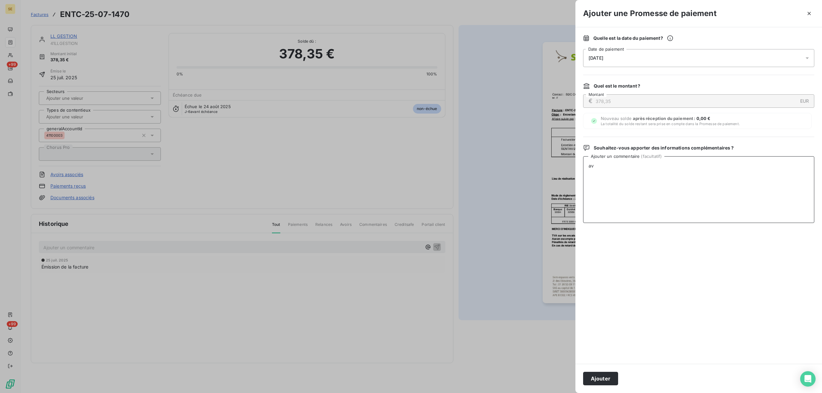
type textarea "a"
type textarea "AVIS DE VIRT reçu"
click at [597, 377] on button "Ajouter" at bounding box center [600, 378] width 35 height 13
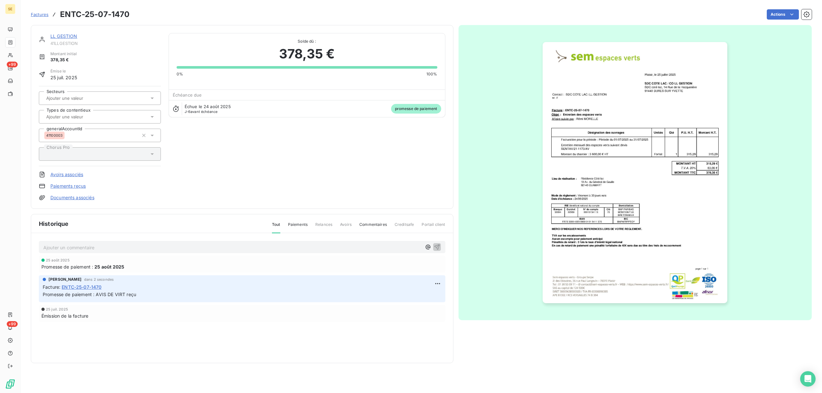
click at [78, 198] on link "Documents associés" at bounding box center [72, 198] width 44 height 6
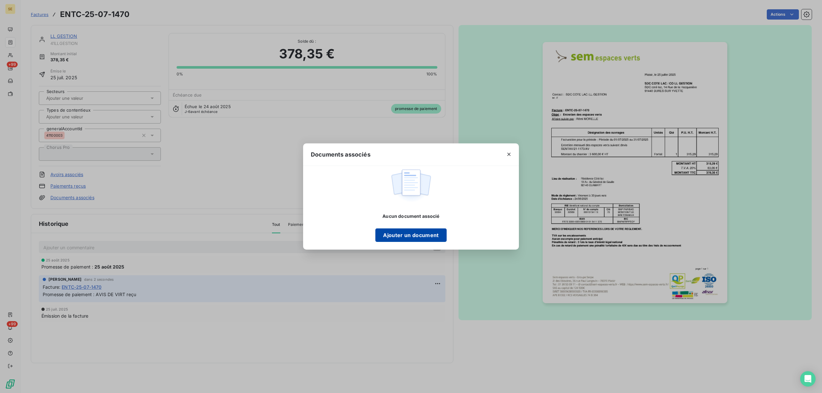
click at [423, 235] on button "Ajouter un document" at bounding box center [410, 235] width 71 height 13
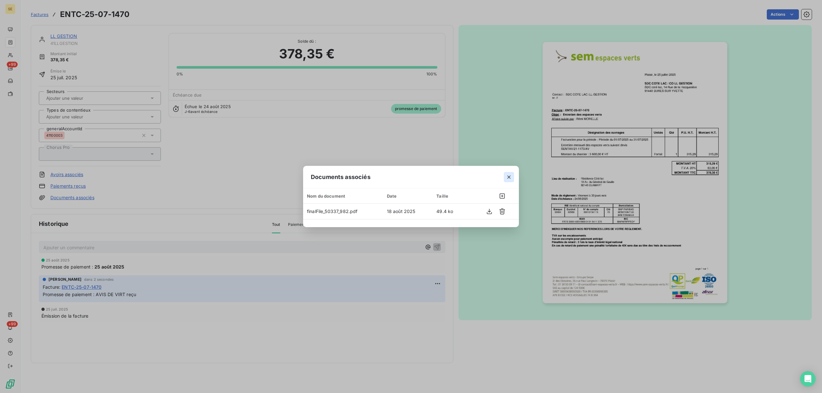
click at [506, 174] on icon "button" at bounding box center [509, 177] width 6 height 6
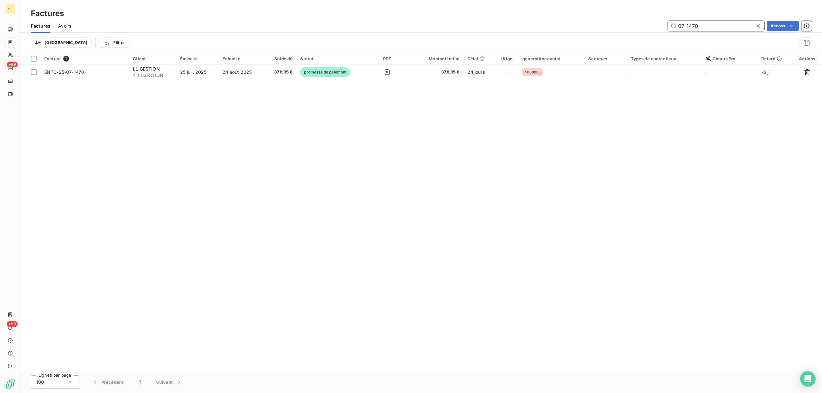
drag, startPoint x: 709, startPoint y: 26, endPoint x: 705, endPoint y: 27, distance: 3.6
click at [707, 26] on input "07-1470" at bounding box center [716, 26] width 96 height 10
drag, startPoint x: 718, startPoint y: 23, endPoint x: 673, endPoint y: 26, distance: 45.0
click at [673, 26] on input "07-1470" at bounding box center [716, 26] width 96 height 10
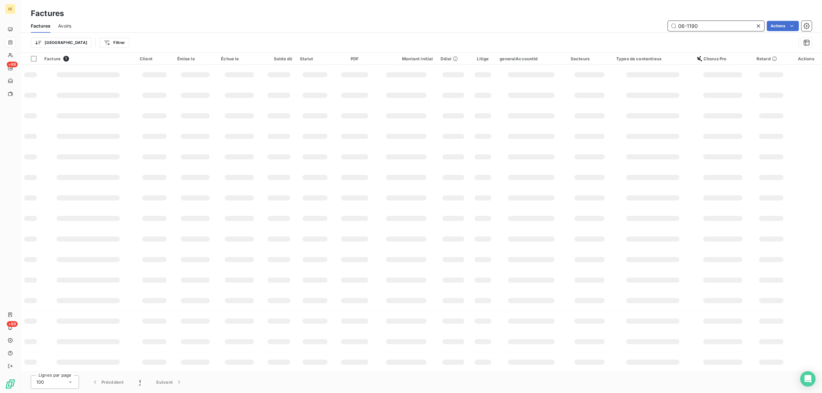
type input "06-1190"
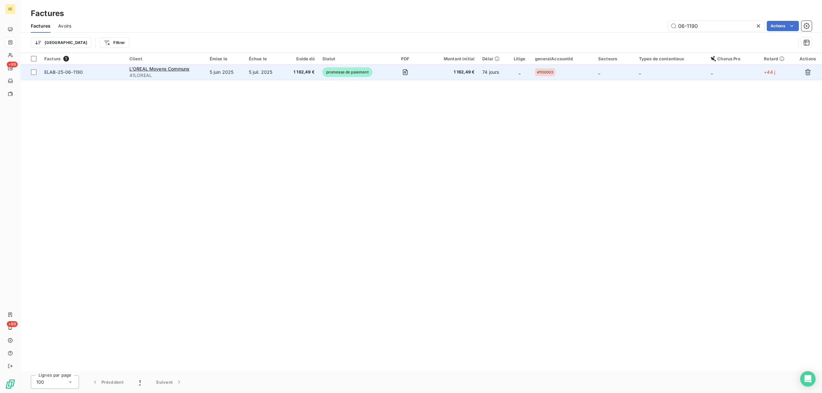
click at [201, 75] on span "41LOREAL" at bounding box center [165, 75] width 73 height 6
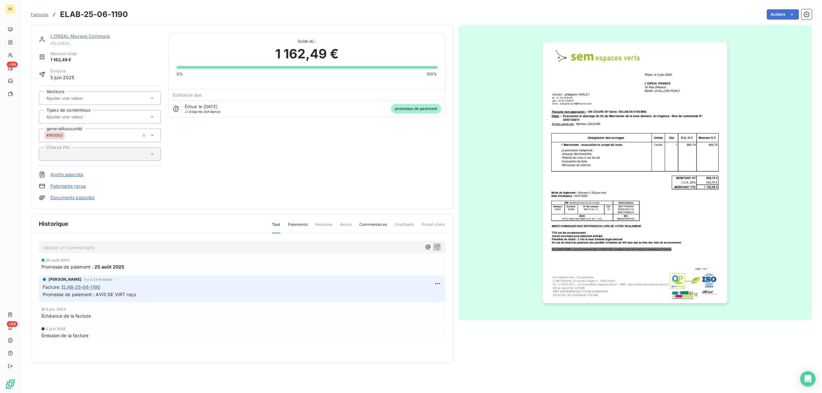
click at [87, 199] on link "Documents associés" at bounding box center [72, 198] width 44 height 6
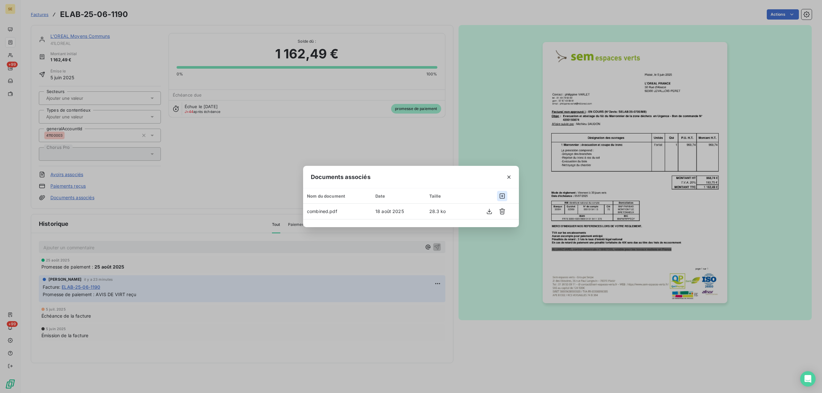
click at [502, 196] on icon "button" at bounding box center [502, 196] width 5 height 5
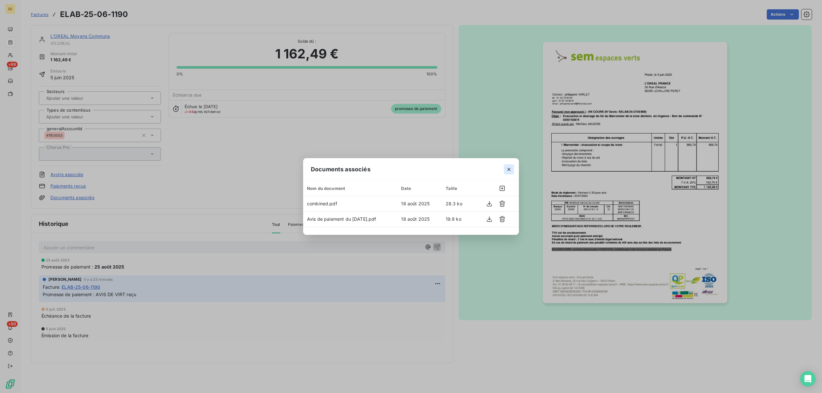
click at [508, 170] on icon "button" at bounding box center [509, 169] width 6 height 6
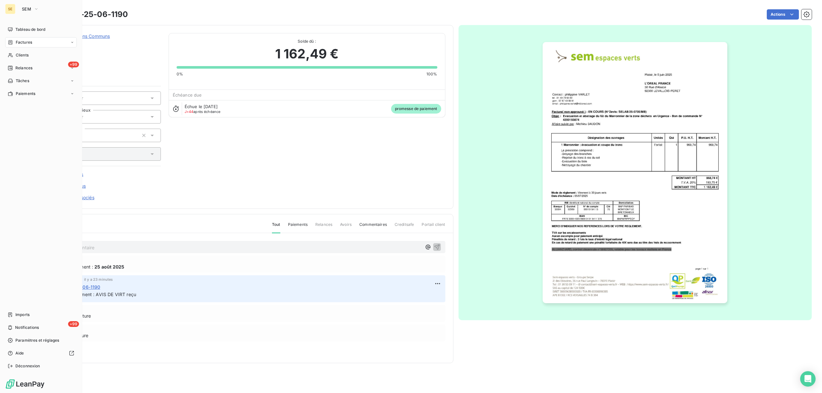
click at [20, 44] on span "Factures" at bounding box center [24, 43] width 16 height 6
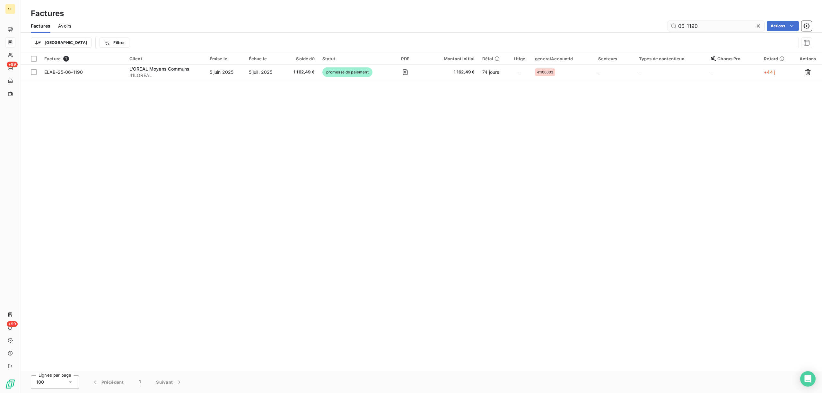
drag, startPoint x: 711, startPoint y: 25, endPoint x: 676, endPoint y: 28, distance: 34.8
click at [676, 28] on input "06-1190" at bounding box center [716, 26] width 96 height 10
type input "0"
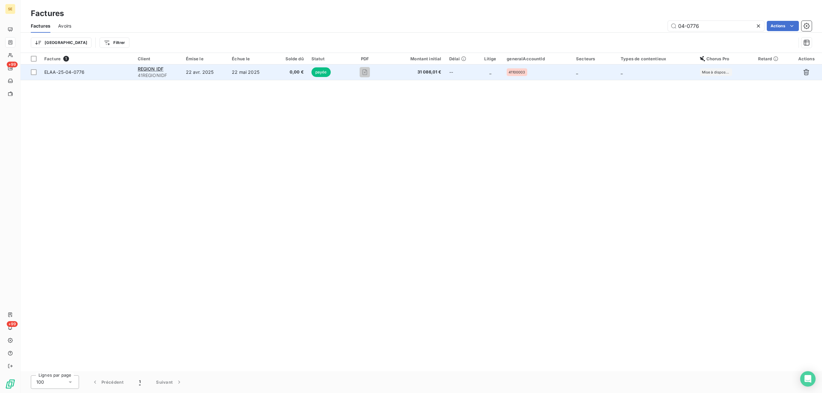
type input "04-0776"
click at [211, 67] on td "22 avr. 2025" at bounding box center [205, 72] width 46 height 15
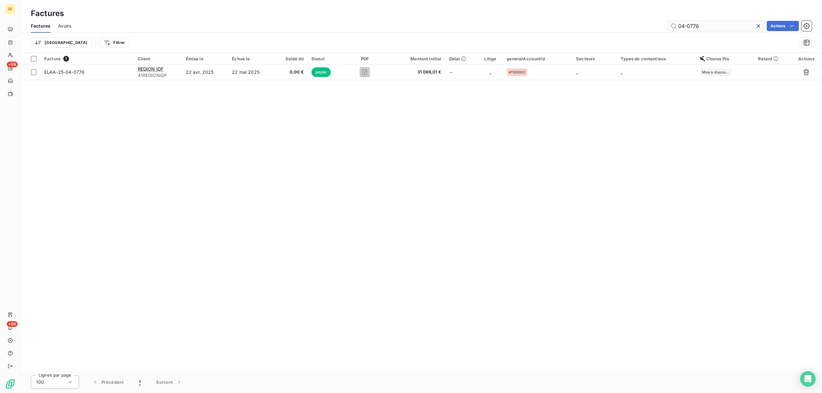
drag, startPoint x: 713, startPoint y: 27, endPoint x: 675, endPoint y: 25, distance: 38.3
click at [675, 25] on input "04-0776" at bounding box center [716, 26] width 96 height 10
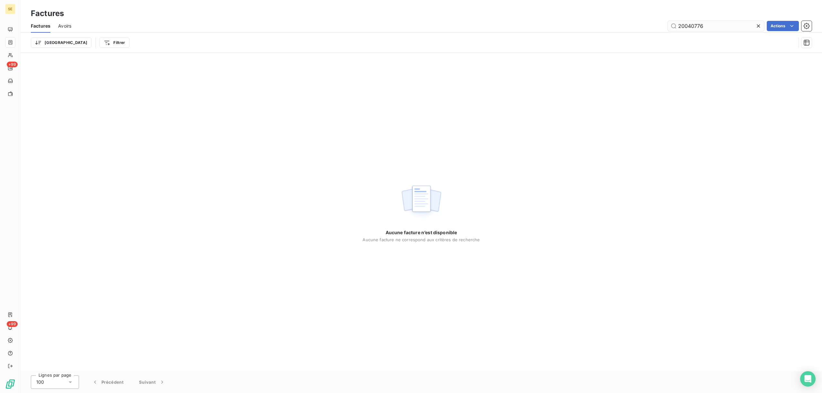
click at [684, 28] on input "20040776" at bounding box center [716, 26] width 96 height 10
type input "20-04-0776"
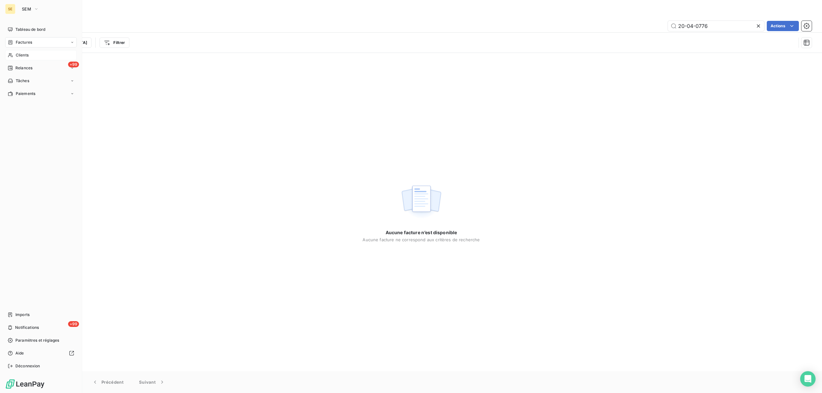
click at [21, 58] on div "Clients" at bounding box center [41, 55] width 72 height 10
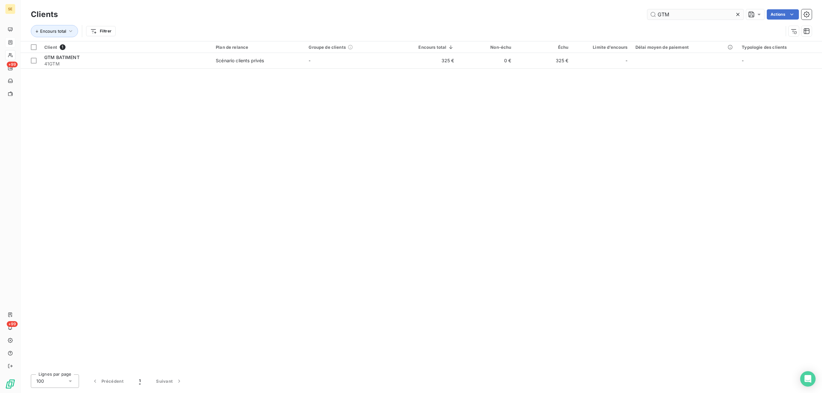
type input "GTM"
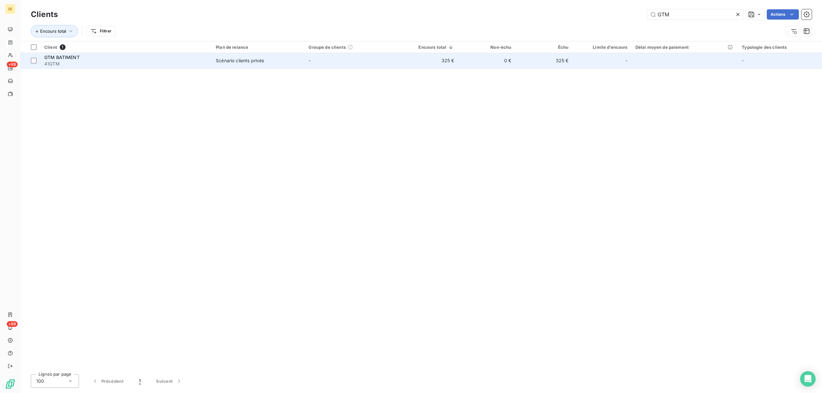
click at [384, 55] on td "-" at bounding box center [351, 60] width 93 height 15
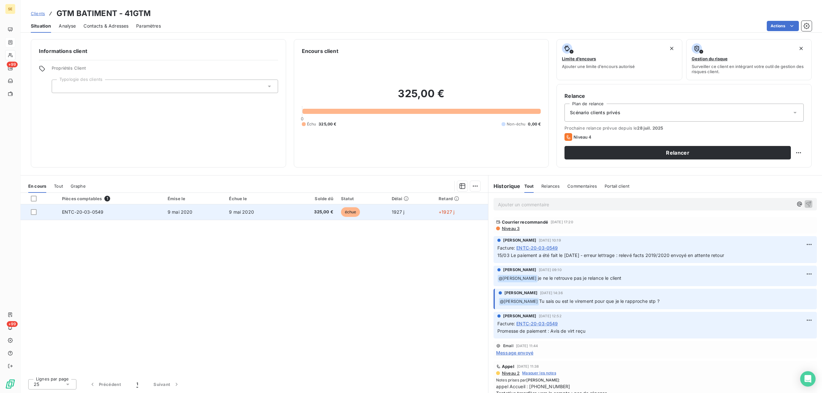
click at [230, 213] on span "9 mai 2020" at bounding box center [241, 211] width 25 height 5
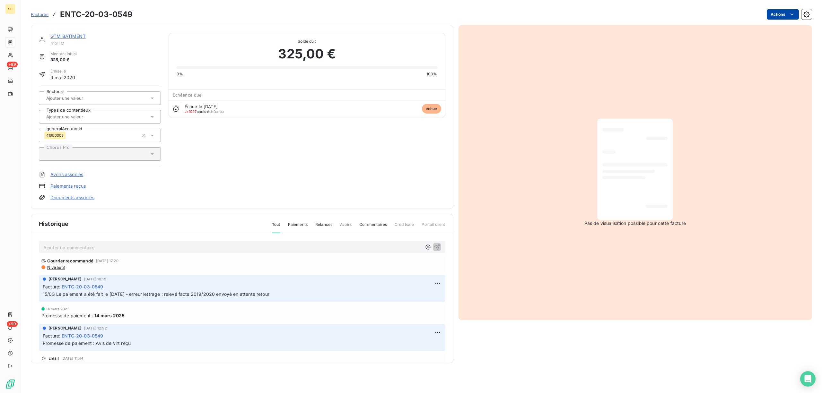
click at [780, 12] on html "SE +99 +99 Factures ENTC-20-03-0549 Actions GTM BATIMENT 41GTM Montant initial …" at bounding box center [411, 196] width 822 height 393
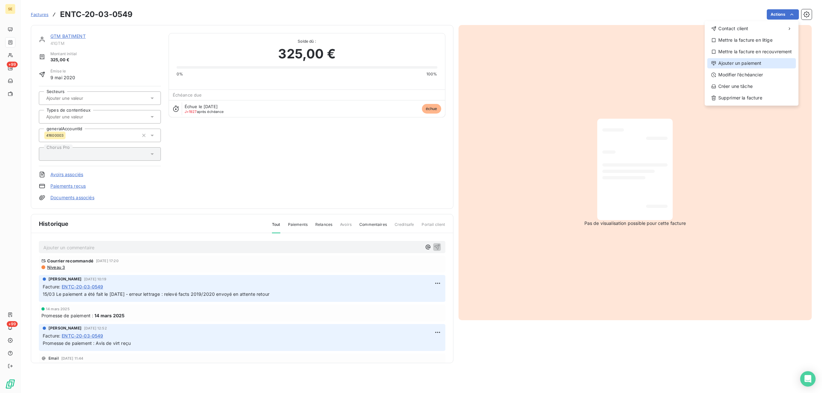
click at [754, 62] on div "Ajouter un paiement" at bounding box center [752, 63] width 89 height 10
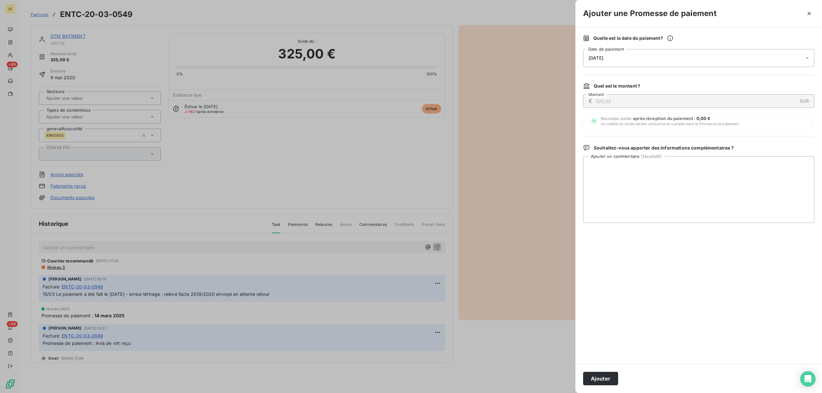
click at [807, 58] on icon at bounding box center [807, 58] width 3 height 2
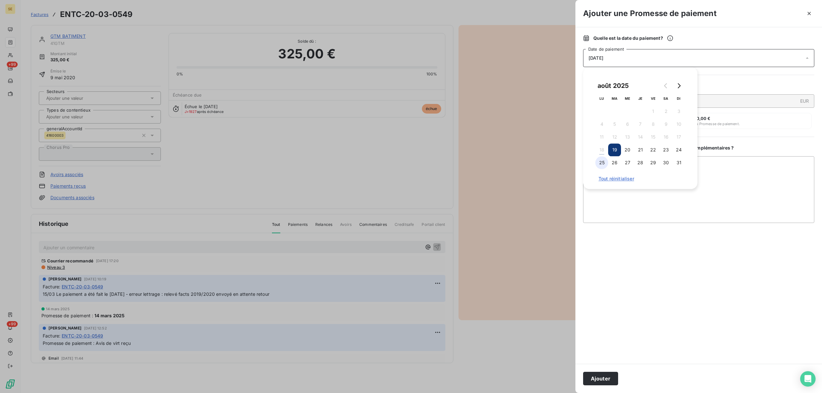
click at [599, 163] on button "25" at bounding box center [601, 162] width 13 height 13
click at [775, 186] on textarea "Ajouter un commentaire ( facultatif )" at bounding box center [698, 189] width 231 height 67
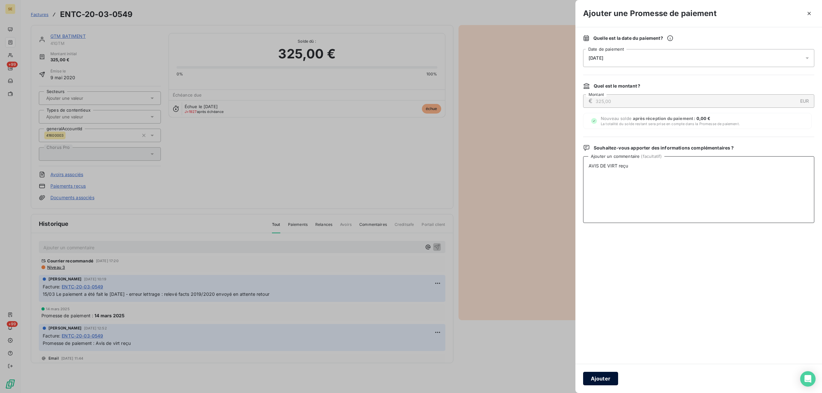
type textarea "AVIS DE VIRT reçu"
click at [597, 377] on button "Ajouter" at bounding box center [600, 378] width 35 height 13
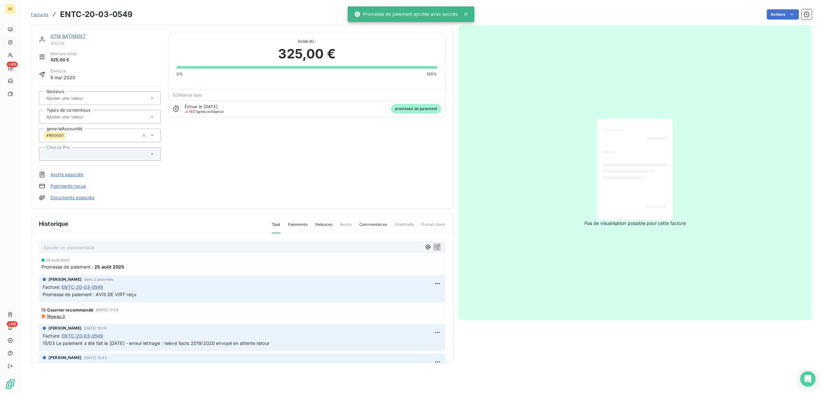
click at [85, 198] on link "Documents associés" at bounding box center [72, 198] width 44 height 6
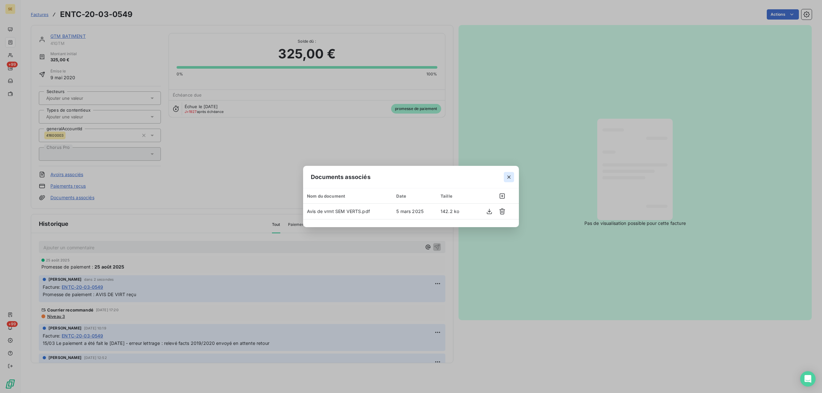
click at [510, 175] on icon "button" at bounding box center [509, 177] width 6 height 6
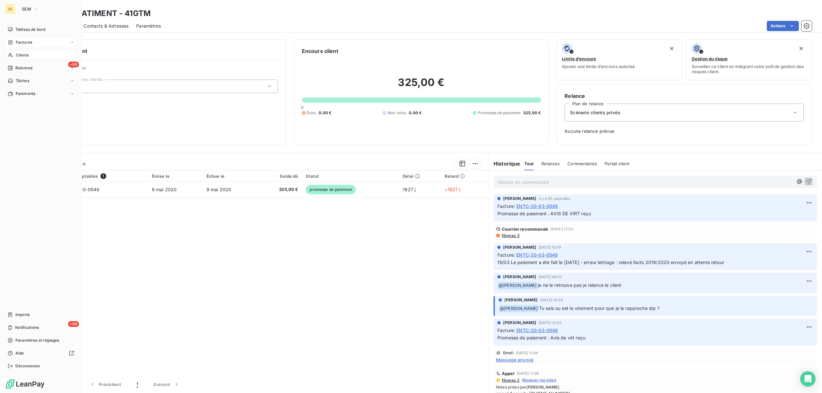
click at [24, 40] on span "Factures" at bounding box center [24, 43] width 16 height 6
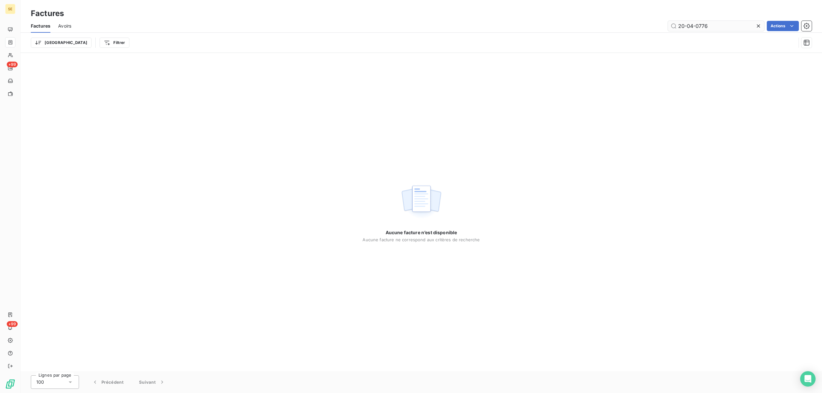
drag, startPoint x: 717, startPoint y: 25, endPoint x: 676, endPoint y: 24, distance: 40.5
click at [676, 24] on input "20-04-0776" at bounding box center [716, 26] width 96 height 10
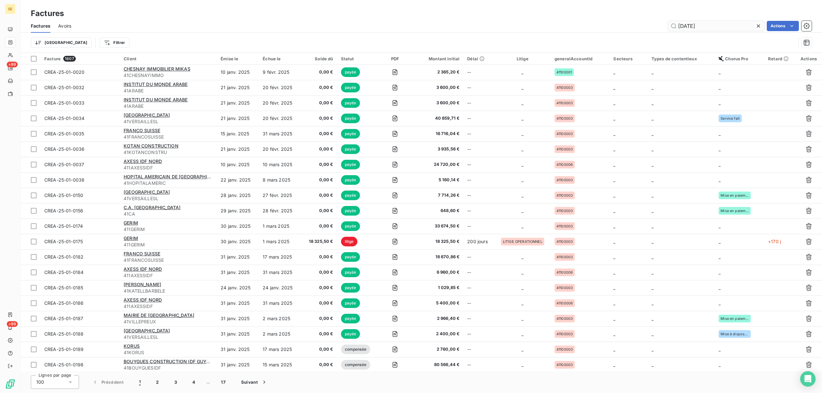
type input "[DATE]"
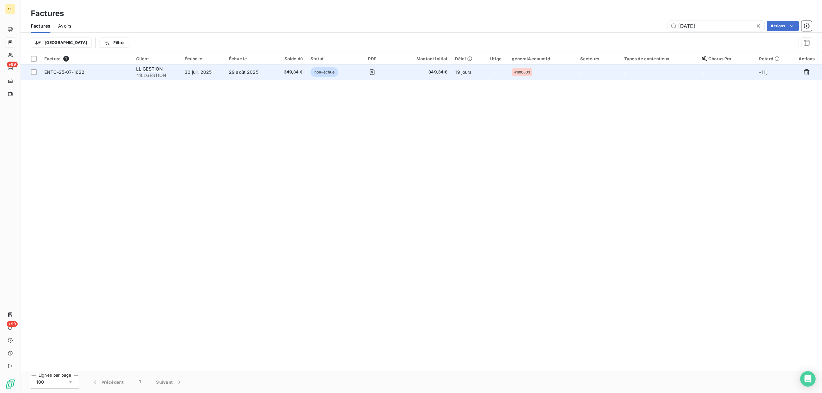
click at [230, 71] on td "29 août 2025" at bounding box center [249, 72] width 48 height 15
